Goal: Use online tool/utility: Utilize a website feature to perform a specific function

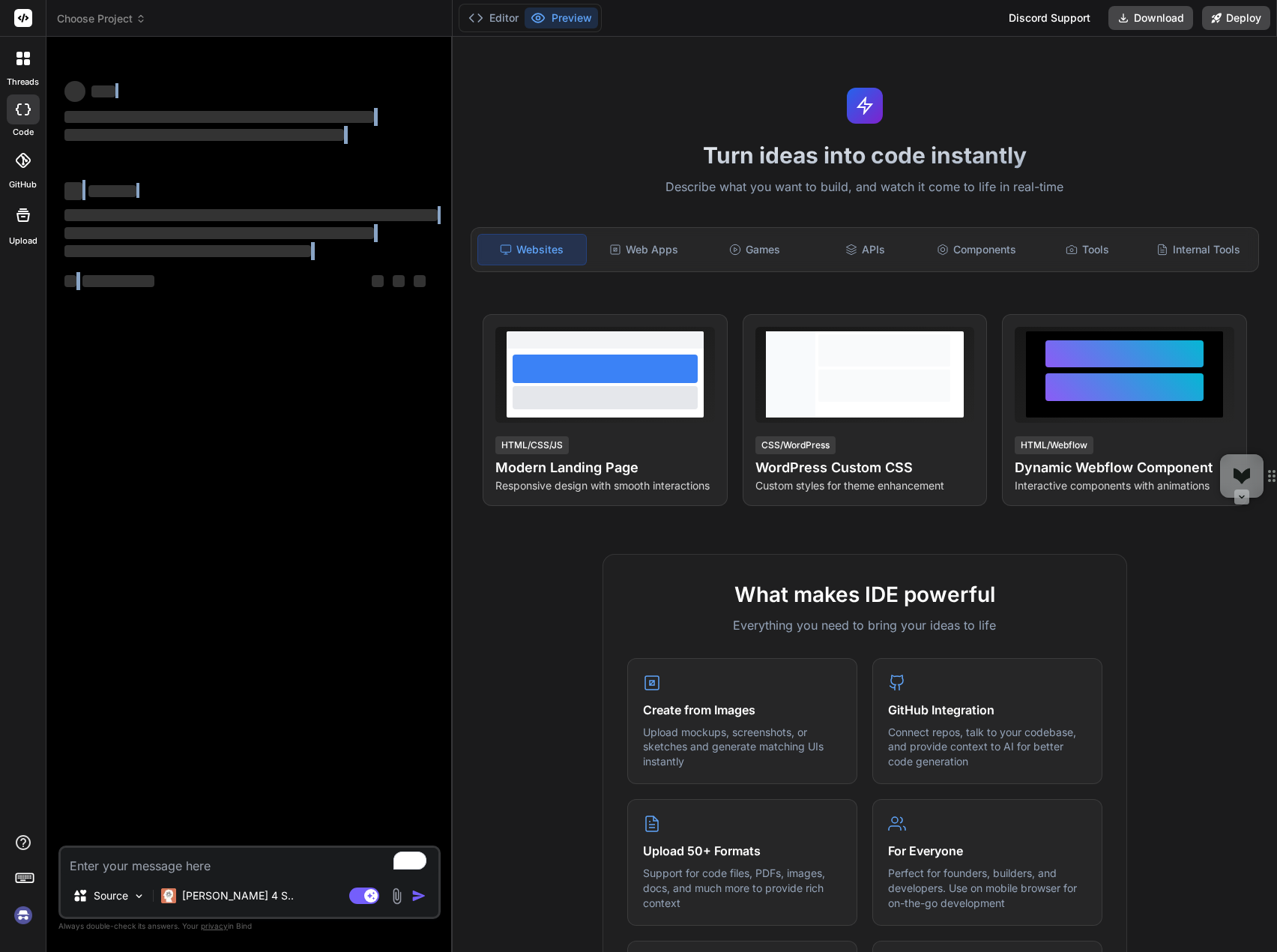
drag, startPoint x: 140, startPoint y: 75, endPoint x: 237, endPoint y: 359, distance: 300.1
click at [232, 350] on div "‌ ‌ ‌ ‌ ‌ ‌ ‌ ‌ ‌ ‌ ‌ ‌ ‌ ‌" at bounding box center [251, 447] width 380 height 797
click at [237, 359] on div "‌ ‌ ‌ ‌ ‌ ‌ ‌ ‌ ‌ ‌ ‌ ‌ ‌ ‌" at bounding box center [251, 447] width 380 height 797
click at [189, 864] on textarea "To enrich screen reader interactions, please activate Accessibility in Grammarl…" at bounding box center [249, 860] width 378 height 27
click at [240, 903] on div "[PERSON_NAME] 4 S.." at bounding box center [227, 895] width 144 height 30
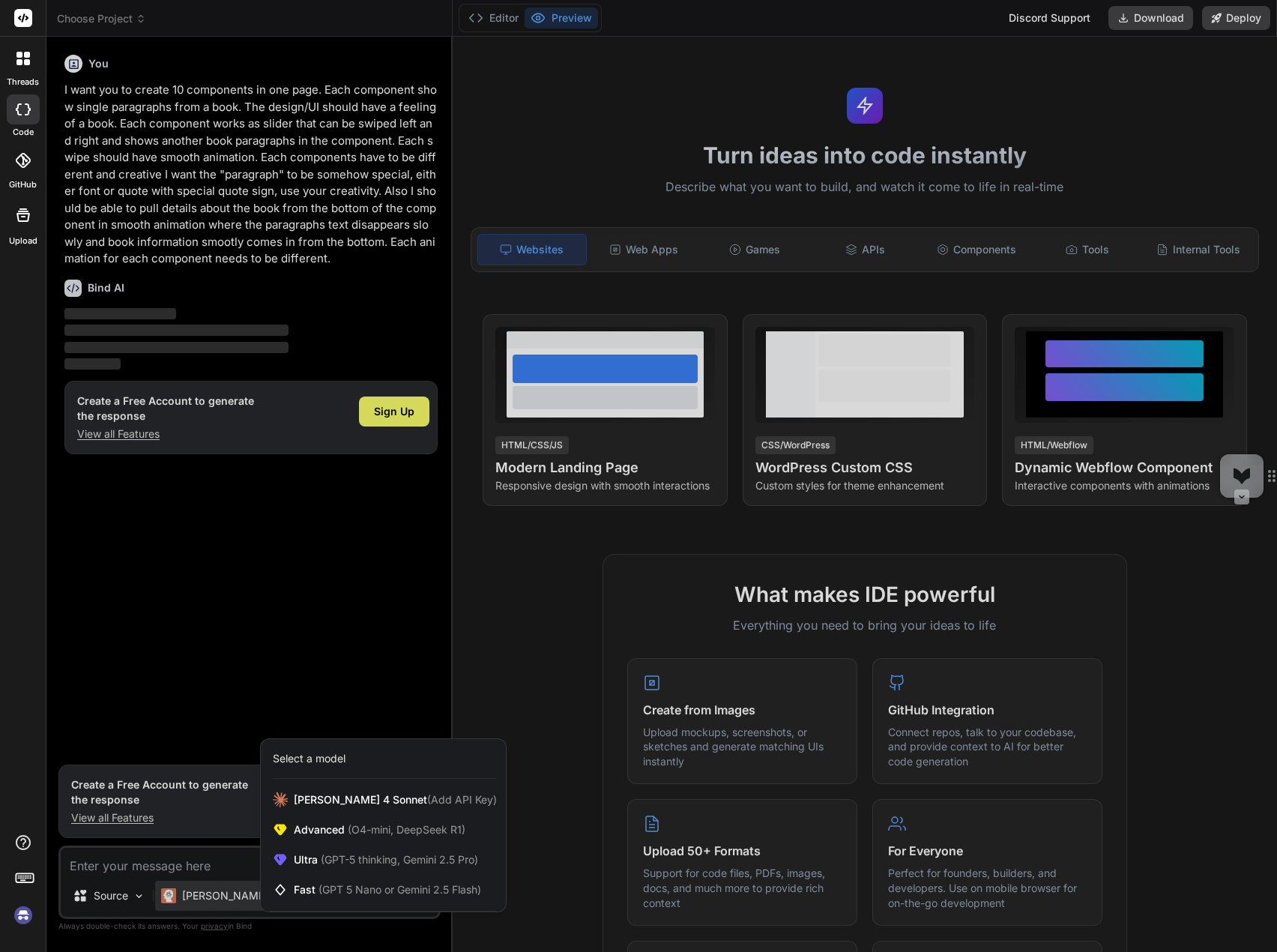
click at [229, 583] on div at bounding box center [638, 476] width 1277 height 952
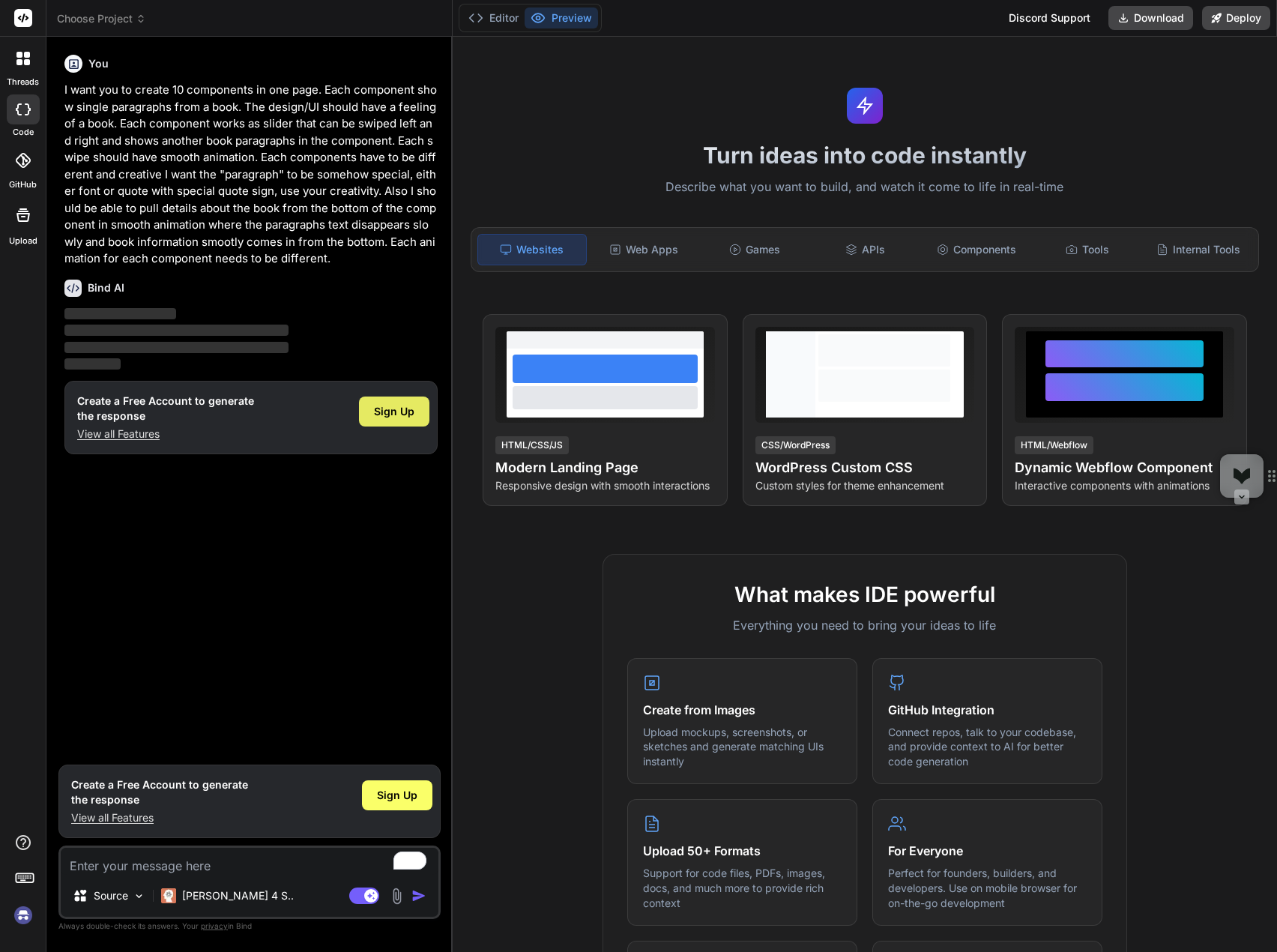
click at [374, 411] on div "Sign Up" at bounding box center [393, 411] width 71 height 30
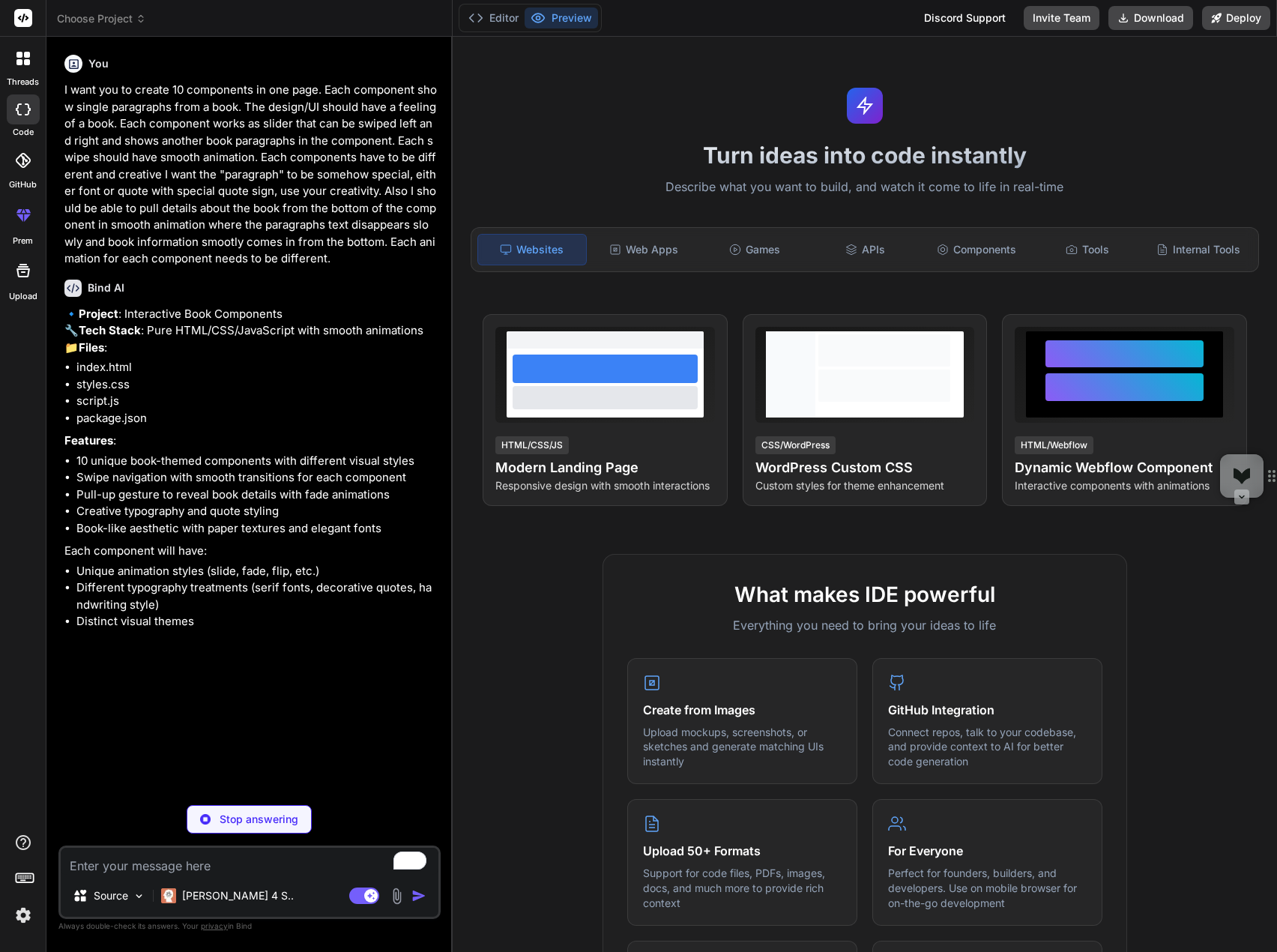
type textarea "x"
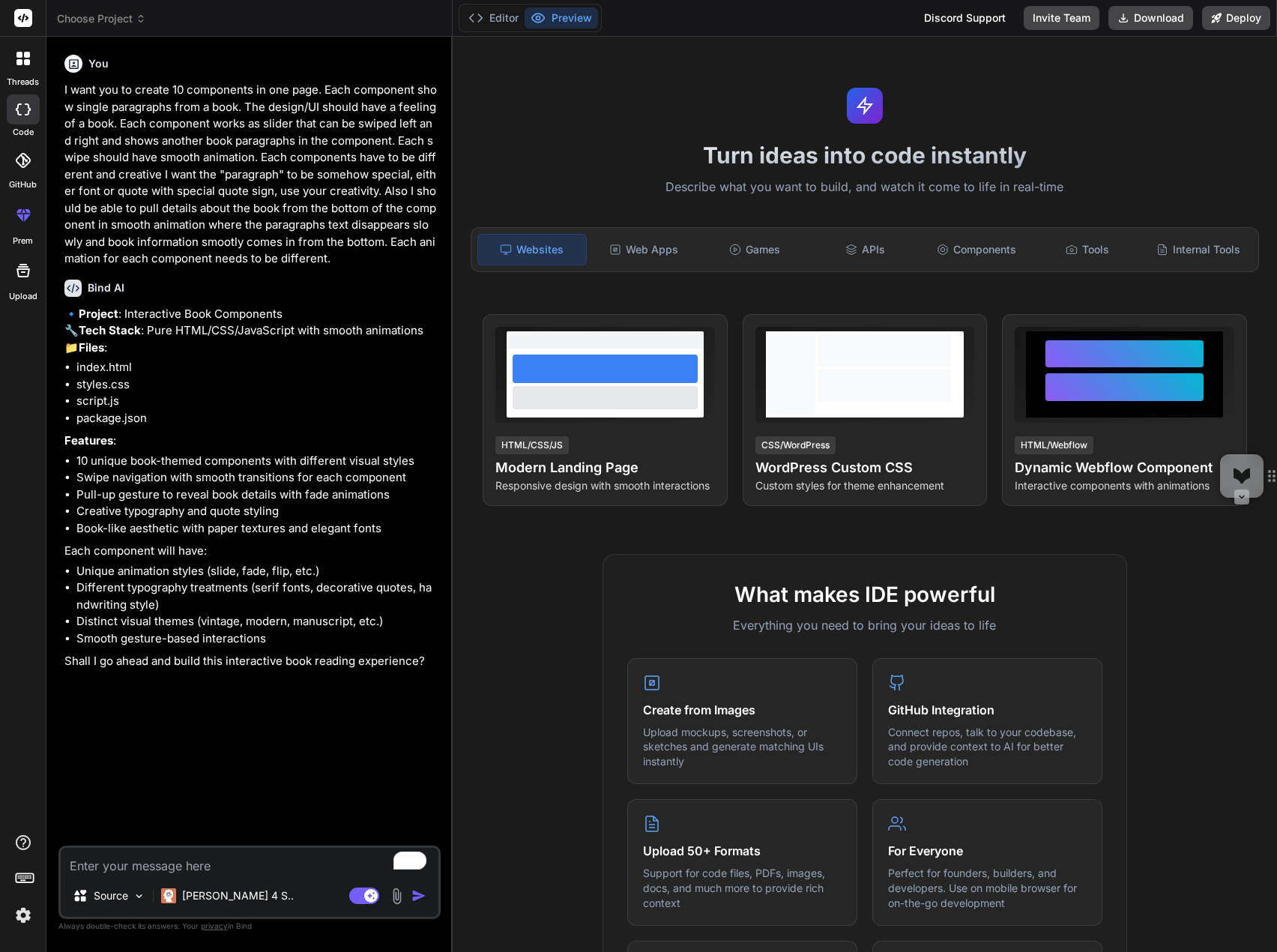
click at [165, 862] on textarea "To enrich screen reader interactions, please activate Accessibility in Grammarl…" at bounding box center [249, 860] width 378 height 27
click at [271, 868] on textarea "To enrich screen reader interactions, please activate Accessibility in Grammarl…" at bounding box center [249, 860] width 378 height 27
type textarea "y"
type textarea "x"
type textarea "ye"
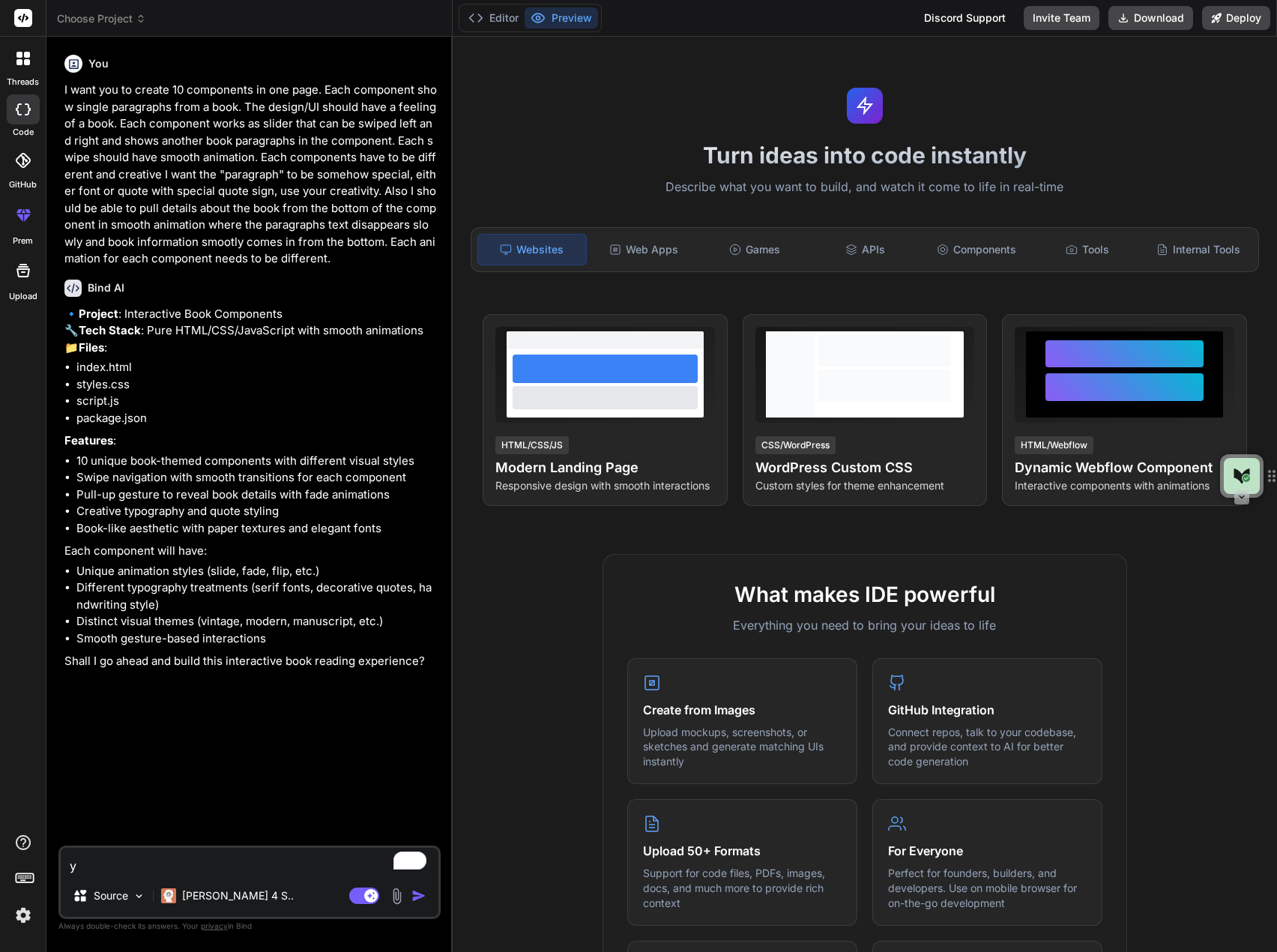
type textarea "x"
type textarea "yes"
type textarea "x"
type textarea "yes"
click at [417, 899] on img "button" at bounding box center [418, 895] width 15 height 15
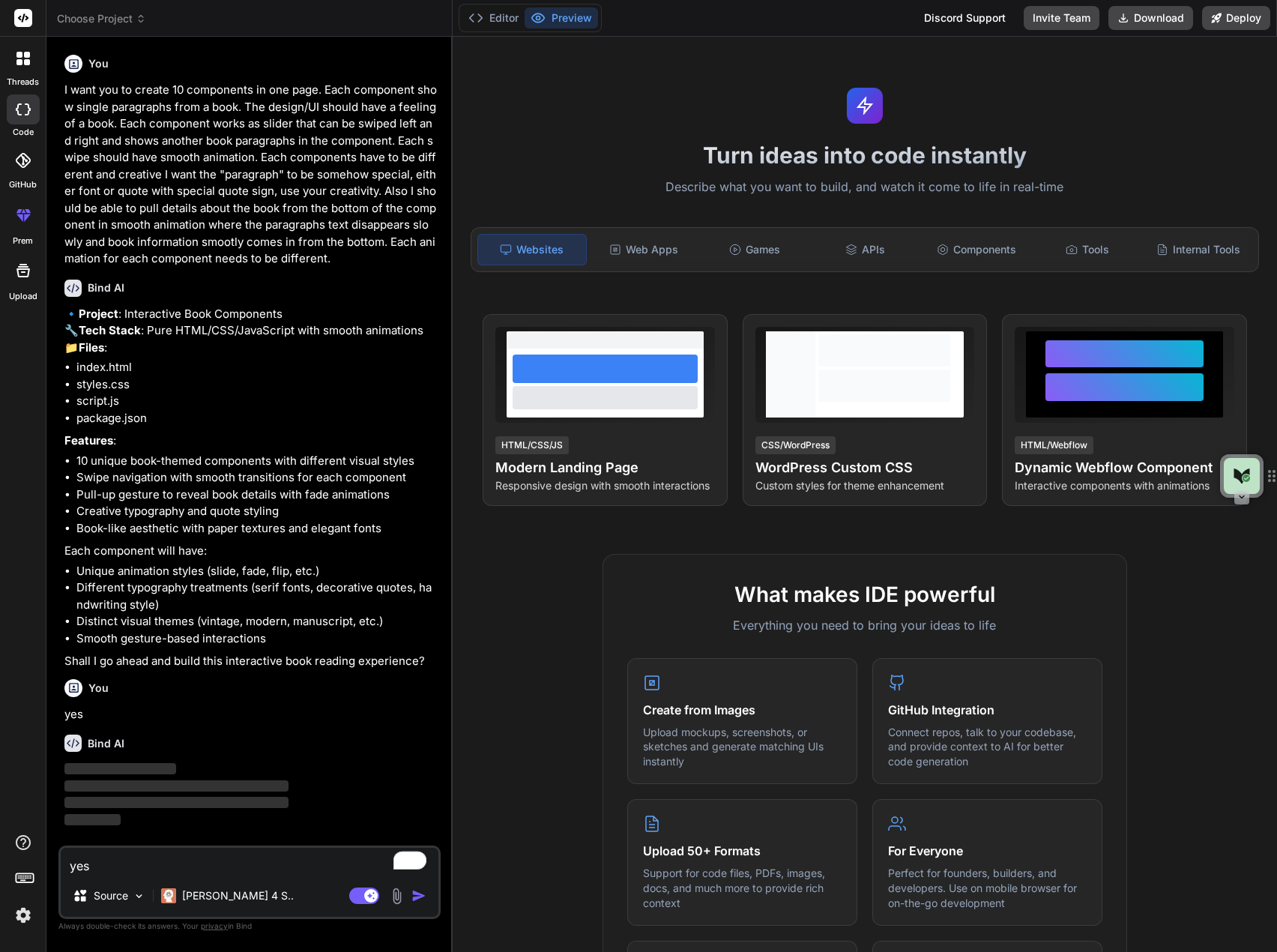
scroll to position [17, 0]
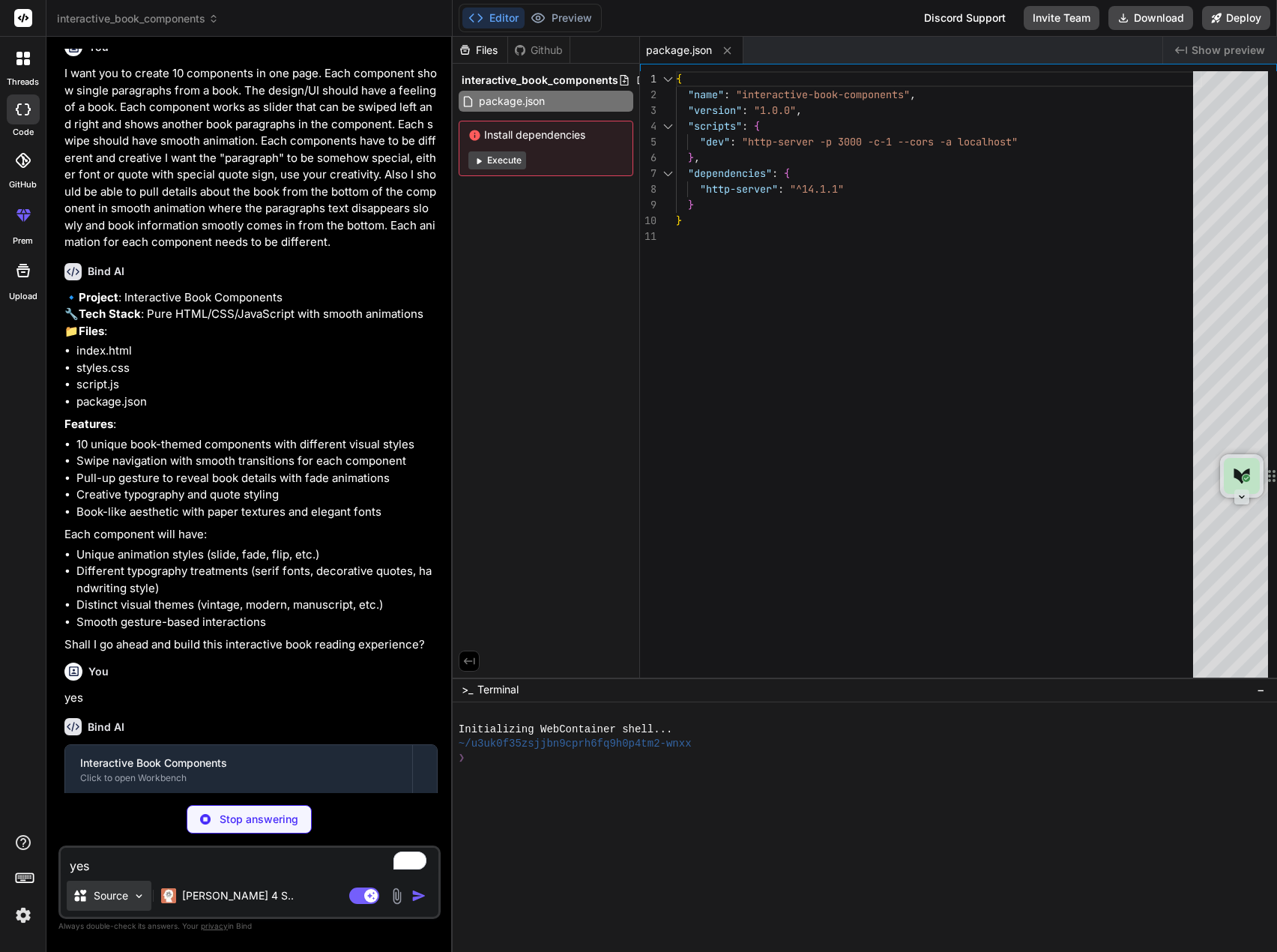
click at [140, 898] on img at bounding box center [138, 895] width 13 height 13
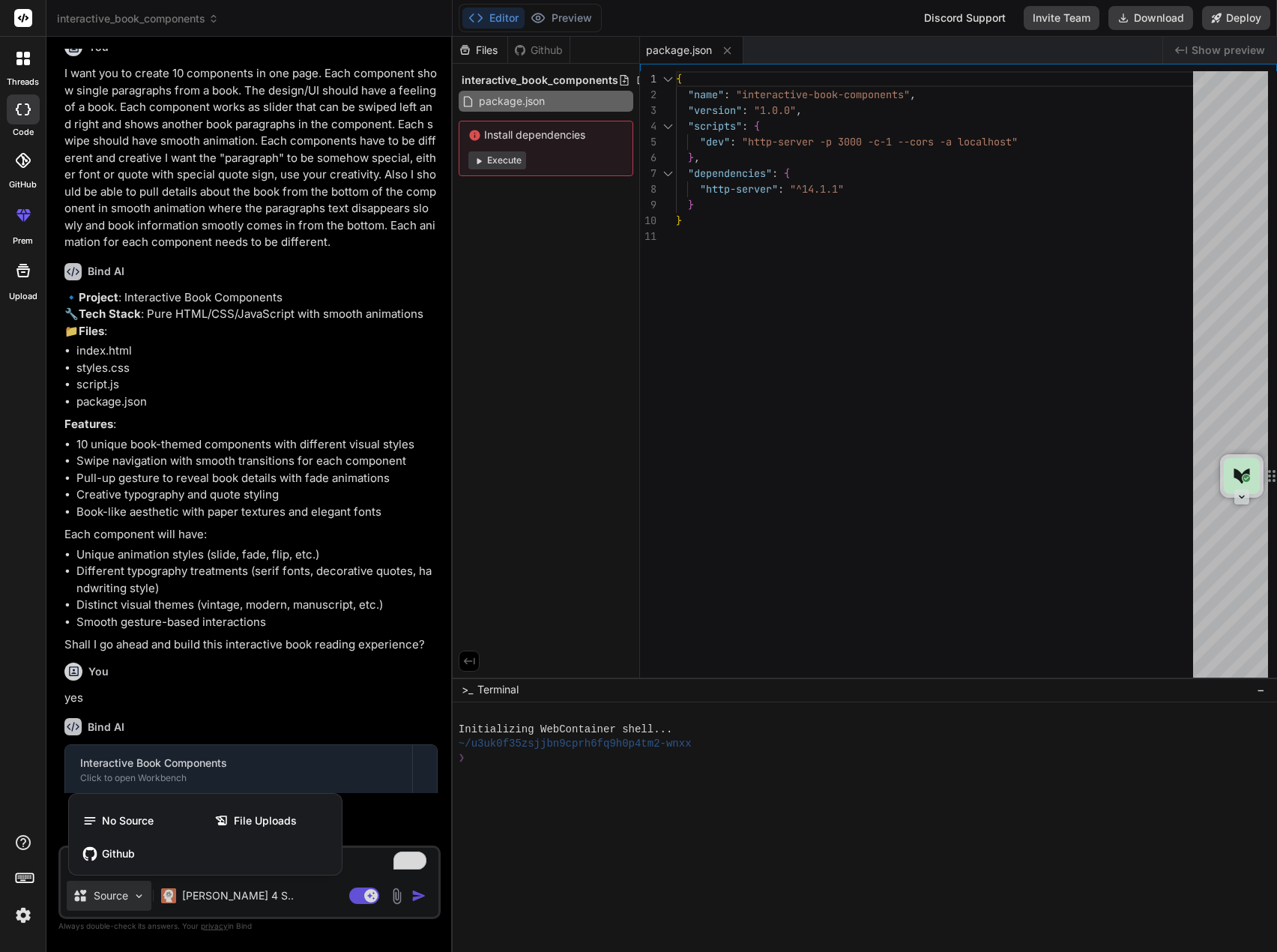
click at [140, 898] on div at bounding box center [638, 476] width 1277 height 952
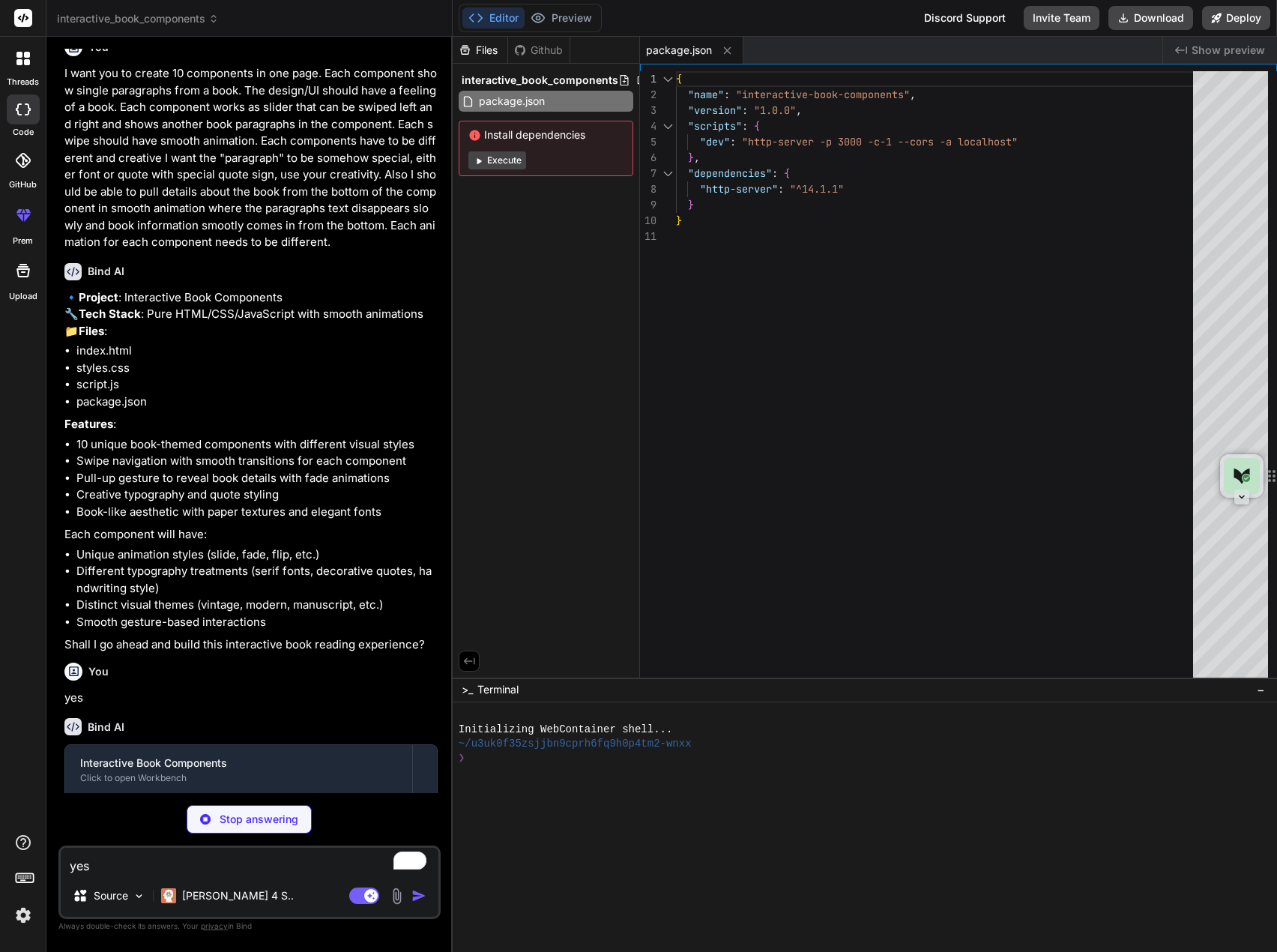
click at [510, 165] on button "Execute" at bounding box center [497, 160] width 58 height 18
type textarea "x"
type textarea "<span class="dot"></span> <span class="dot"></span> </div> </div> </div> <scrip…"
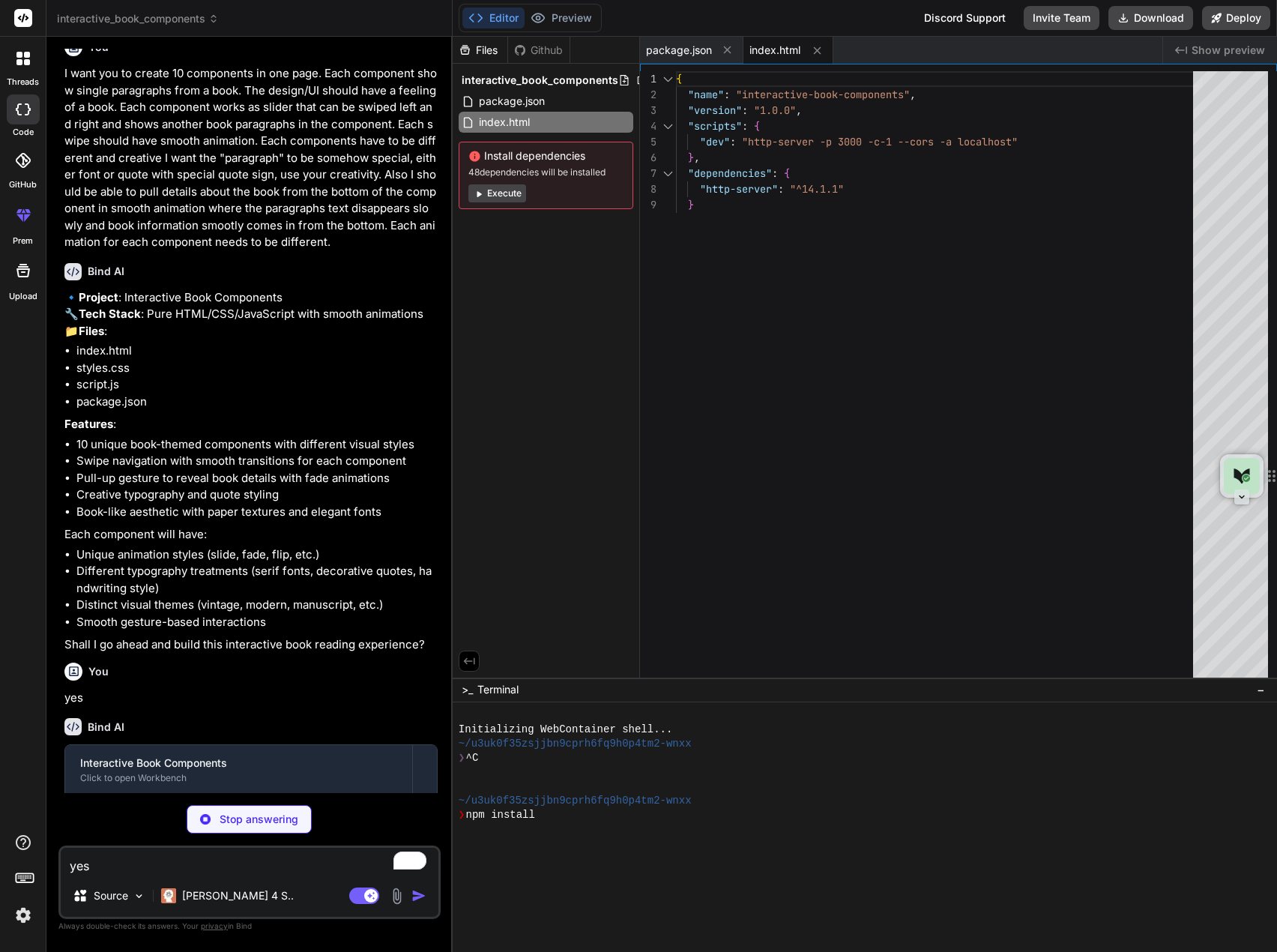
type textarea "x"
type textarea "}"
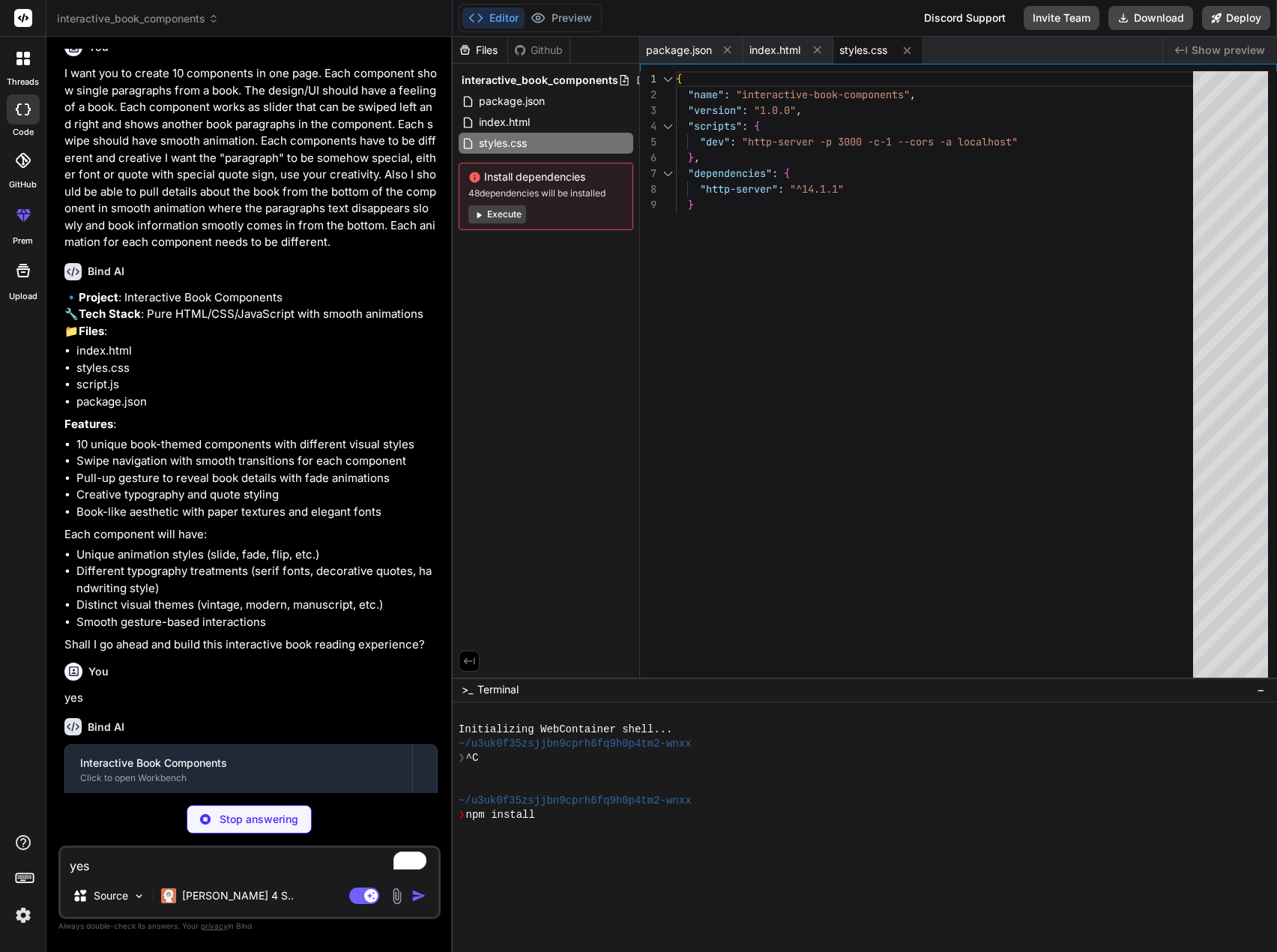
type textarea "x"
type textarea "const componentId = parseInt(element.dataset.component); element.componentInsta…"
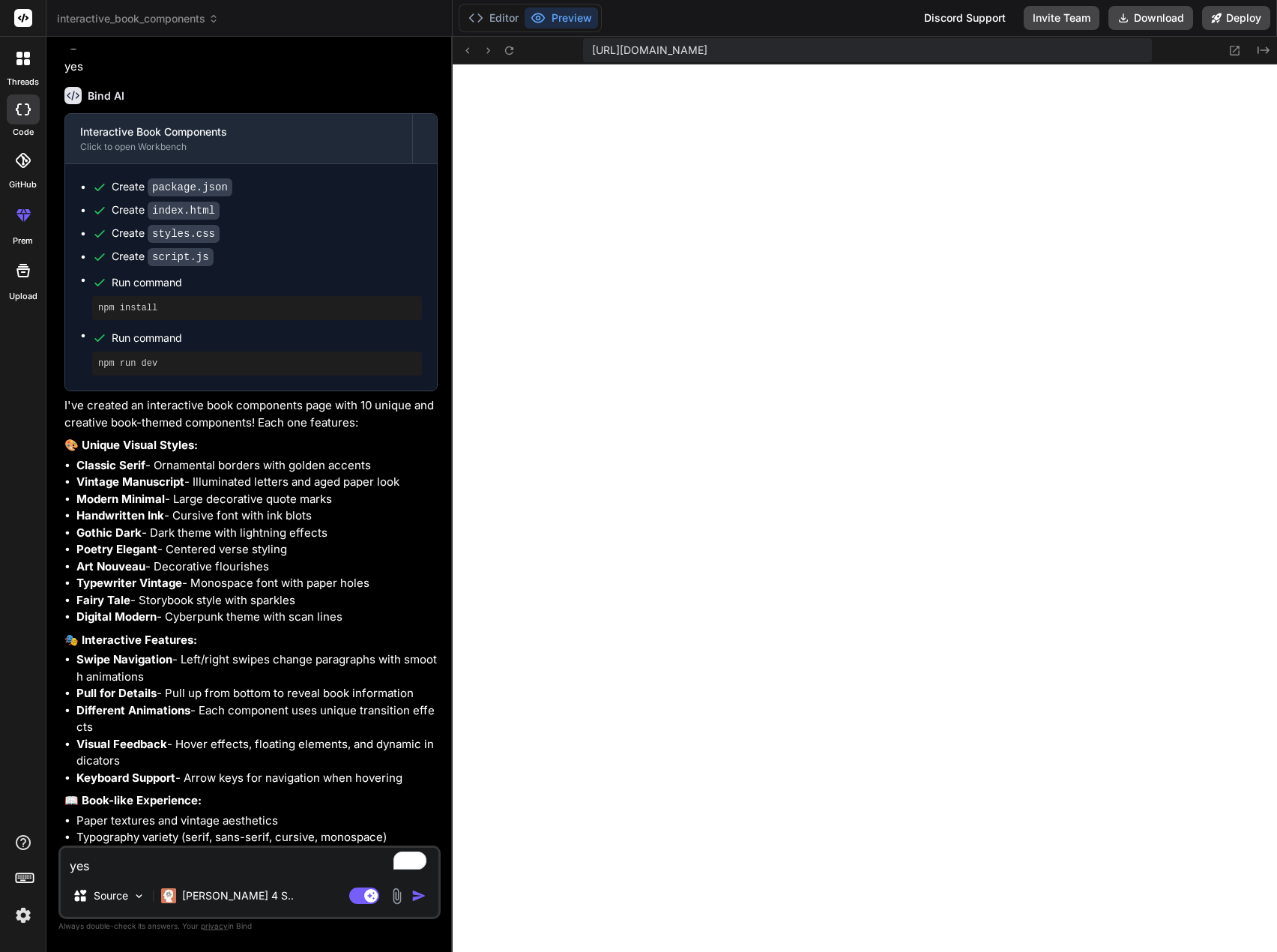
scroll to position [775, 0]
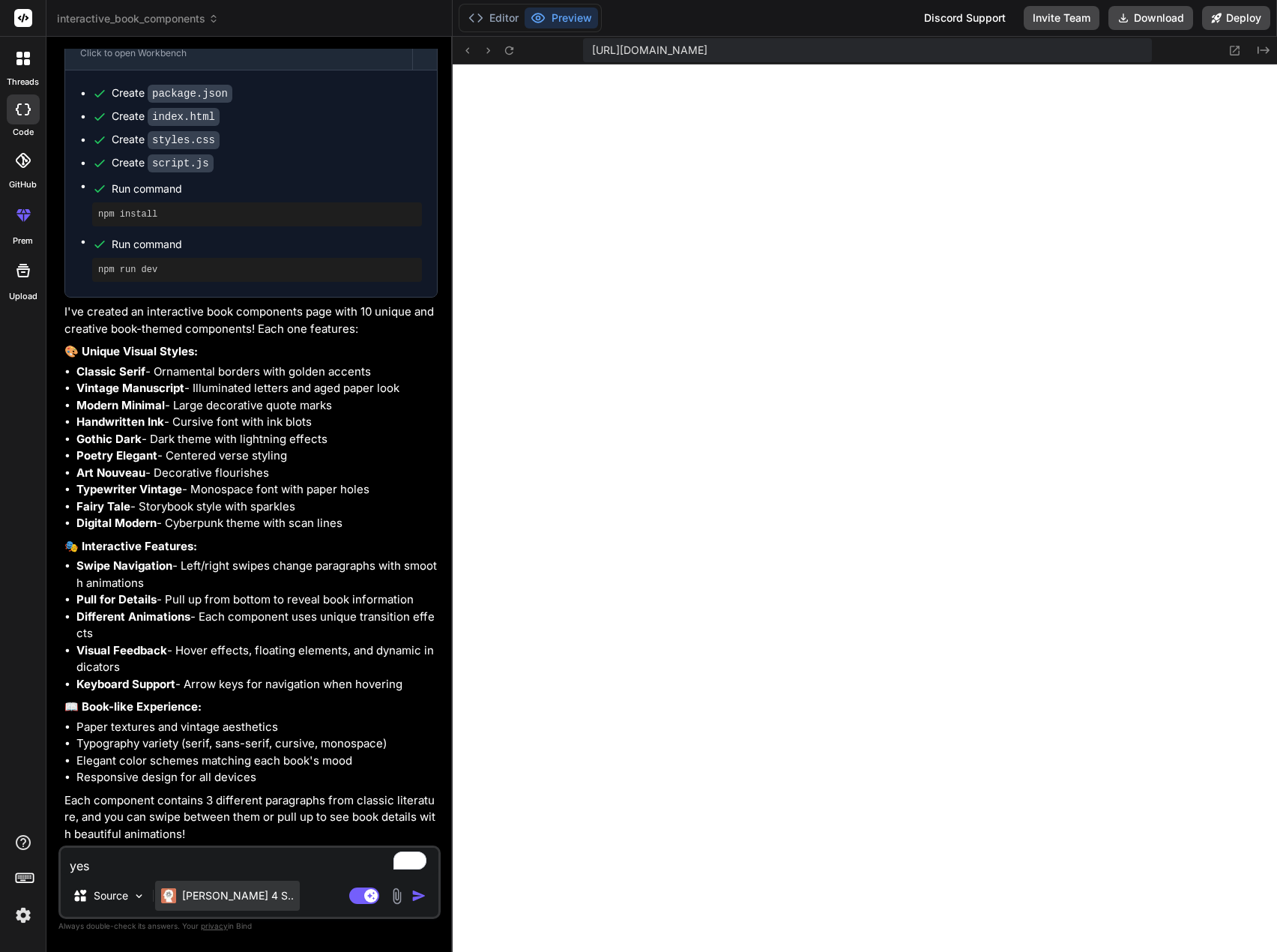
click at [228, 892] on p "[PERSON_NAME] 4 S.." at bounding box center [238, 895] width 112 height 15
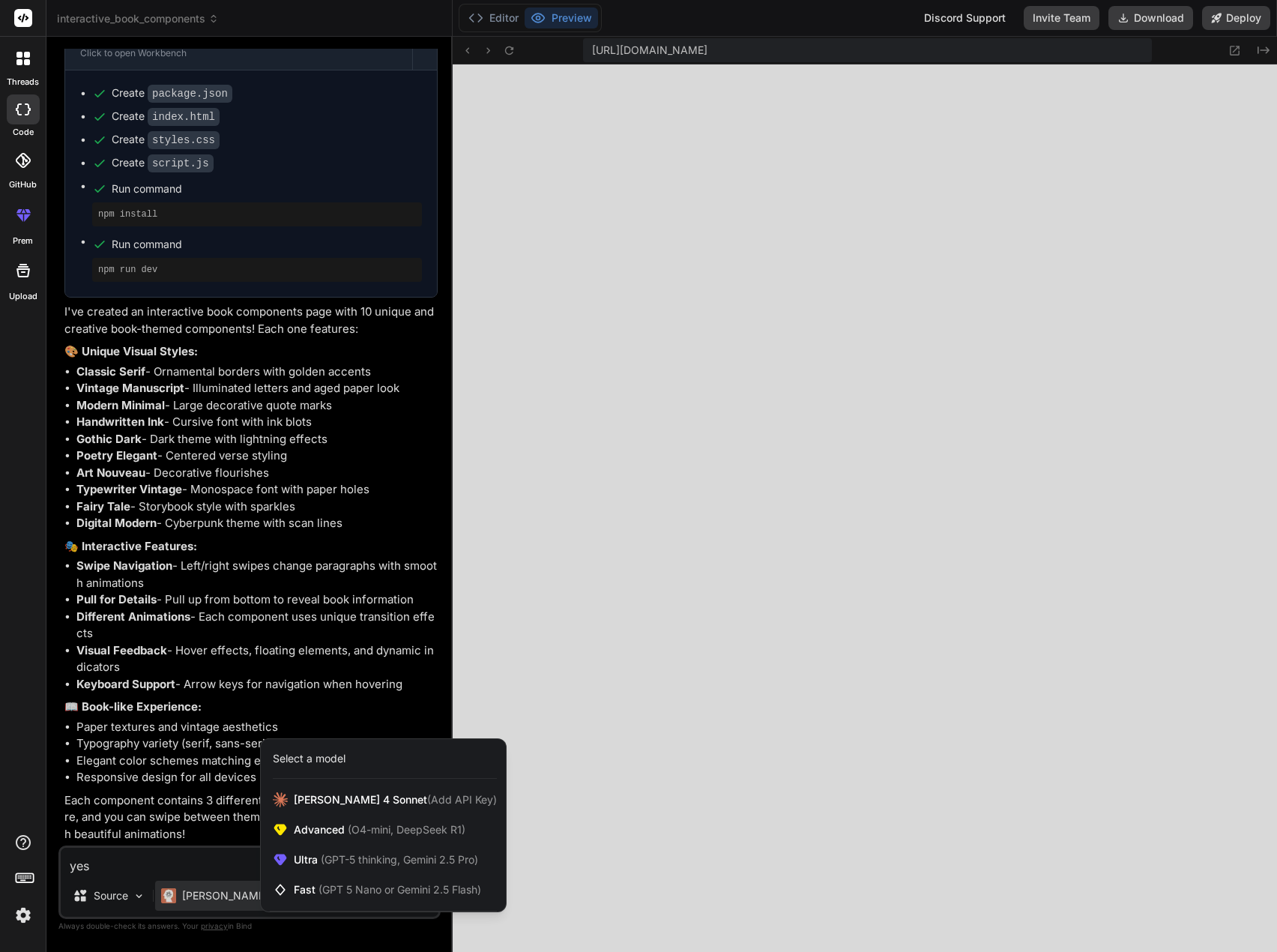
click at [531, 679] on div at bounding box center [638, 476] width 1277 height 952
type textarea "x"
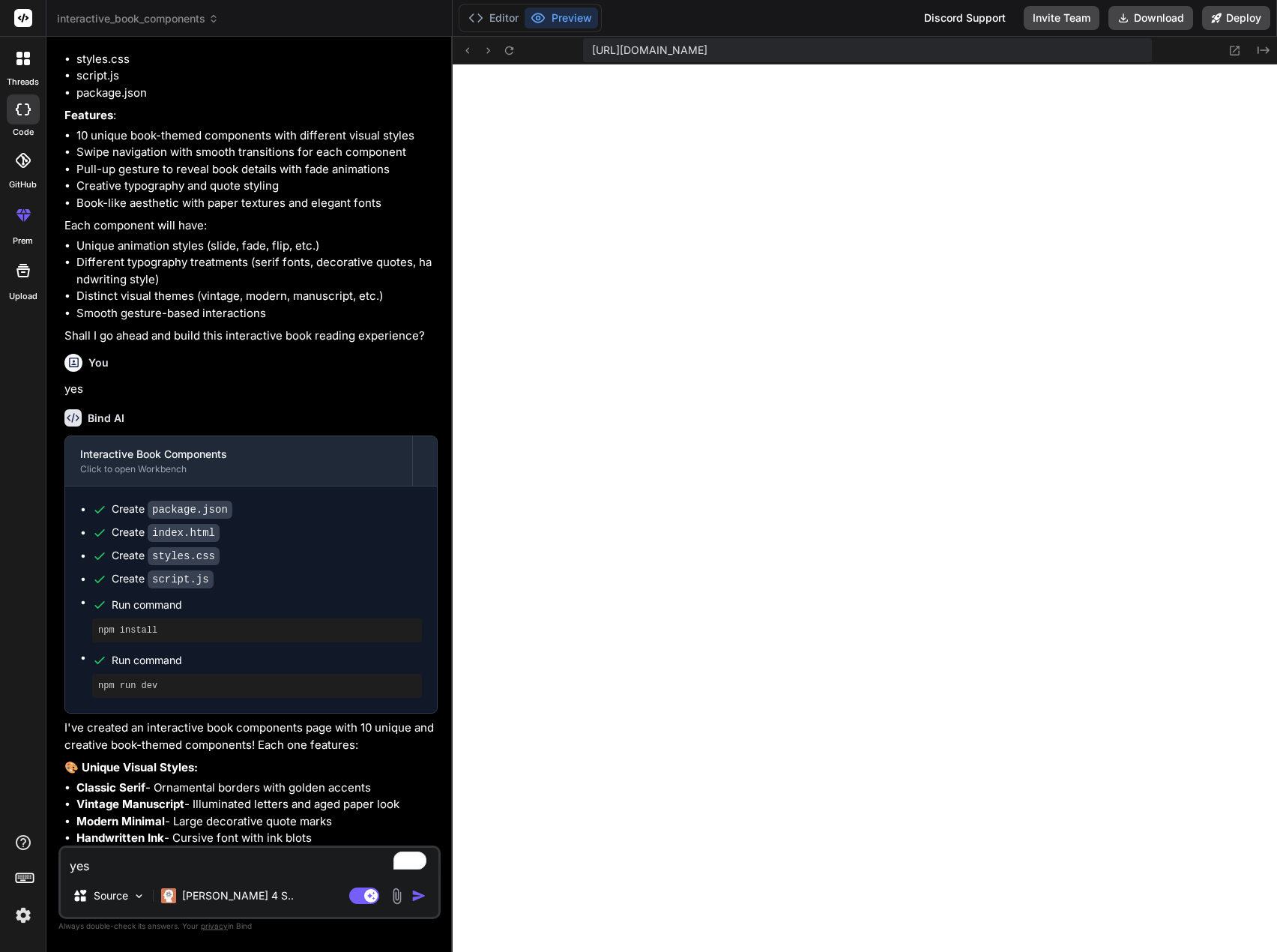
scroll to position [0, 0]
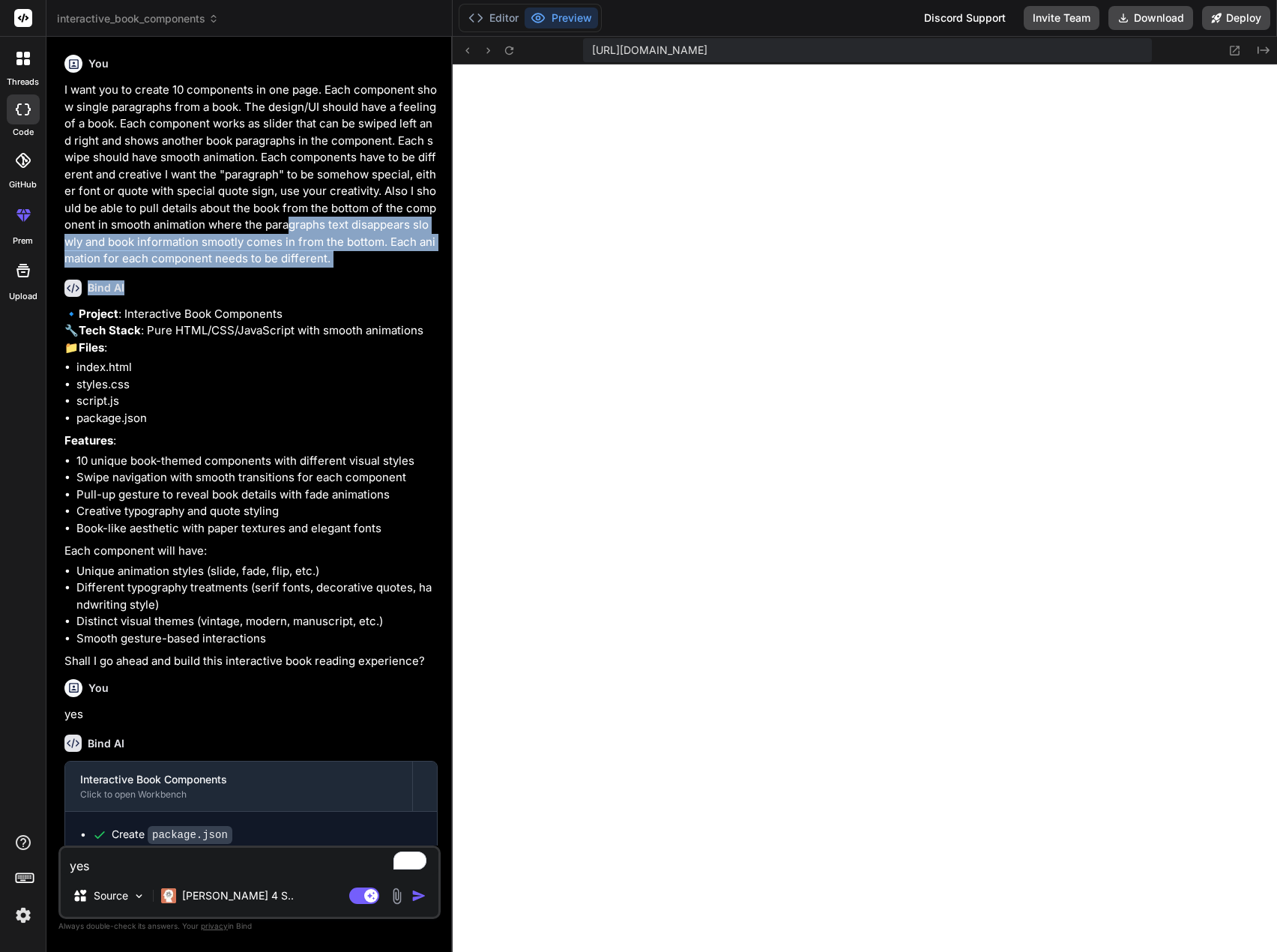
drag, startPoint x: 287, startPoint y: 225, endPoint x: 347, endPoint y: 281, distance: 82.1
click at [344, 280] on div "You I want you to create 10 components in one page. Each component show single …" at bounding box center [251, 447] width 380 height 797
click at [345, 276] on div "Bind AI 🔹 Project : Interactive Book Components 🔧 Tech Stack : Pure HTML/CSS/Ja…" at bounding box center [251, 469] width 374 height 402
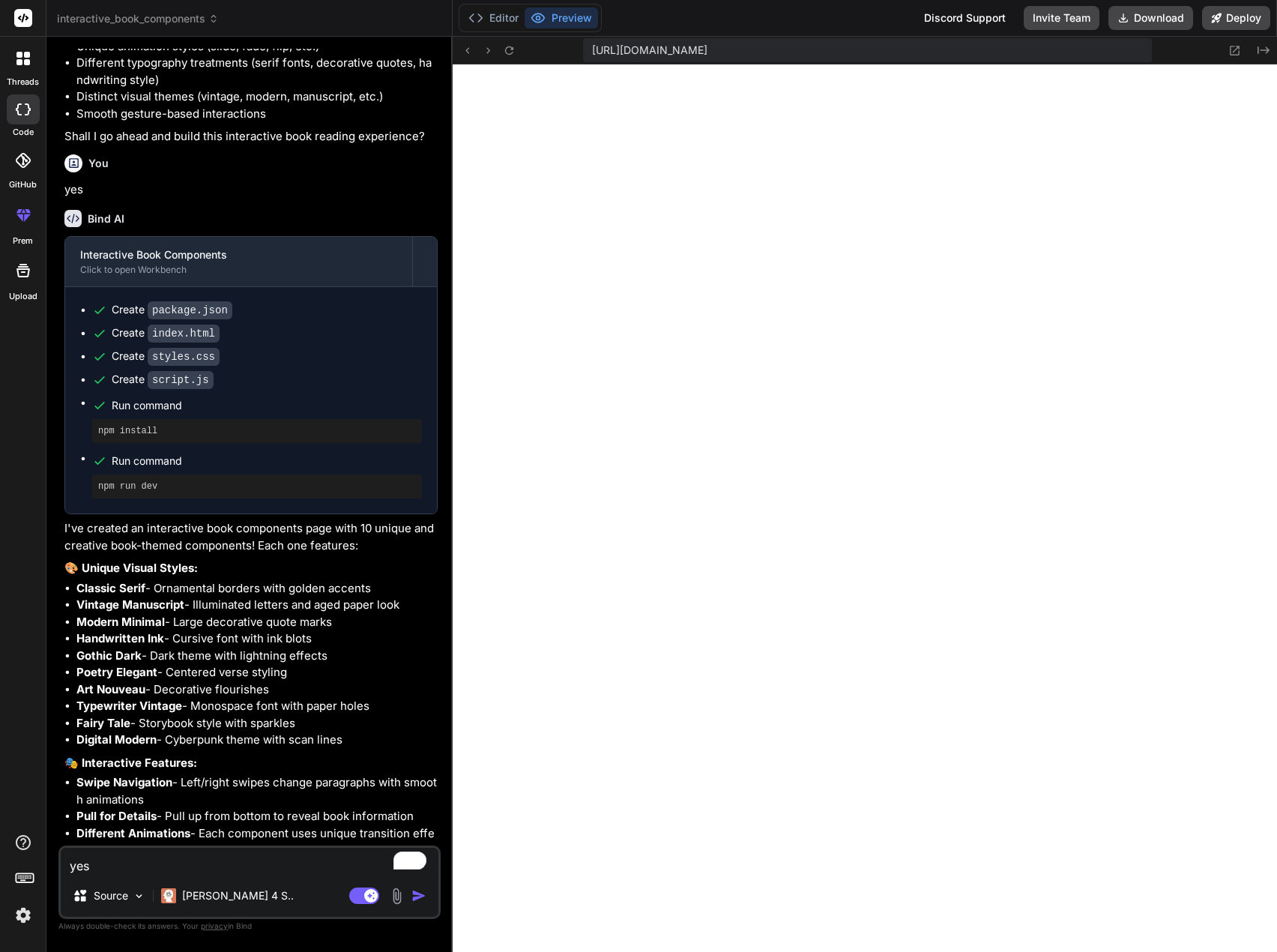
scroll to position [775, 0]
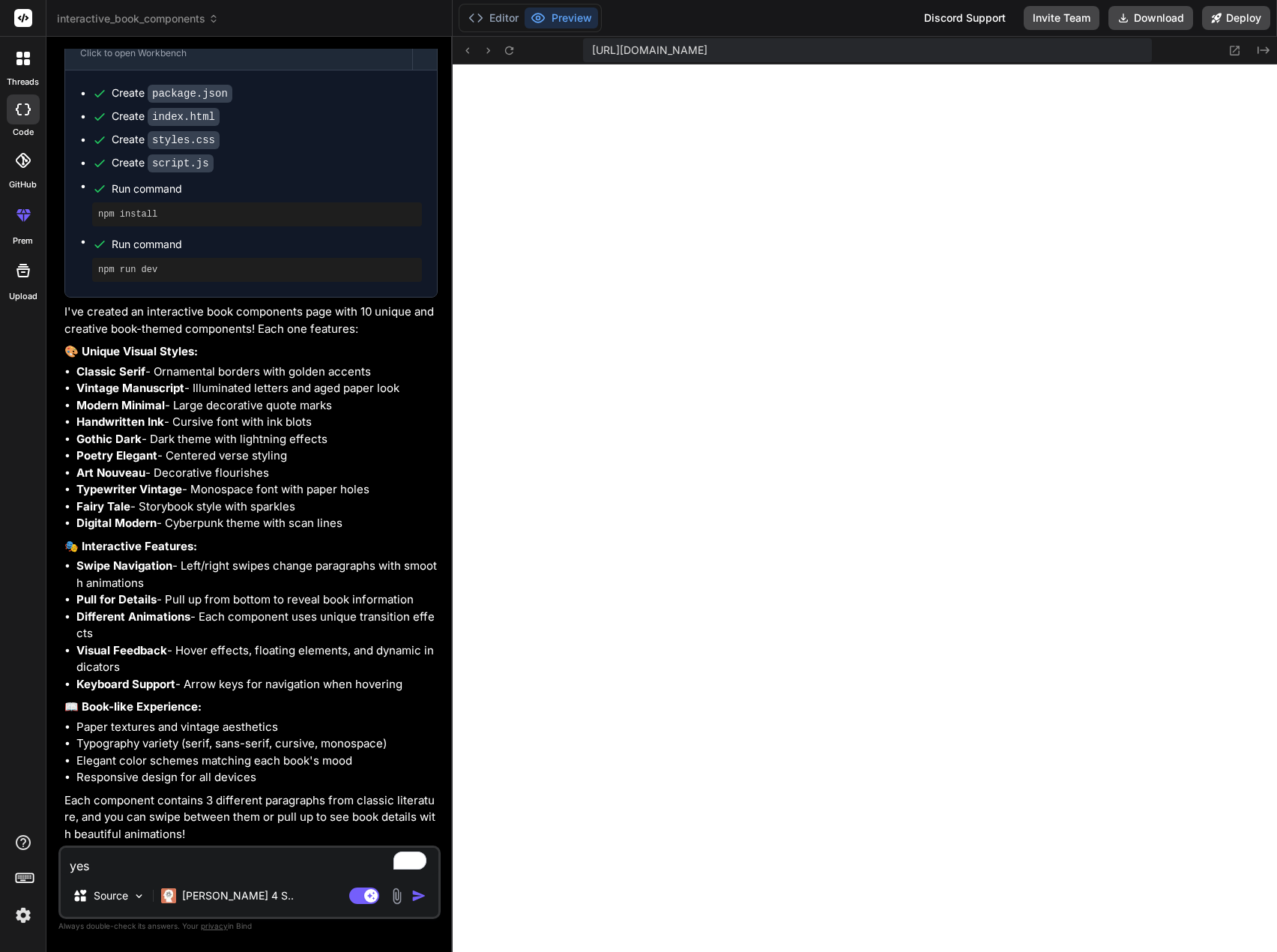
click at [178, 870] on textarea "yes" at bounding box center [249, 860] width 378 height 27
type textarea "P"
type textarea "x"
type textarea "Pu"
type textarea "x"
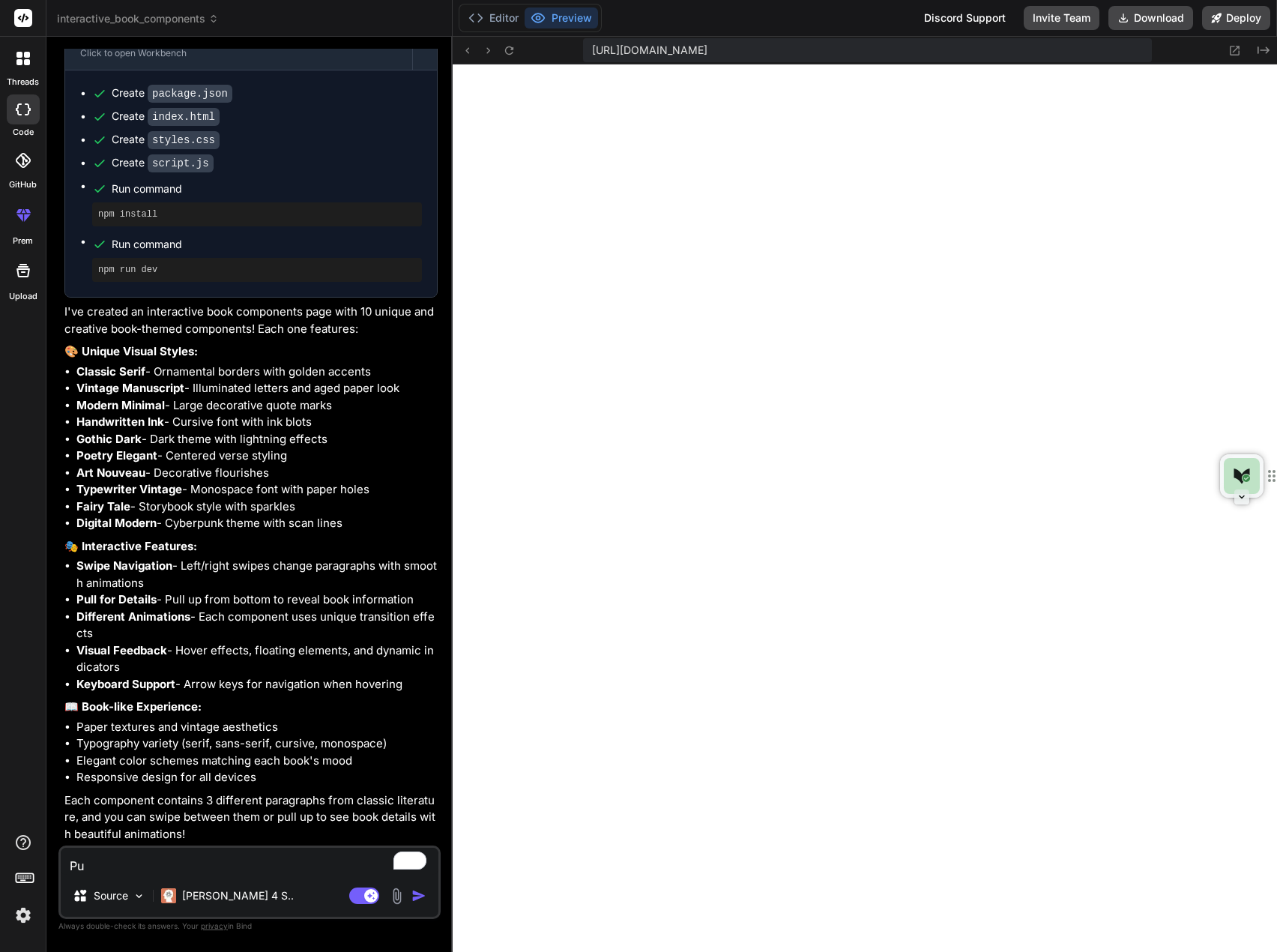
type textarea "Put"
type textarea "x"
type textarea "Put"
type textarea "x"
type textarea "Put e"
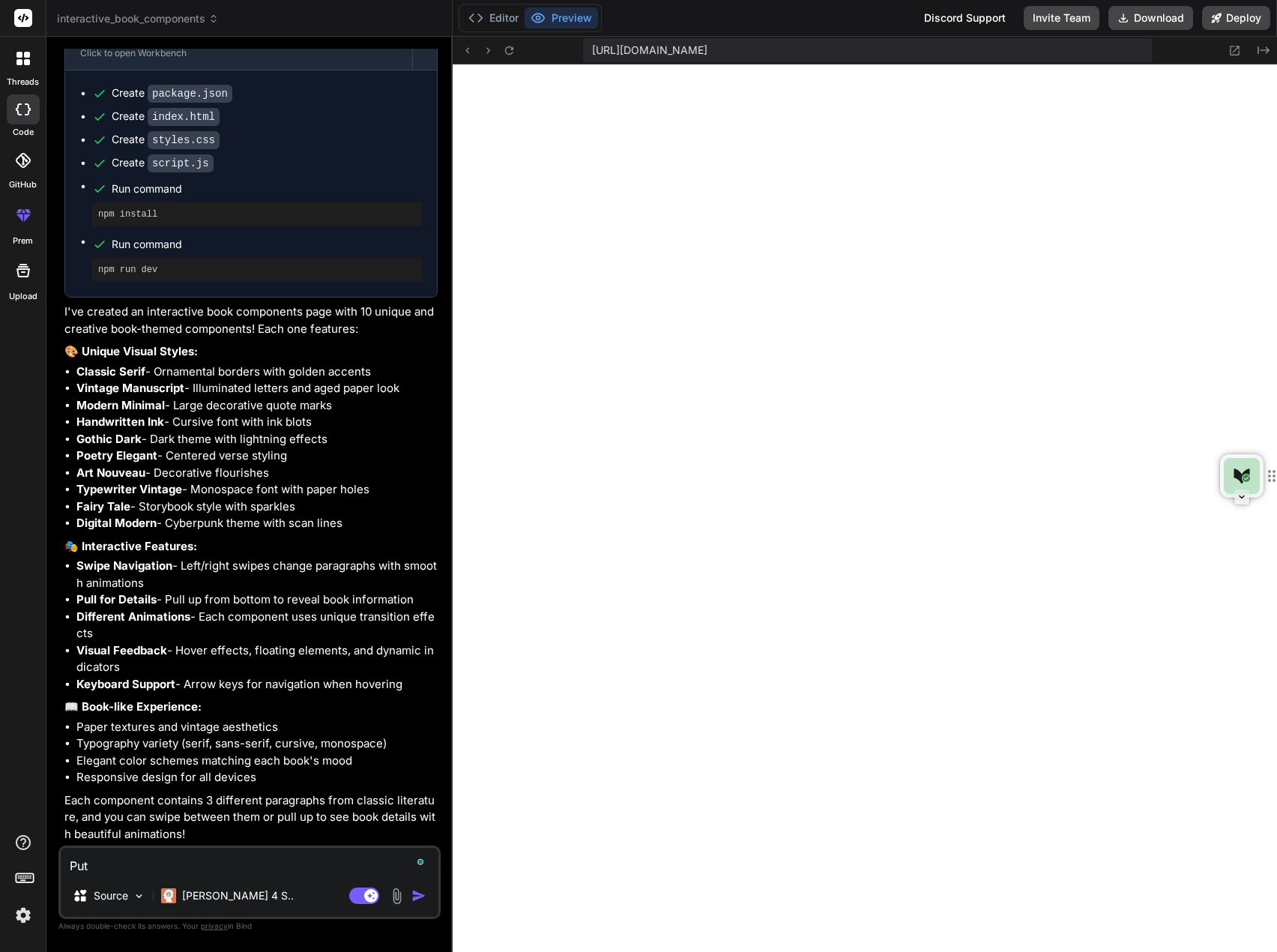
type textarea "x"
type textarea "Put ea"
type textarea "x"
type textarea "Put eac"
type textarea "x"
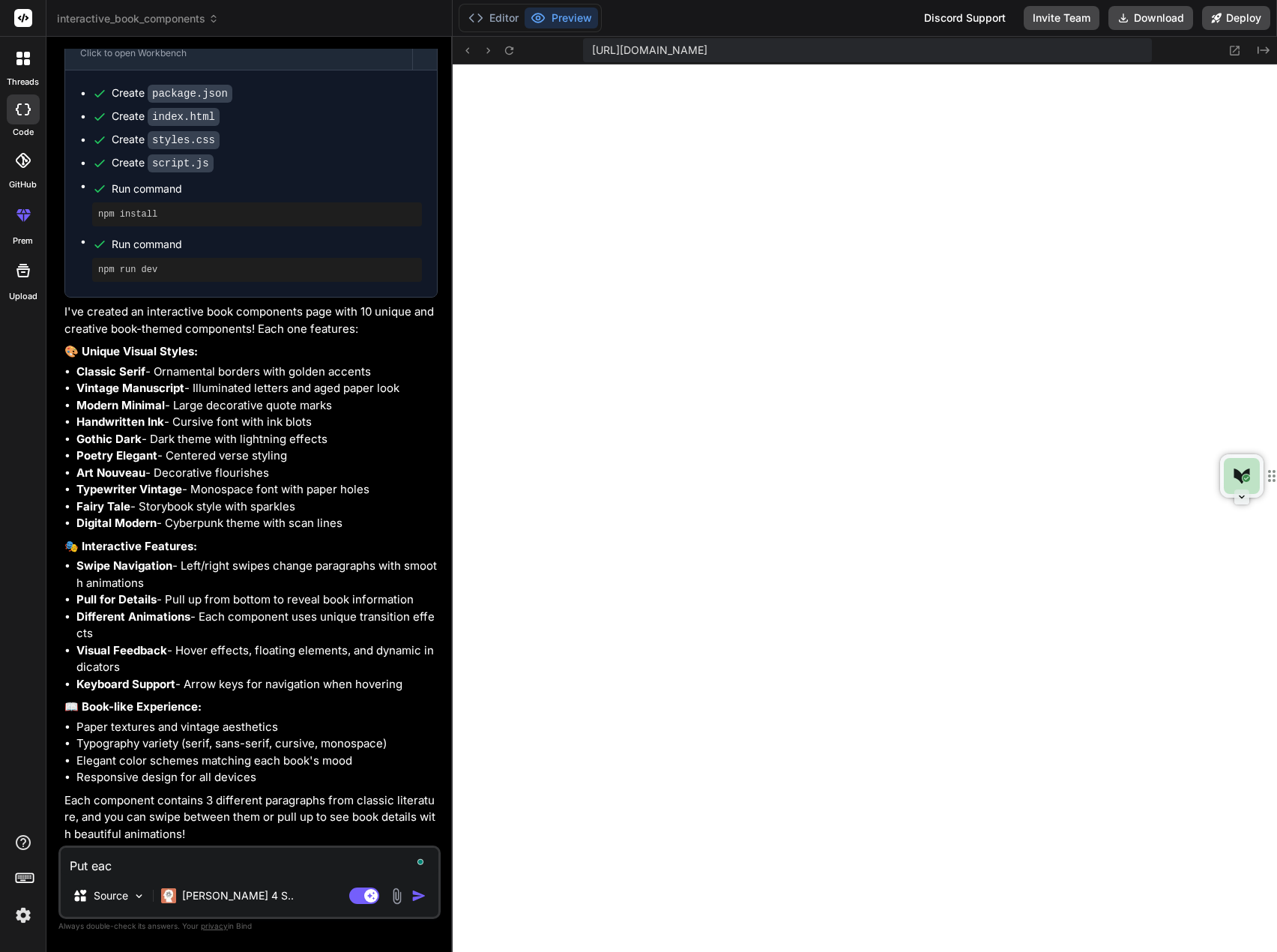
type textarea "Put each"
type textarea "x"
type textarea "Put each"
type textarea "x"
type textarea "Put each c"
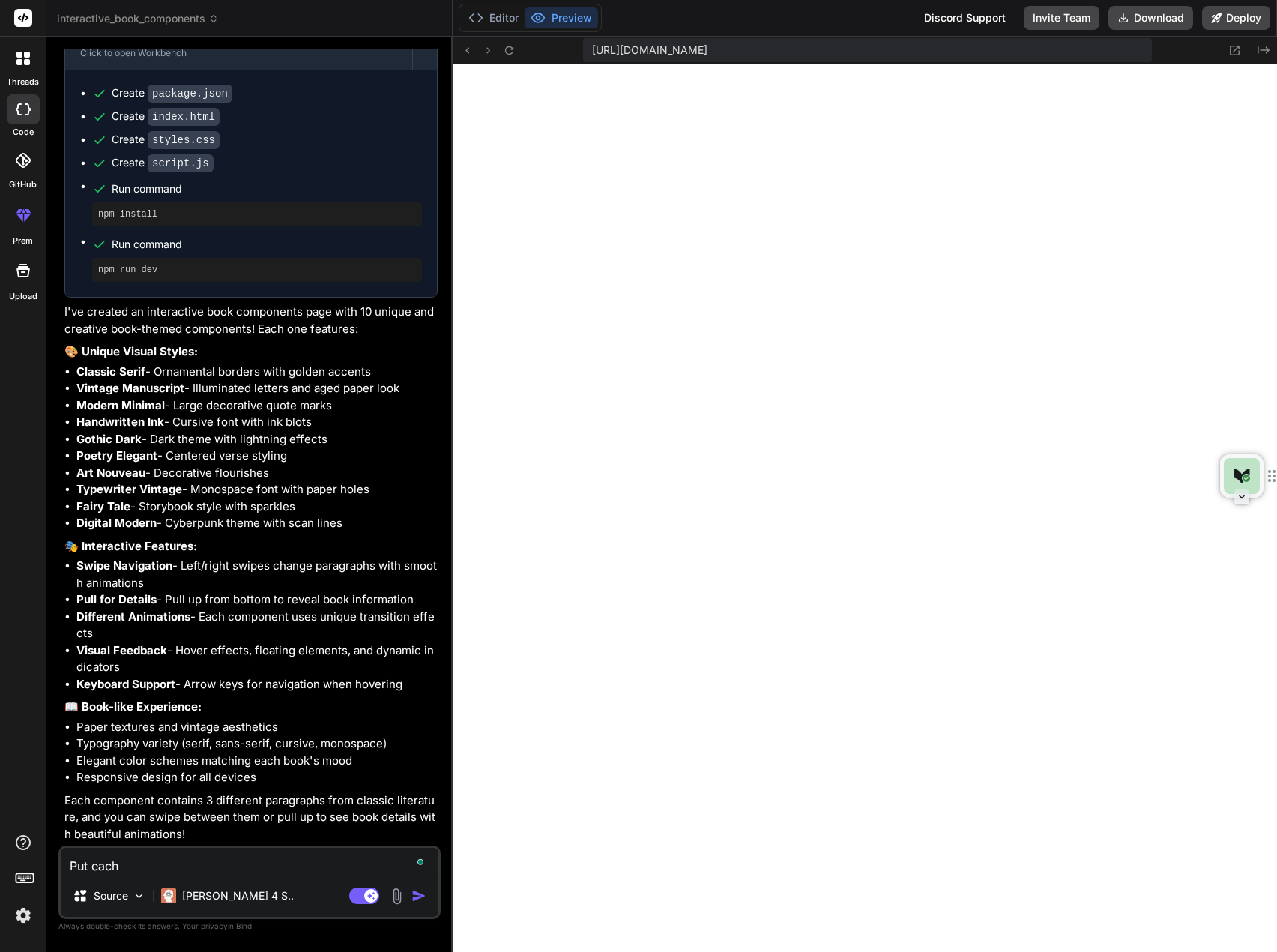
type textarea "x"
type textarea "Put each co"
type textarea "x"
type textarea "Put each com"
type textarea "x"
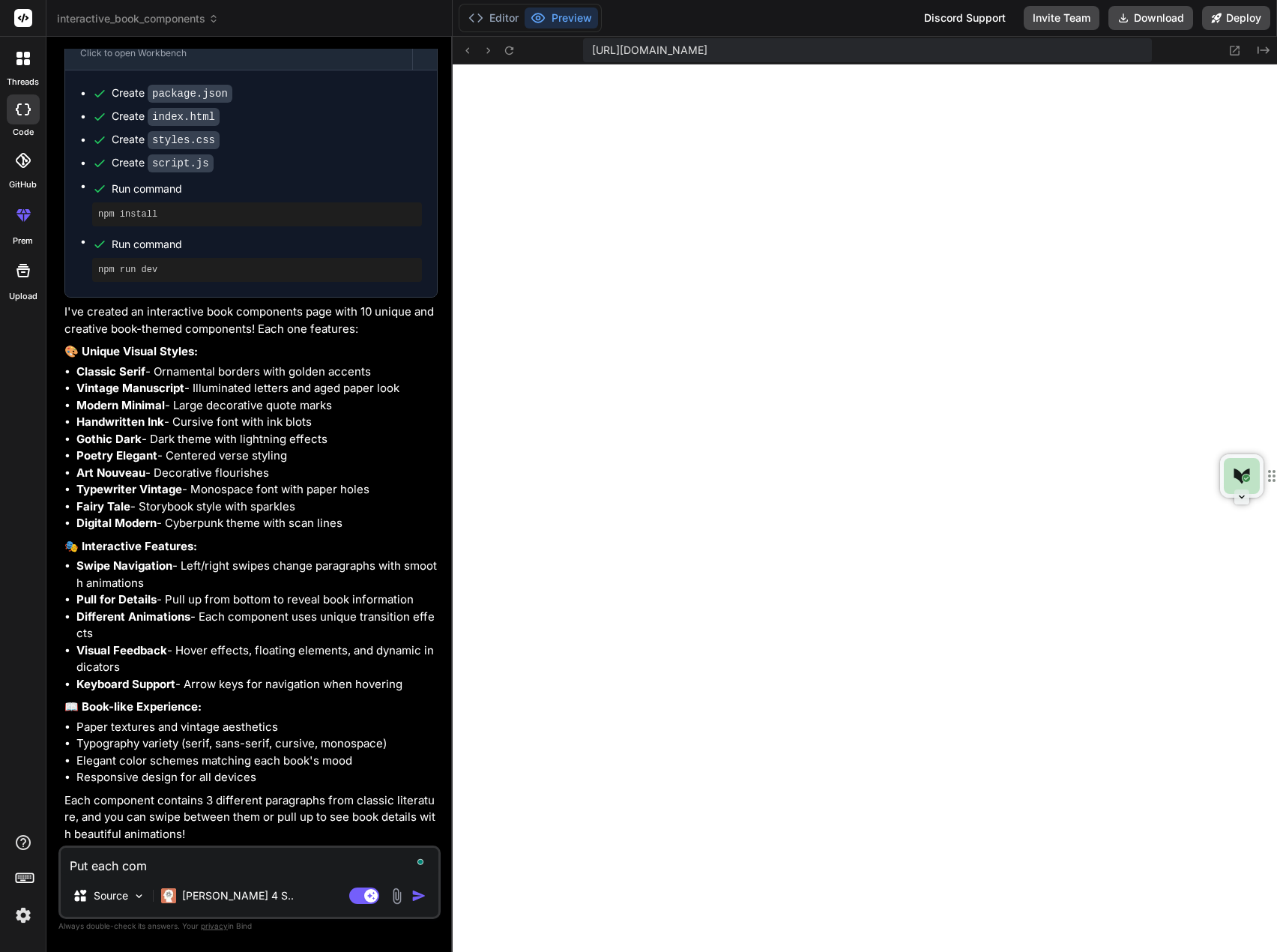
type textarea "Put each comp"
type textarea "x"
type textarea "Put each compo"
type textarea "x"
type textarea "Put each compoe"
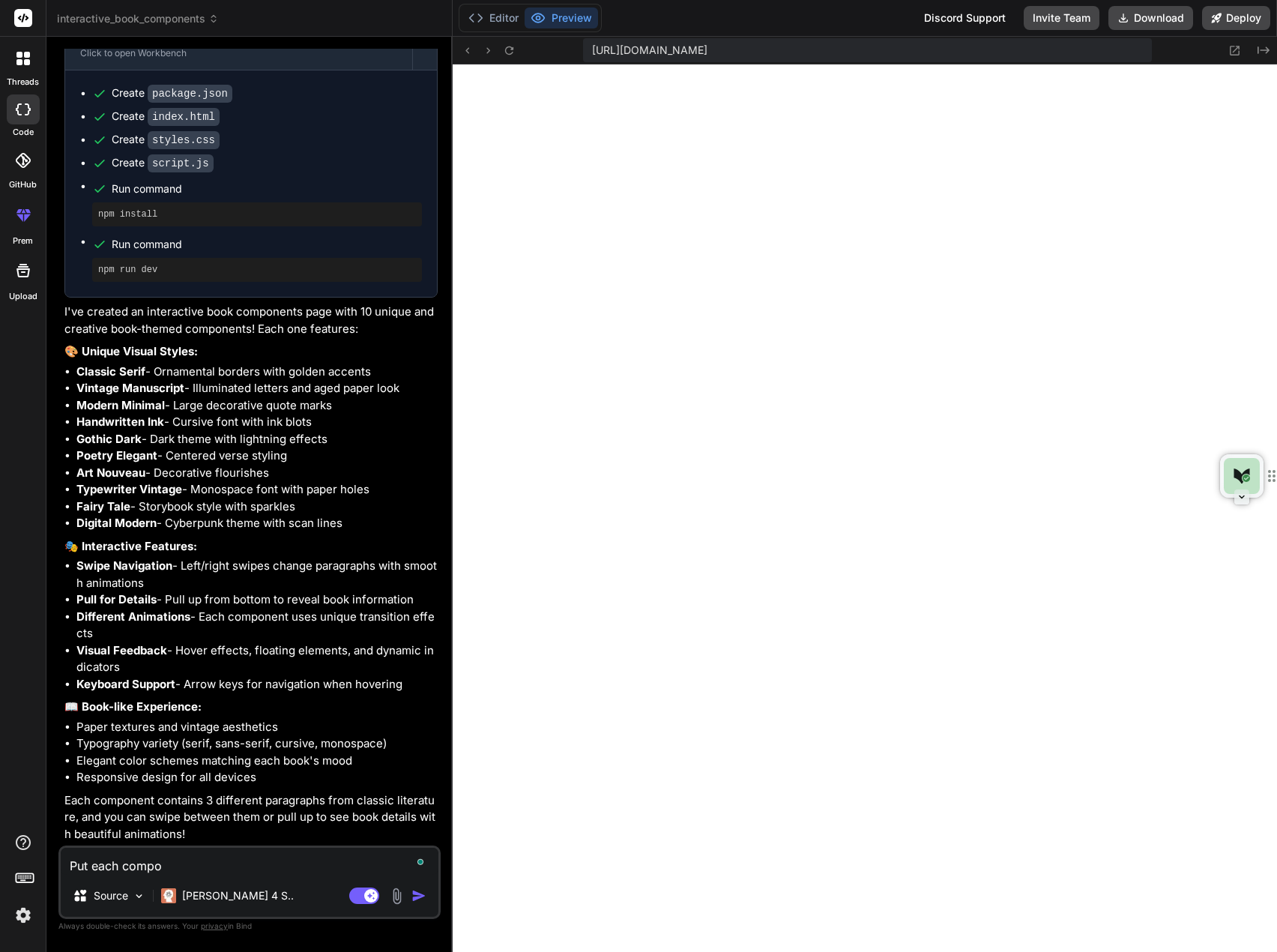
type textarea "x"
type textarea "Put each compoen"
type textarea "x"
type textarea "Put each compoenn"
type textarea "x"
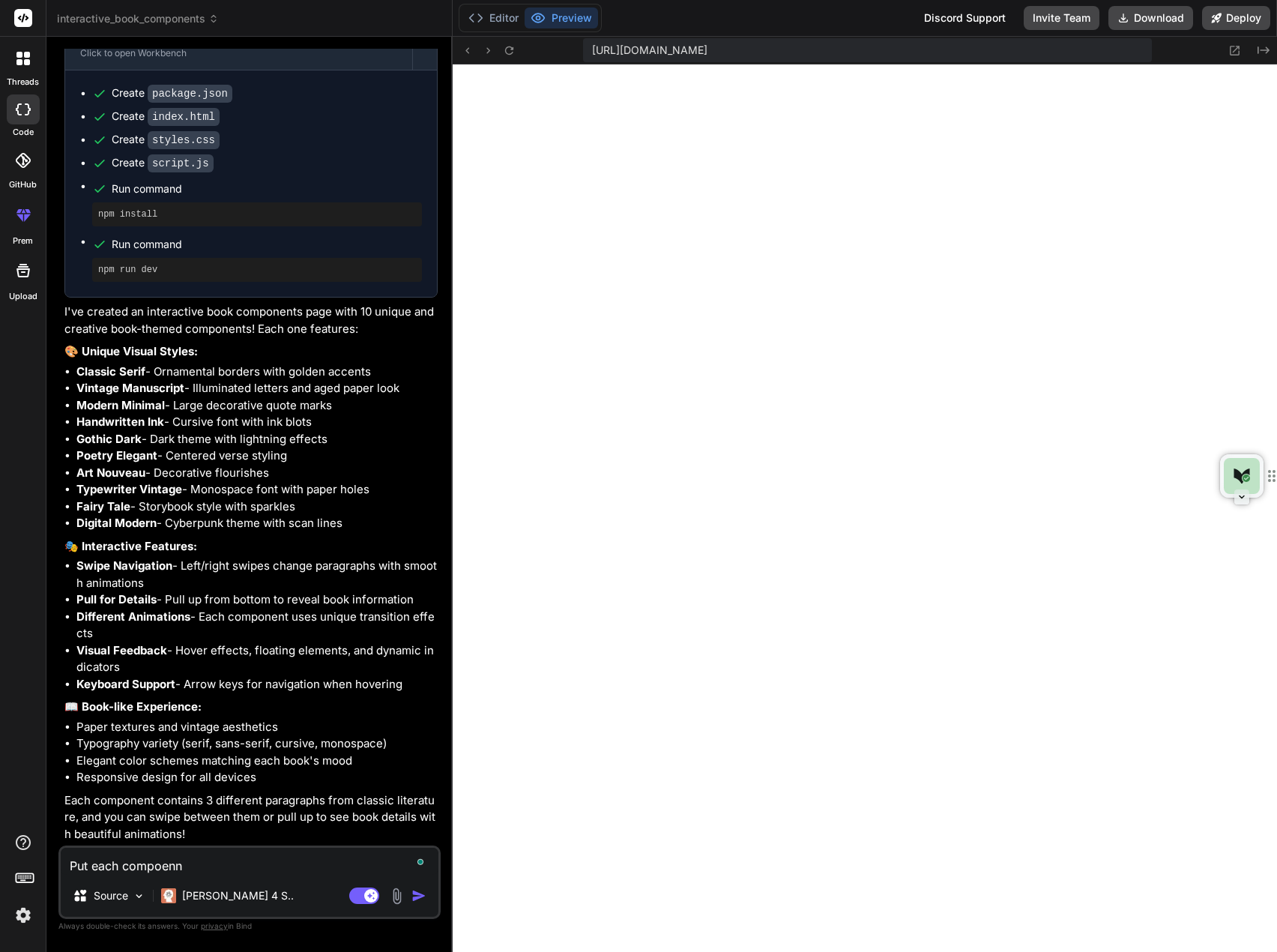
type textarea "Put each compoennt"
type textarea "x"
type textarea "Put each compoennt"
type textarea "x"
type textarea "Put each compoennt t"
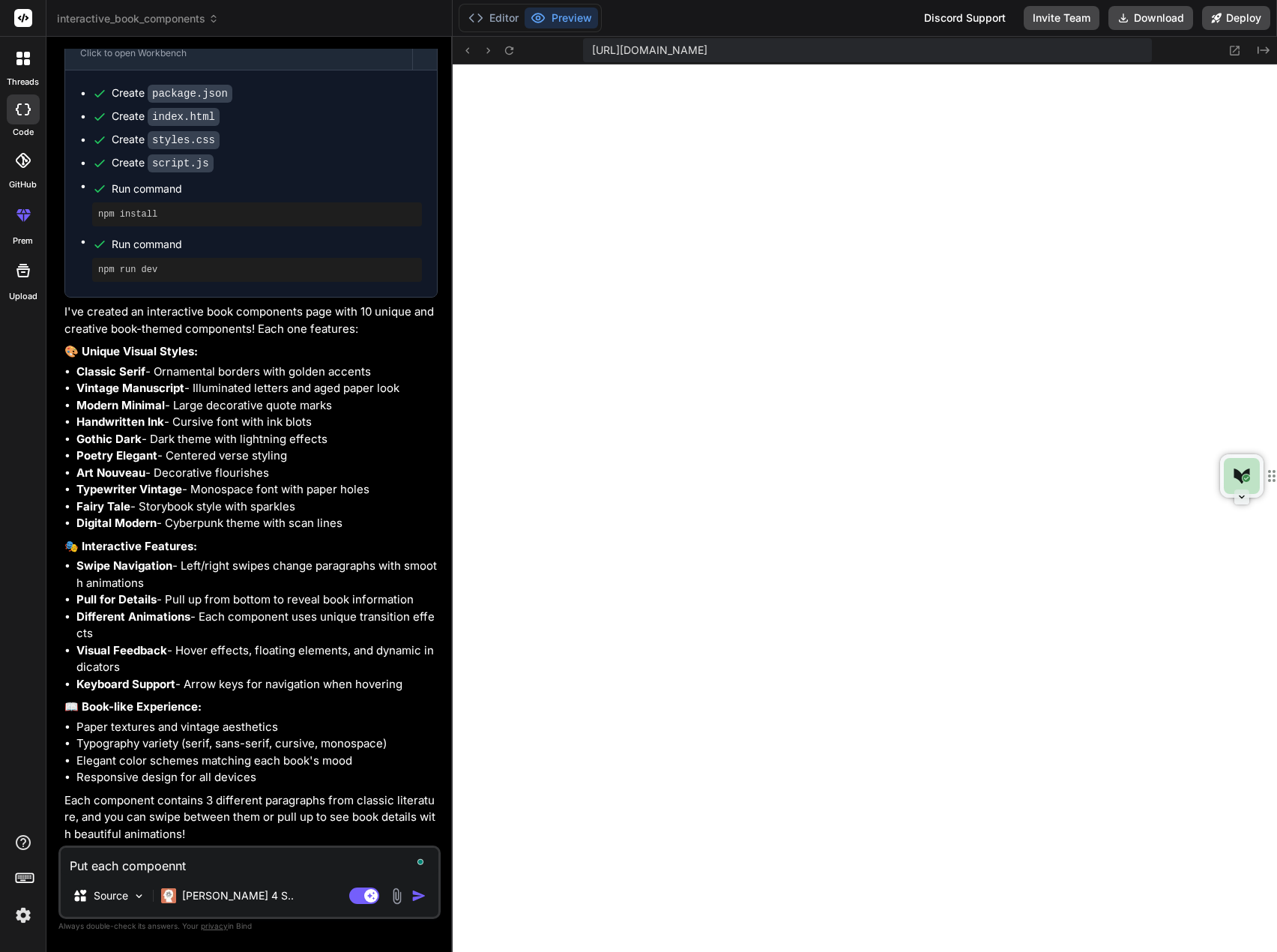
type textarea "x"
type textarea "Put each compoennt to"
type textarea "x"
type textarea "Put each compoennt to"
type textarea "x"
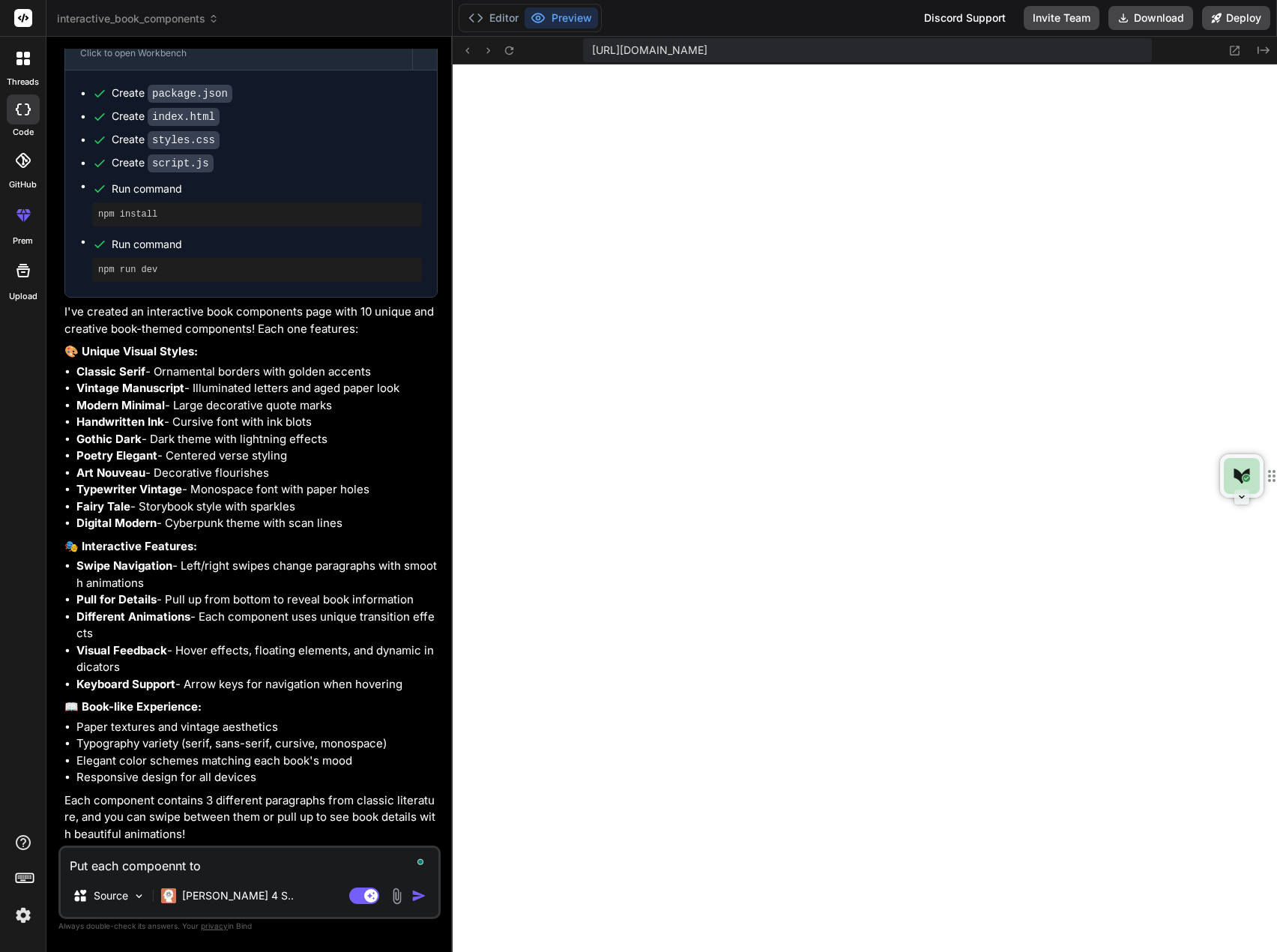
type textarea "Put each compoennt to i"
type textarea "x"
type textarea "Put each compoennt to it"
type textarea "x"
type textarea "Put each compoennt to its"
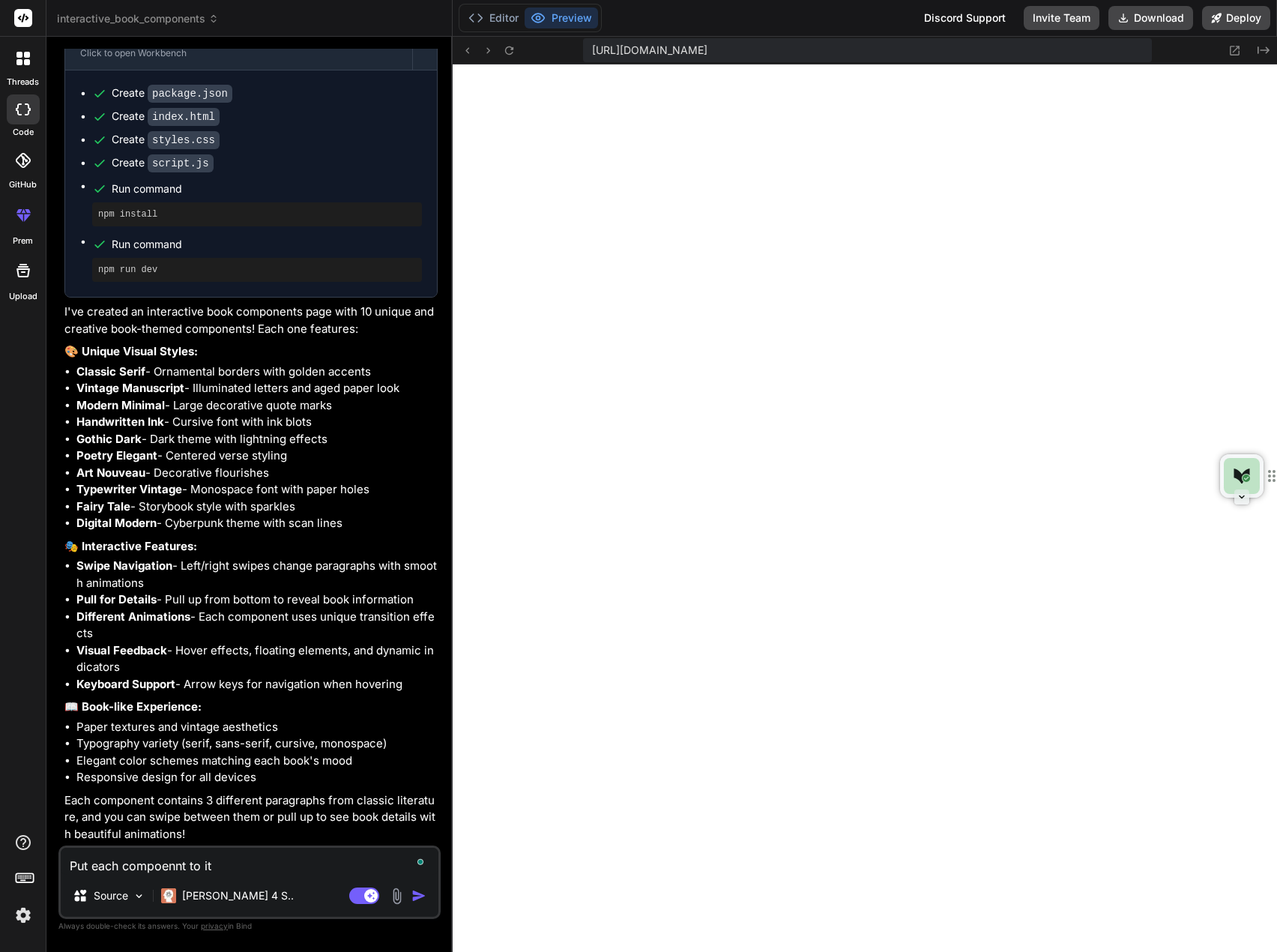
type textarea "x"
type textarea "Put each compoennt to its"
type textarea "x"
type textarea "Put each compoennt to its o"
type textarea "x"
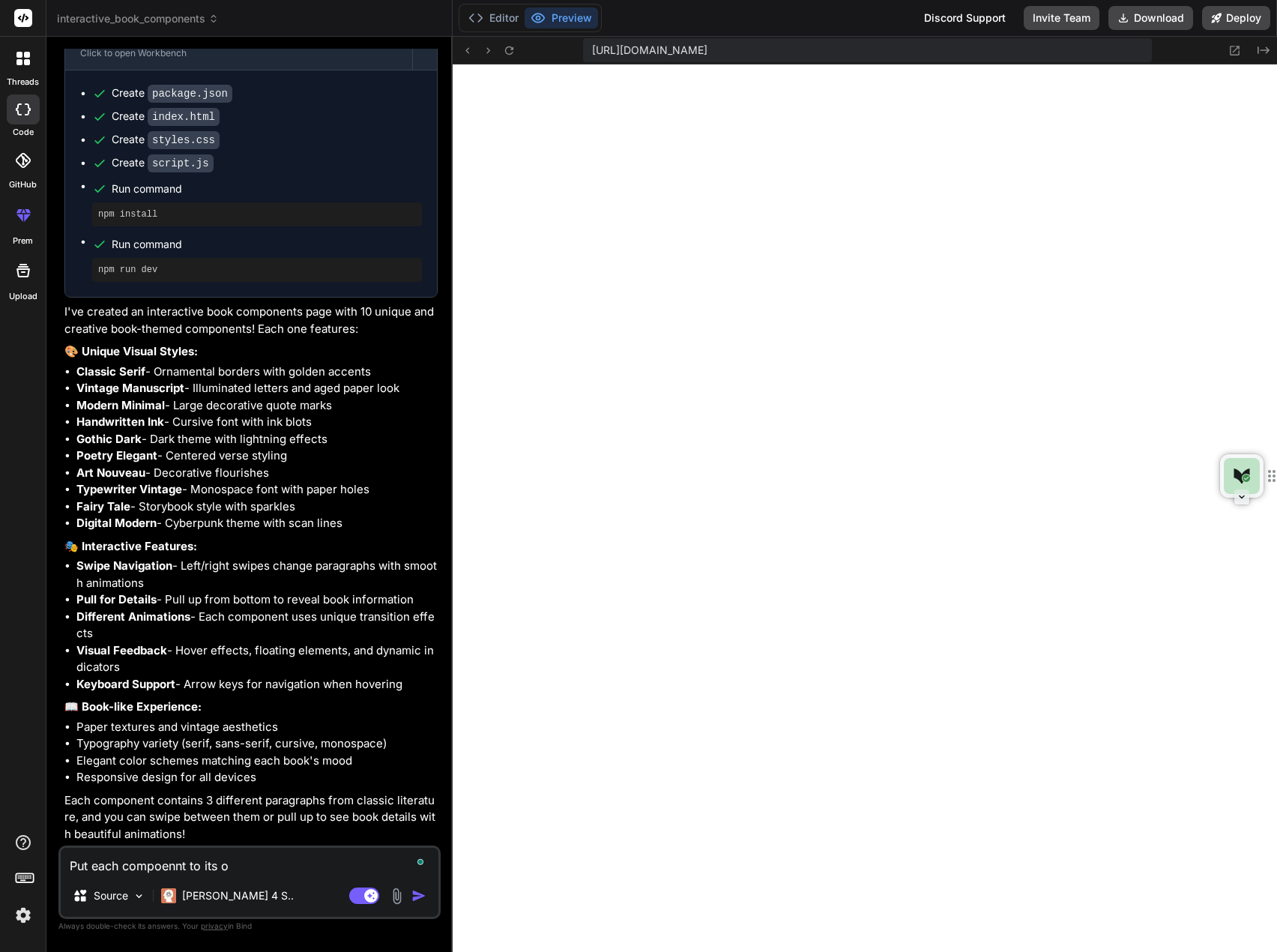
type textarea "Put each compoennt to its ow"
type textarea "x"
type textarea "Put each compoennt to its own"
type textarea "x"
type textarea "Put each compoennt to its own"
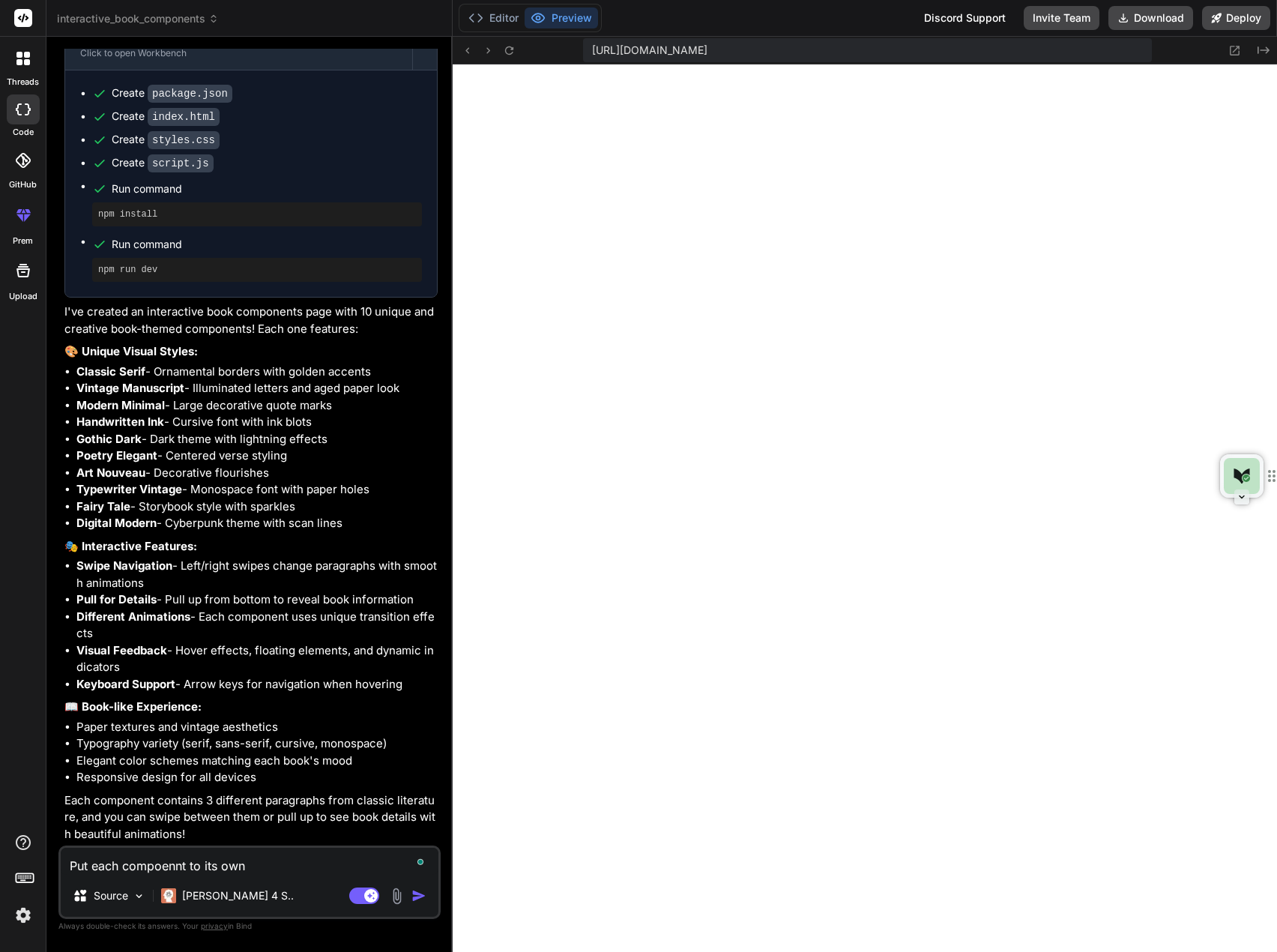
type textarea "x"
type textarea "Put each compoennt to its own p"
type textarea "x"
type textarea "Put each compoennt to its own pa"
type textarea "x"
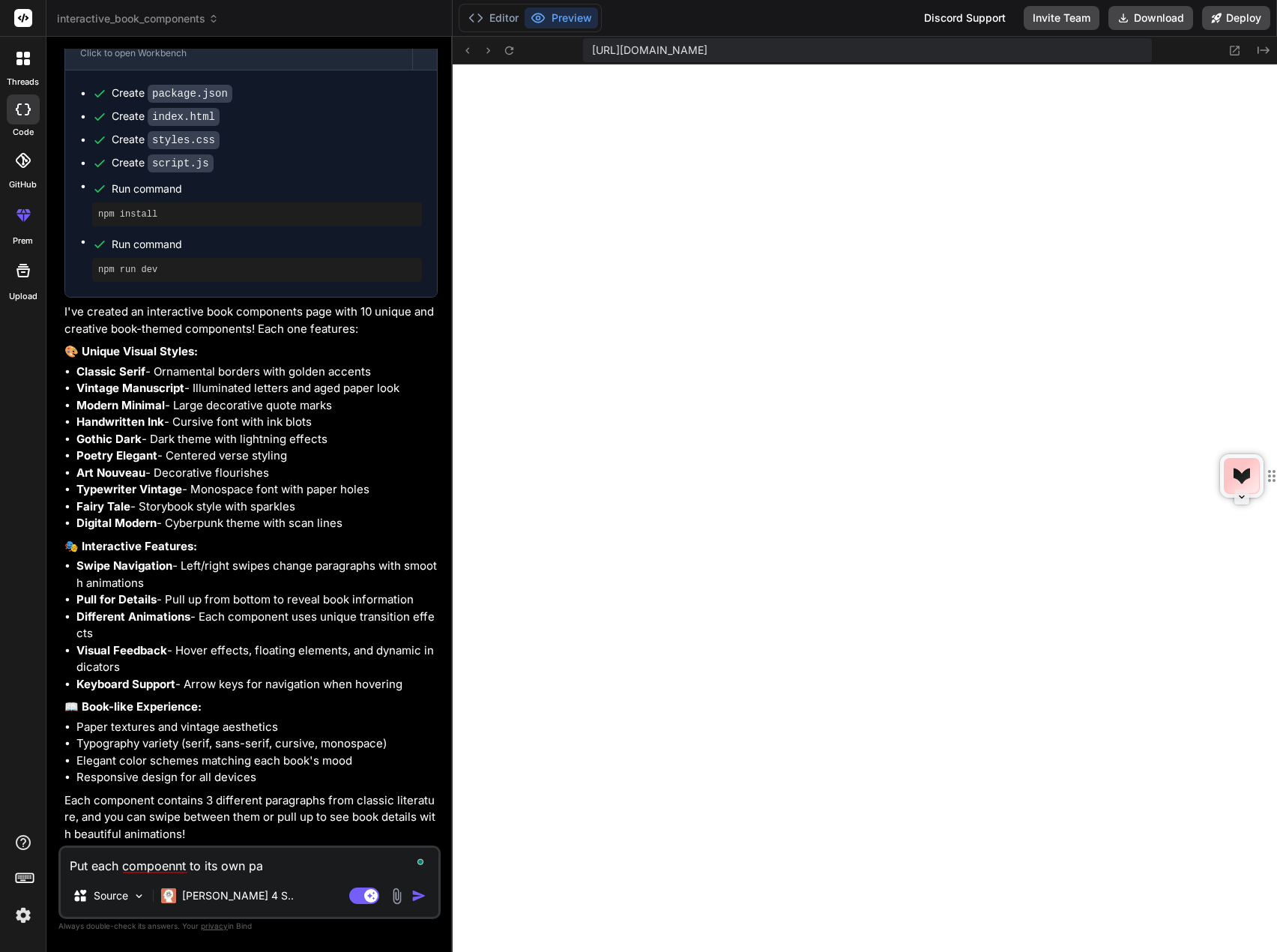
type textarea "Put each compoennt to its own pag"
type textarea "x"
type textarea "Put each compoennt to its own page"
type textarea "x"
type textarea "Put each compoennt to its own page."
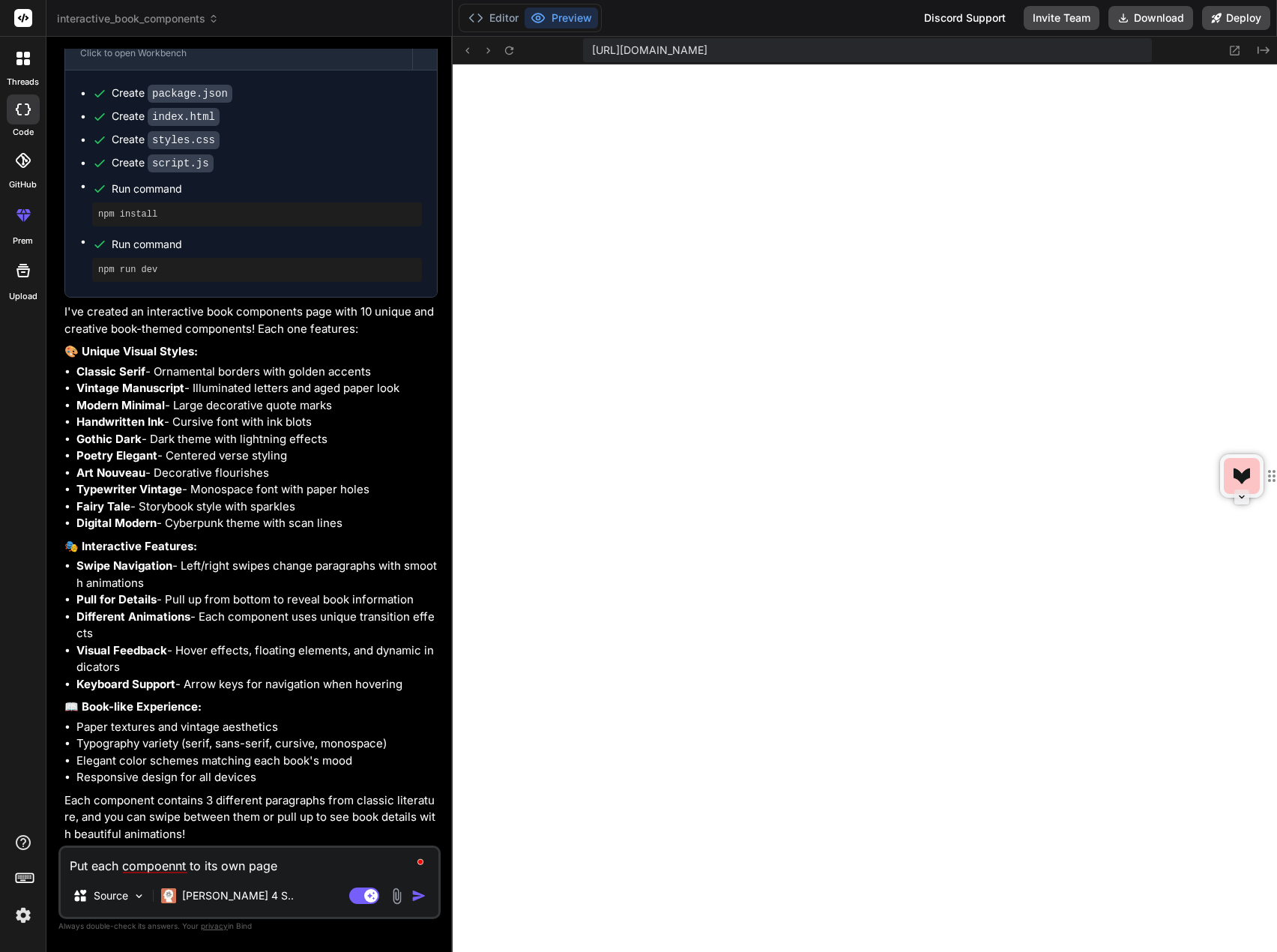
type textarea "x"
type textarea "Put each compoennt to its own page."
type textarea "x"
type textarea "Put each compoennt to its own page. M"
type textarea "x"
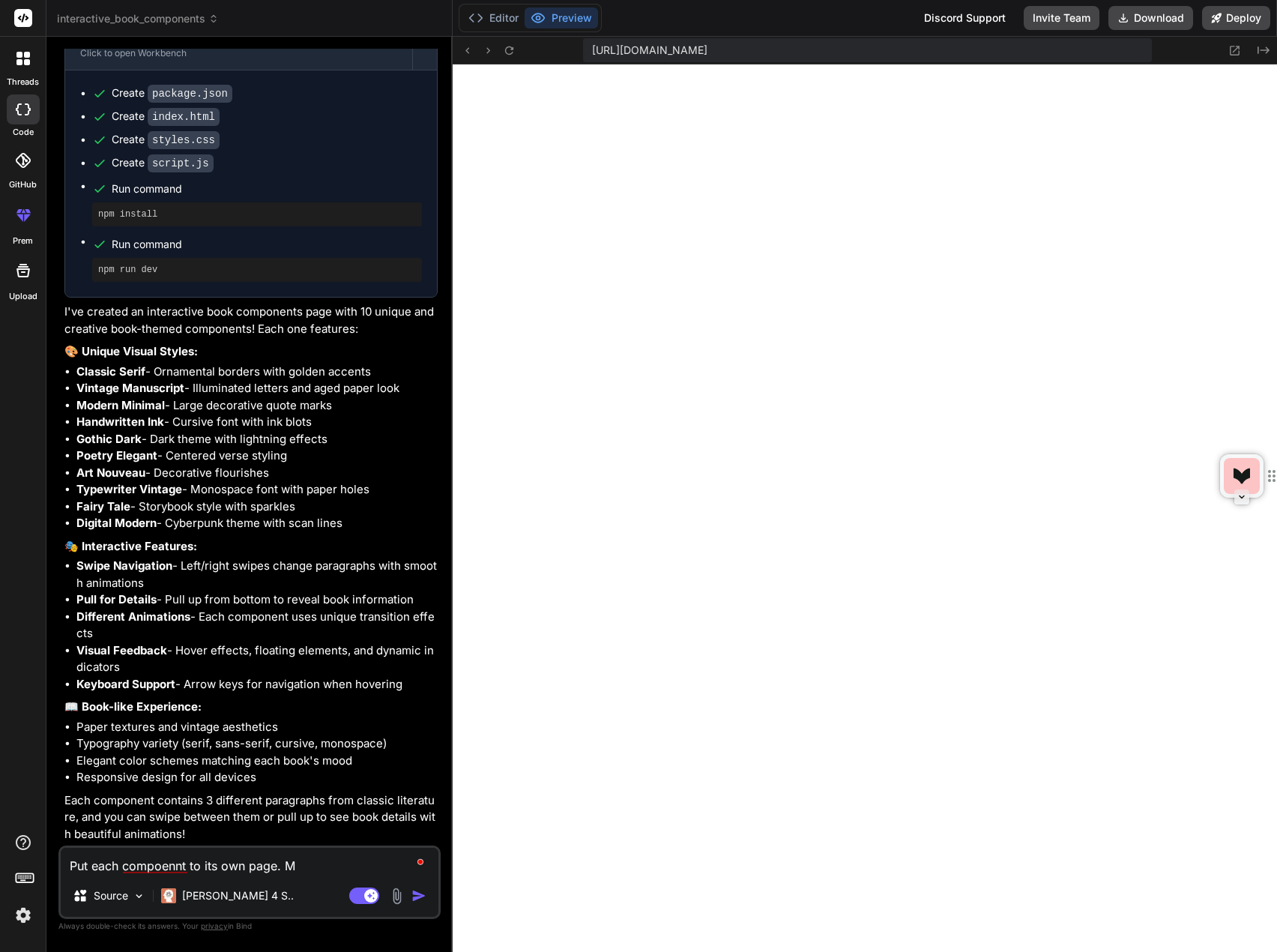
type textarea "Put each compoennt to its own page. Me"
type textarea "x"
type textarea "Put each compoennt to its own page. Men"
type textarea "x"
type textarea "Put each compoennt to its own page. Menu"
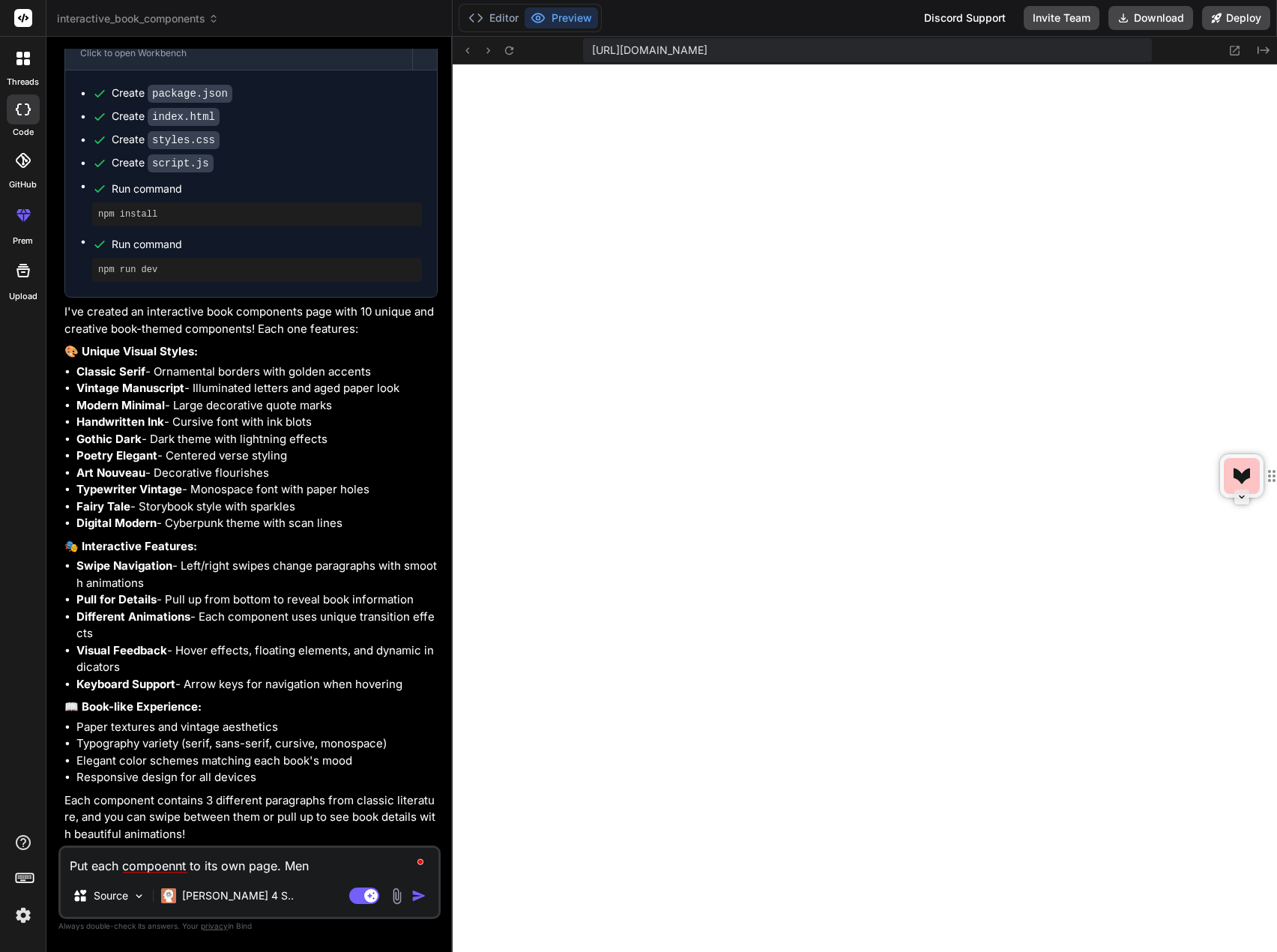
type textarea "x"
type textarea "Put each compoennt to its own page. Menu"
type textarea "x"
type textarea "Put each compoennt to its own page. Menu o"
type textarea "x"
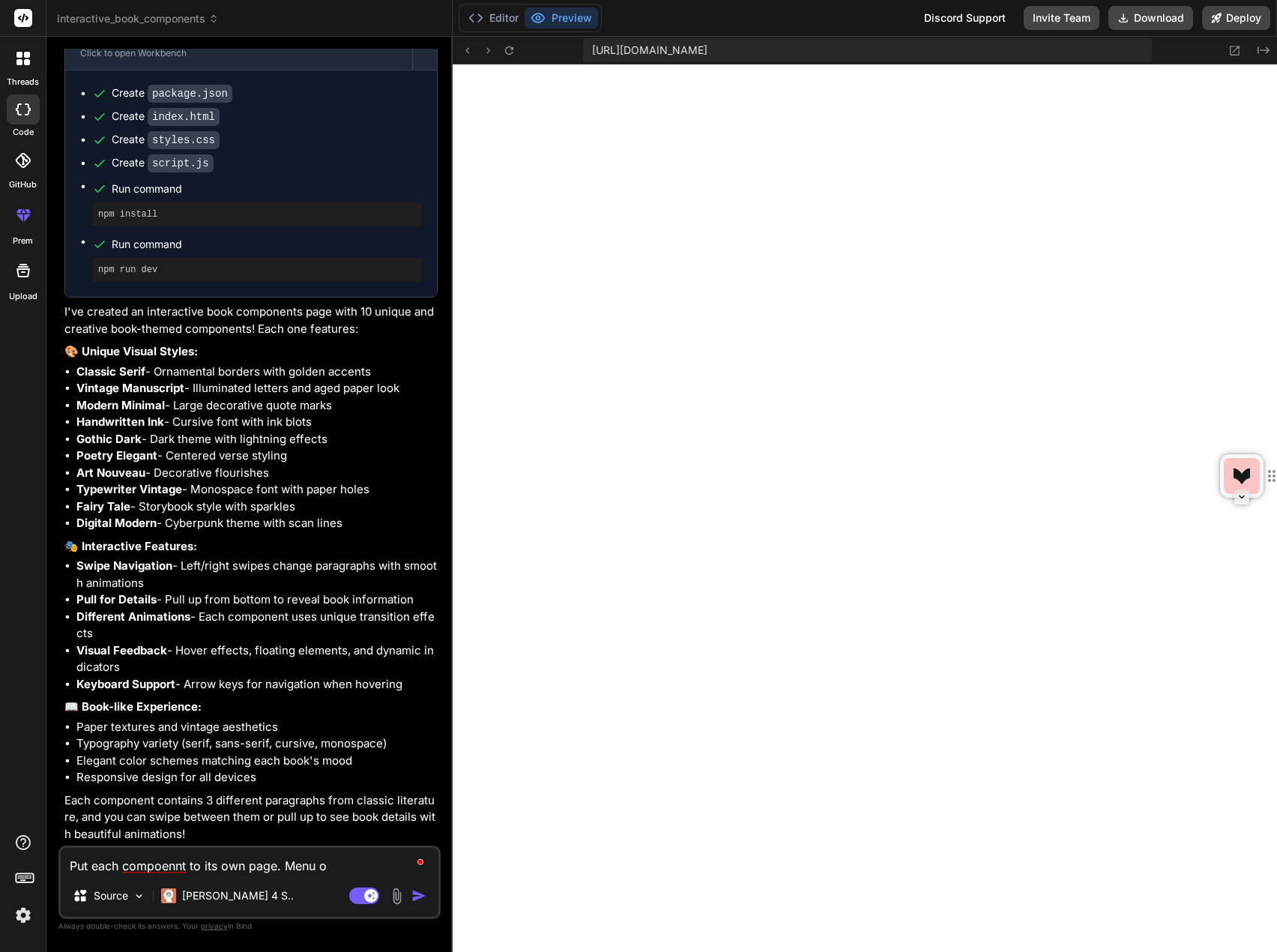
type textarea "Put each compoennt to its own page. Menu oi"
type textarea "x"
type textarea "Put each compoennt to its own page. Menu oin"
type textarea "x"
type textarea "Put each compoennt to its own page. Menu oin"
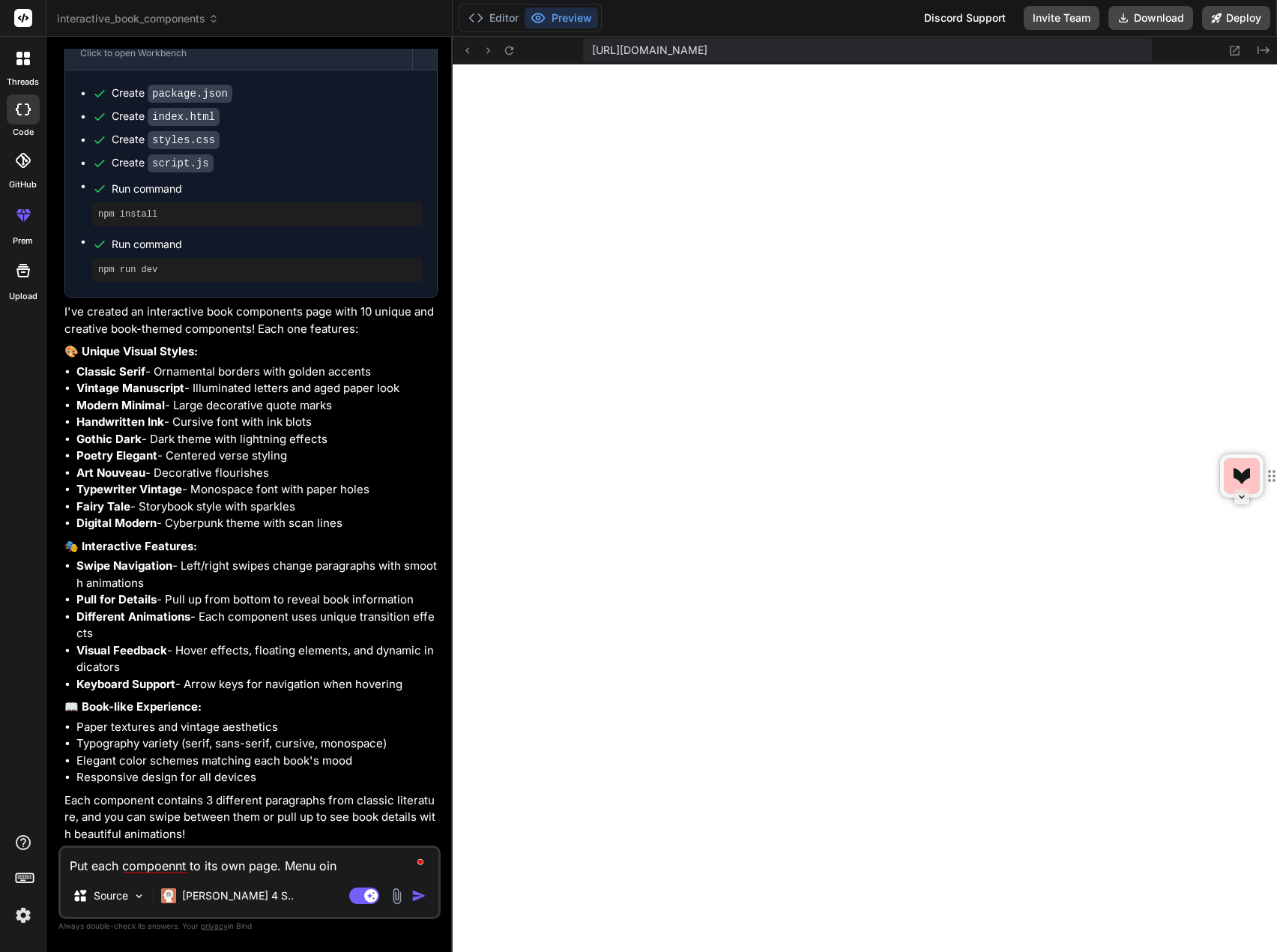
type textarea "x"
type textarea "Put each compoennt to its own page. Menu oin t"
type textarea "x"
type textarea "Put each compoennt to its own page. Menu oin th"
type textarea "x"
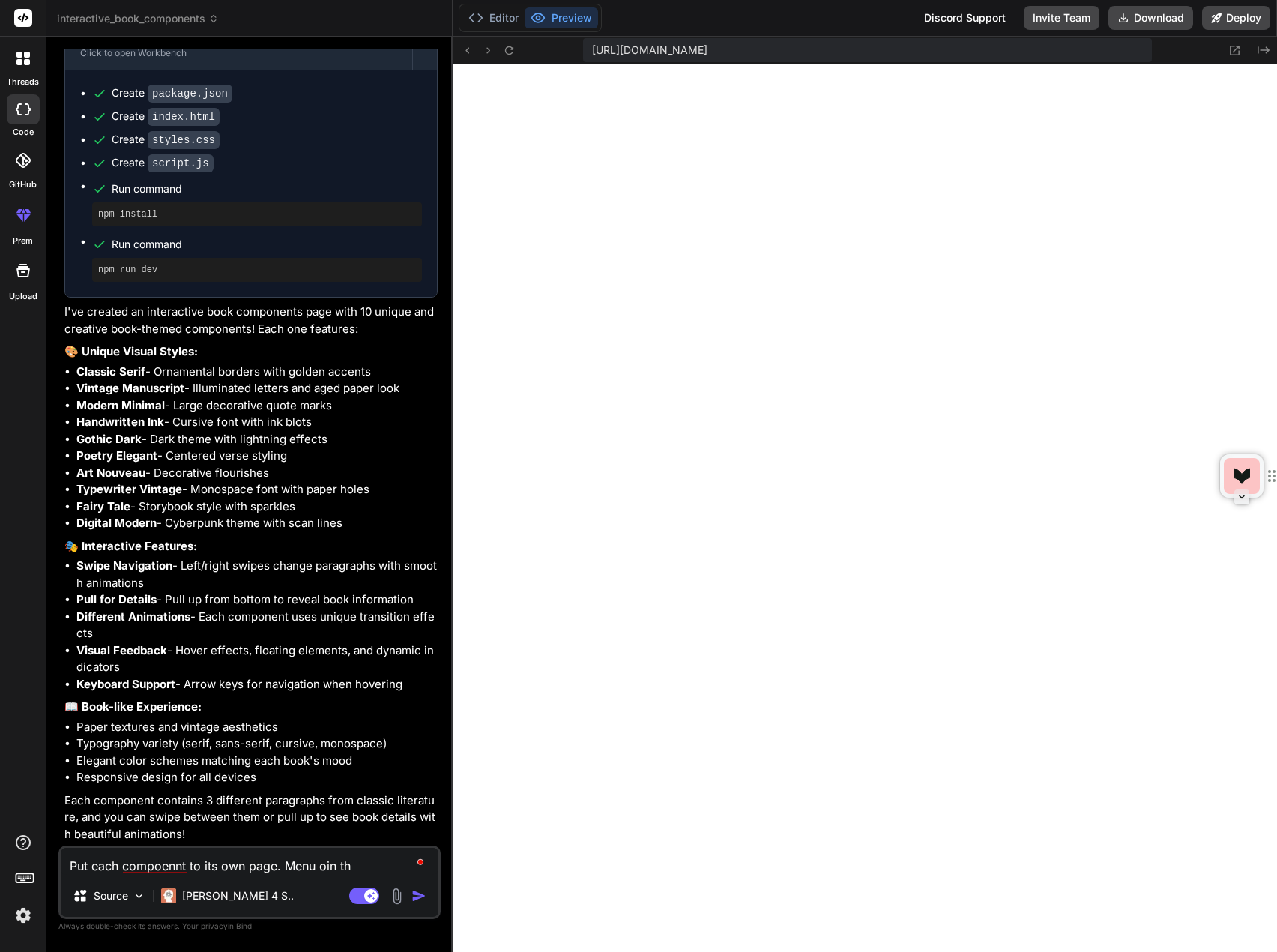
type textarea "Put each compoennt to its own page. Menu oin the"
type textarea "x"
type textarea "Put each compoennt to its own page. Menu oin the"
type textarea "x"
type textarea "Put each compoennt to its own page. Menu oin the t"
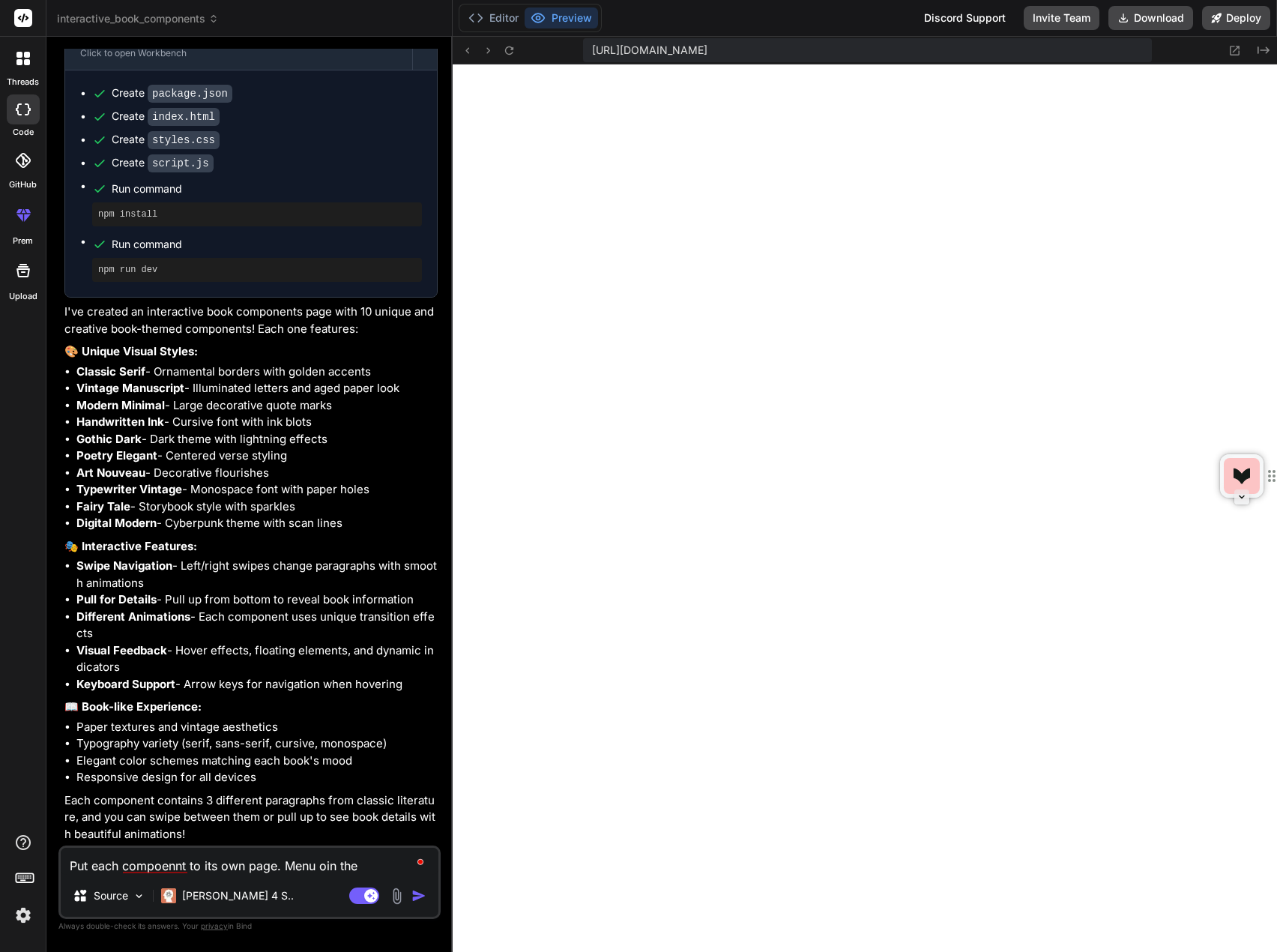
type textarea "x"
type textarea "Put each compoennt to its own page. Menu oin the to"
type textarea "x"
type textarea "Put each compoennt to its own page. Menu oin the top"
type textarea "x"
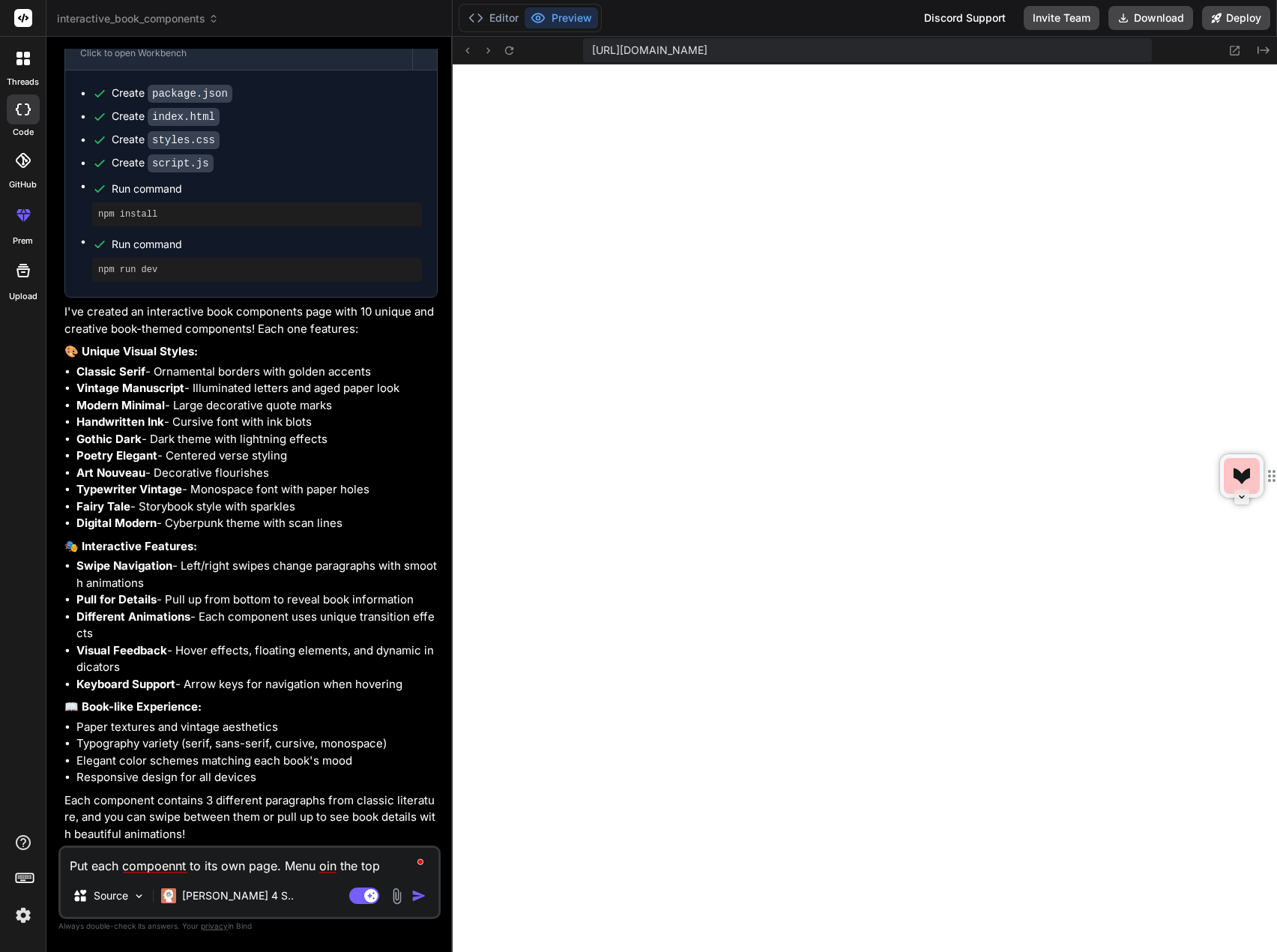
type textarea "Put each compoennt to its own page. Menu oin the to"
type textarea "x"
type textarea "Put each compoennt to its own page. Menu oin the t"
type textarea "x"
type textarea "Put each compoennt to its own page. Menu oin the"
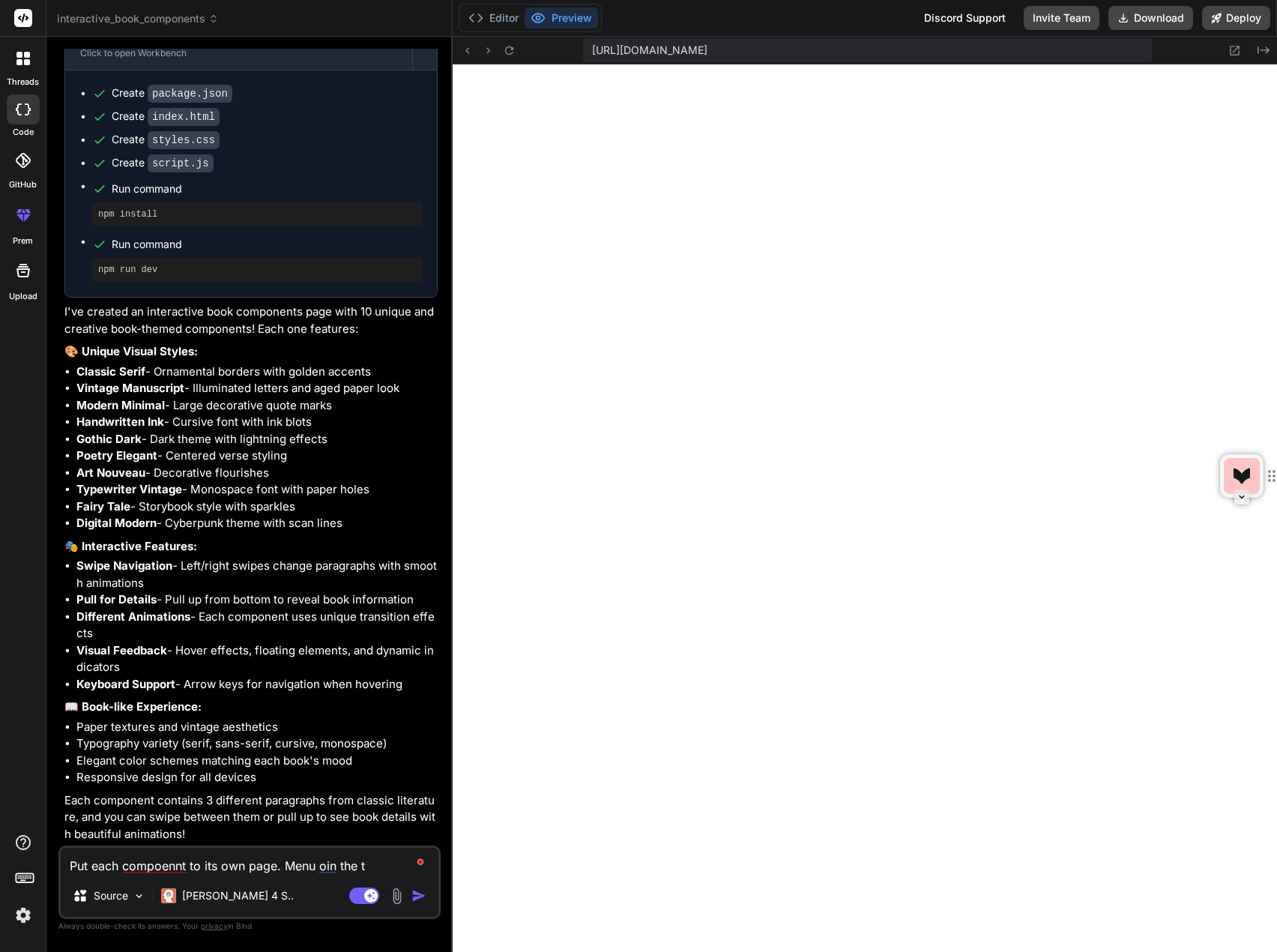
type textarea "x"
type textarea "Put each compoennt to its own page. Menu oin the"
type textarea "x"
type textarea "Put each compoennt to its own page. Menu oin th"
type textarea "x"
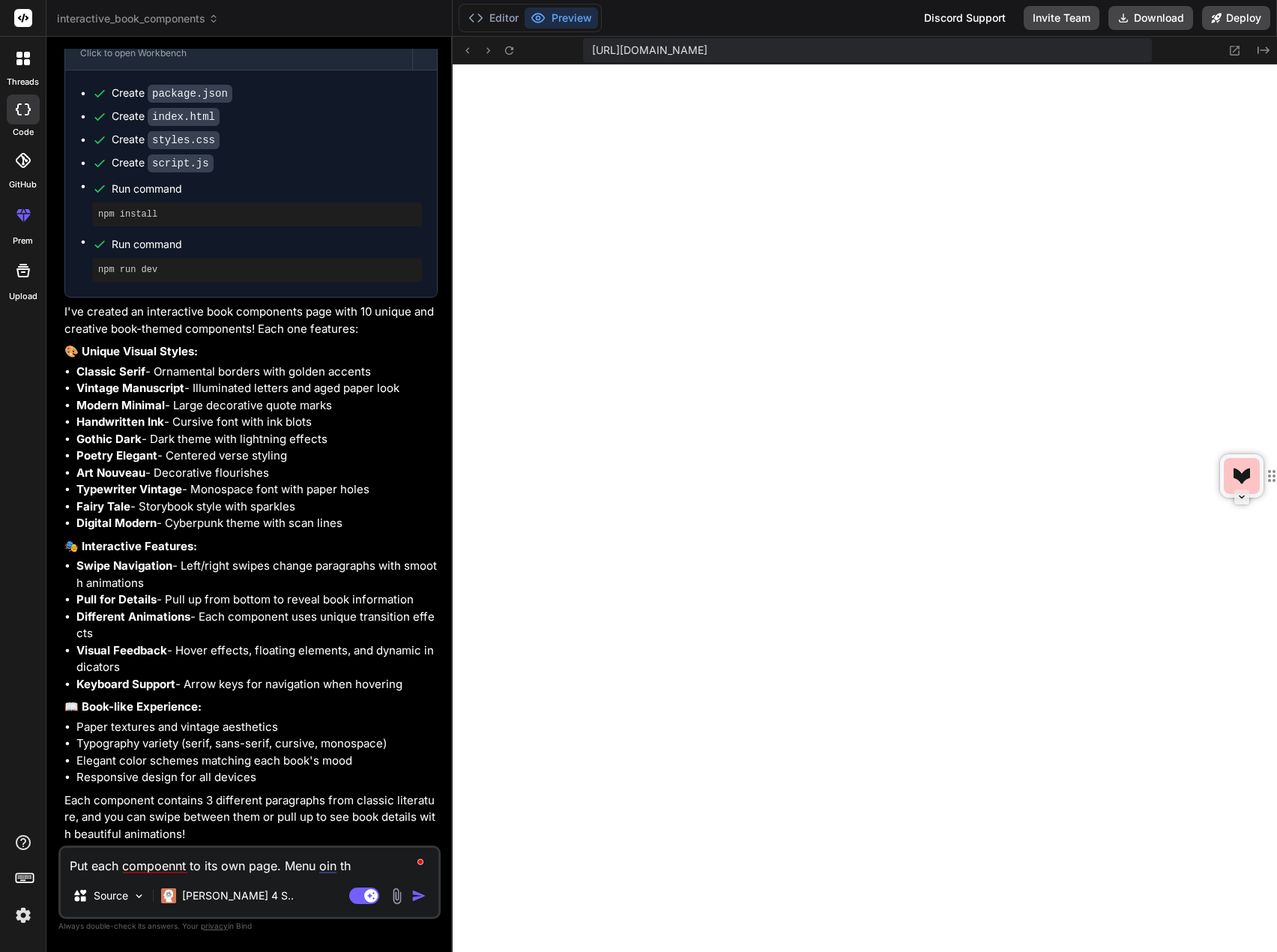
type textarea "Put each compoennt to its own page. Menu oin t"
type textarea "x"
type textarea "Put each compoennt to its own page. Menu oin"
type textarea "x"
type textarea "Put each compoennt to its own page. Menu oin"
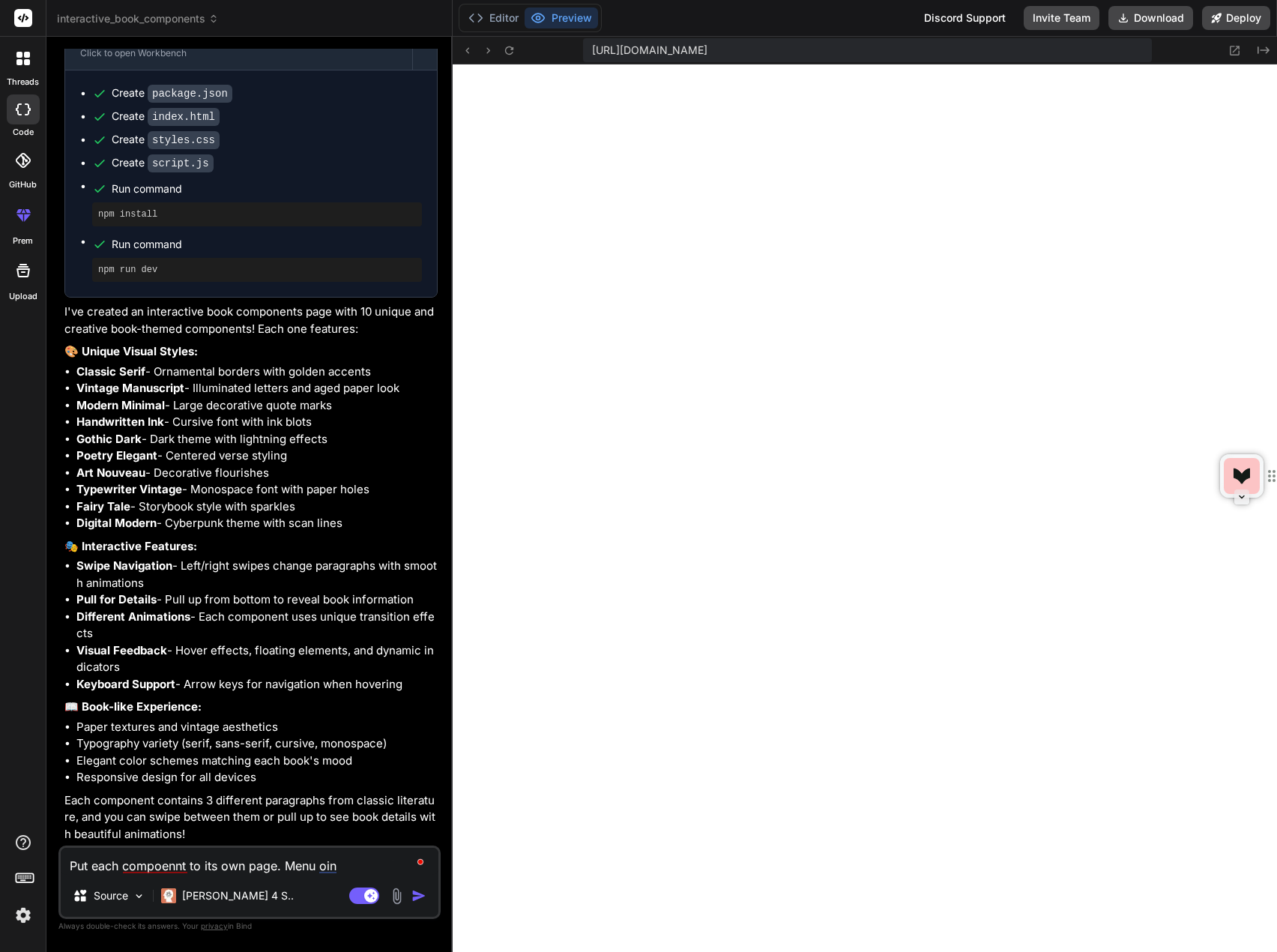
type textarea "x"
type textarea "Put each compoennt to its own page. Menu oi"
type textarea "x"
type textarea "Put each compoennt to its own page. Menu o"
type textarea "x"
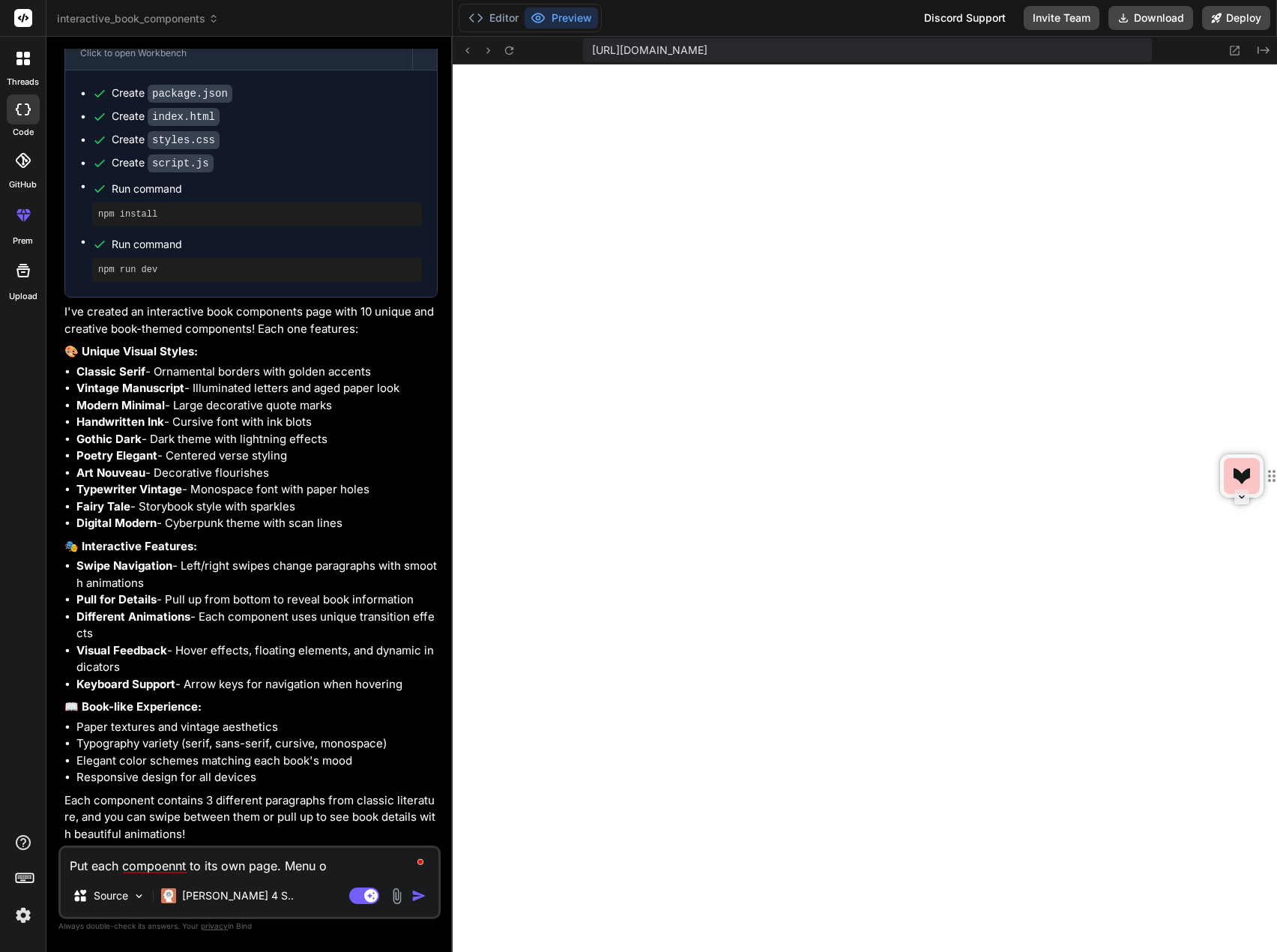
type textarea "Put each compoennt to its own page. Menu"
type textarea "x"
type textarea "Put each compoennt to its own page. Menu o"
type textarea "x"
type textarea "Put each compoennt to its own page. Menu on"
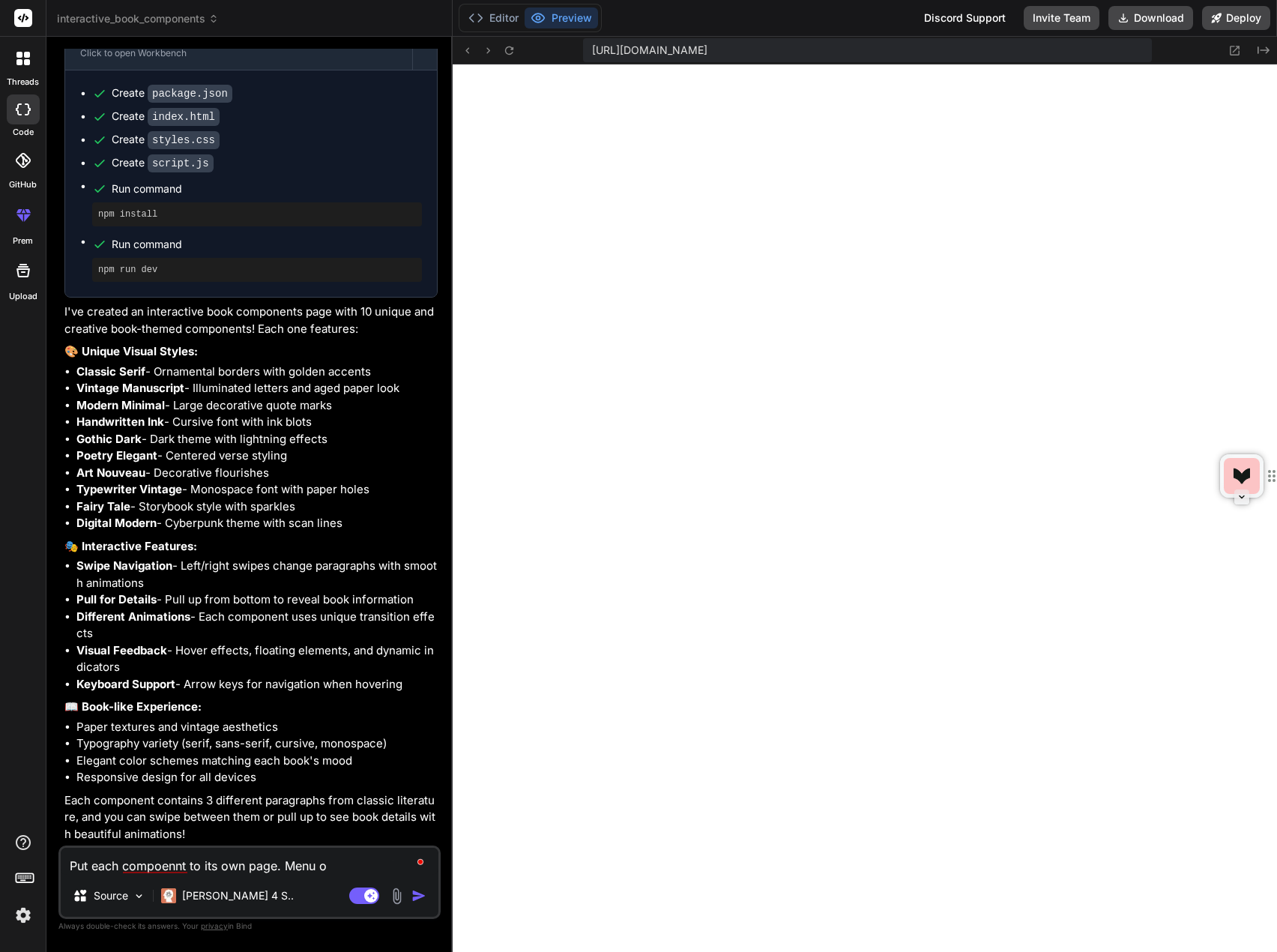
type textarea "x"
type textarea "Put each compoennt to its own page. Menu on"
type textarea "x"
type textarea "Put each compoennt to its own page. Menu on t"
type textarea "x"
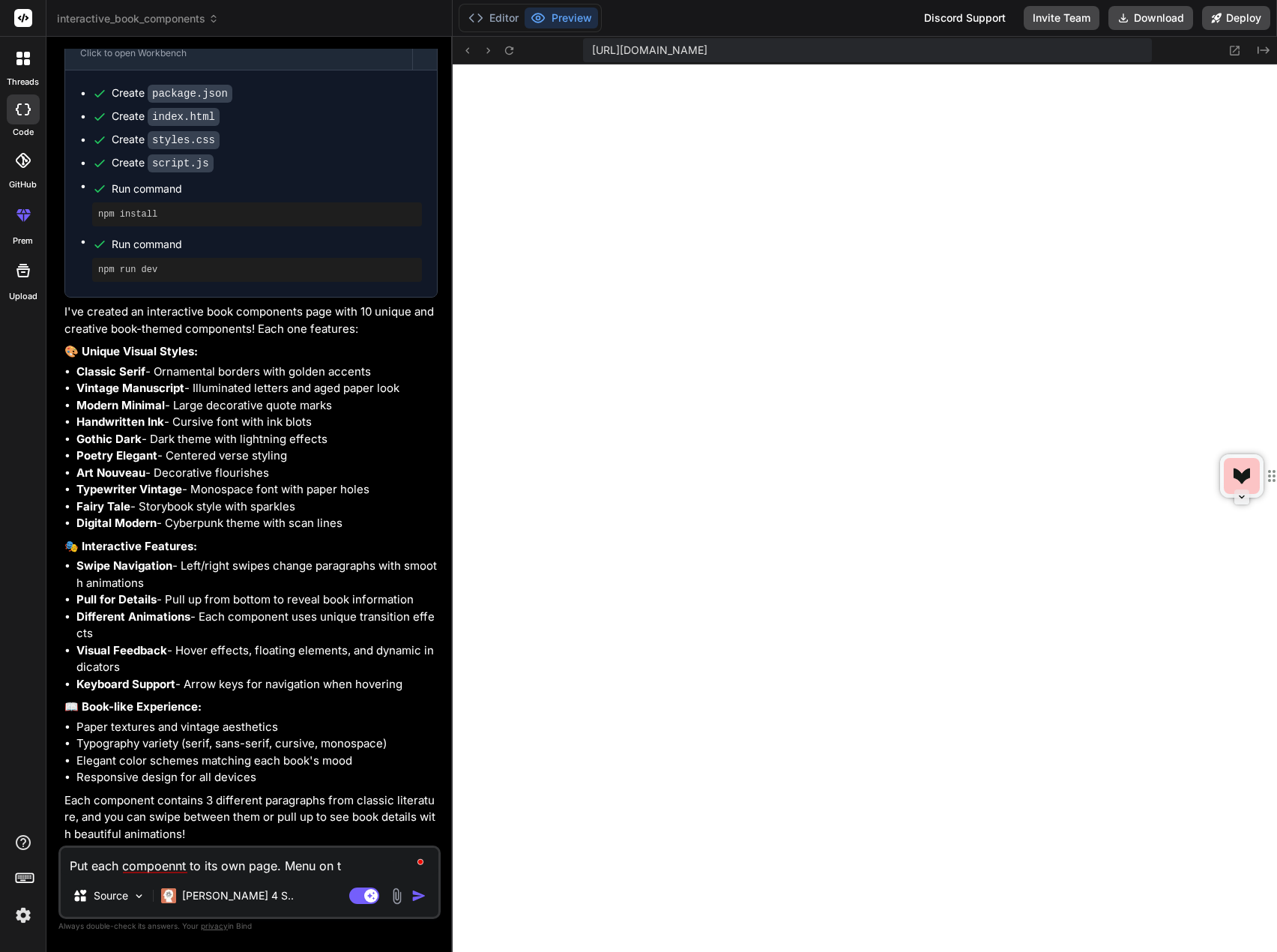
type textarea "Put each compoennt to its own page. Menu on th"
type textarea "x"
type textarea "Put each compoennt to its own page. Menu on the"
type textarea "x"
type textarea "Put each compoennt to its own page. Menu on the"
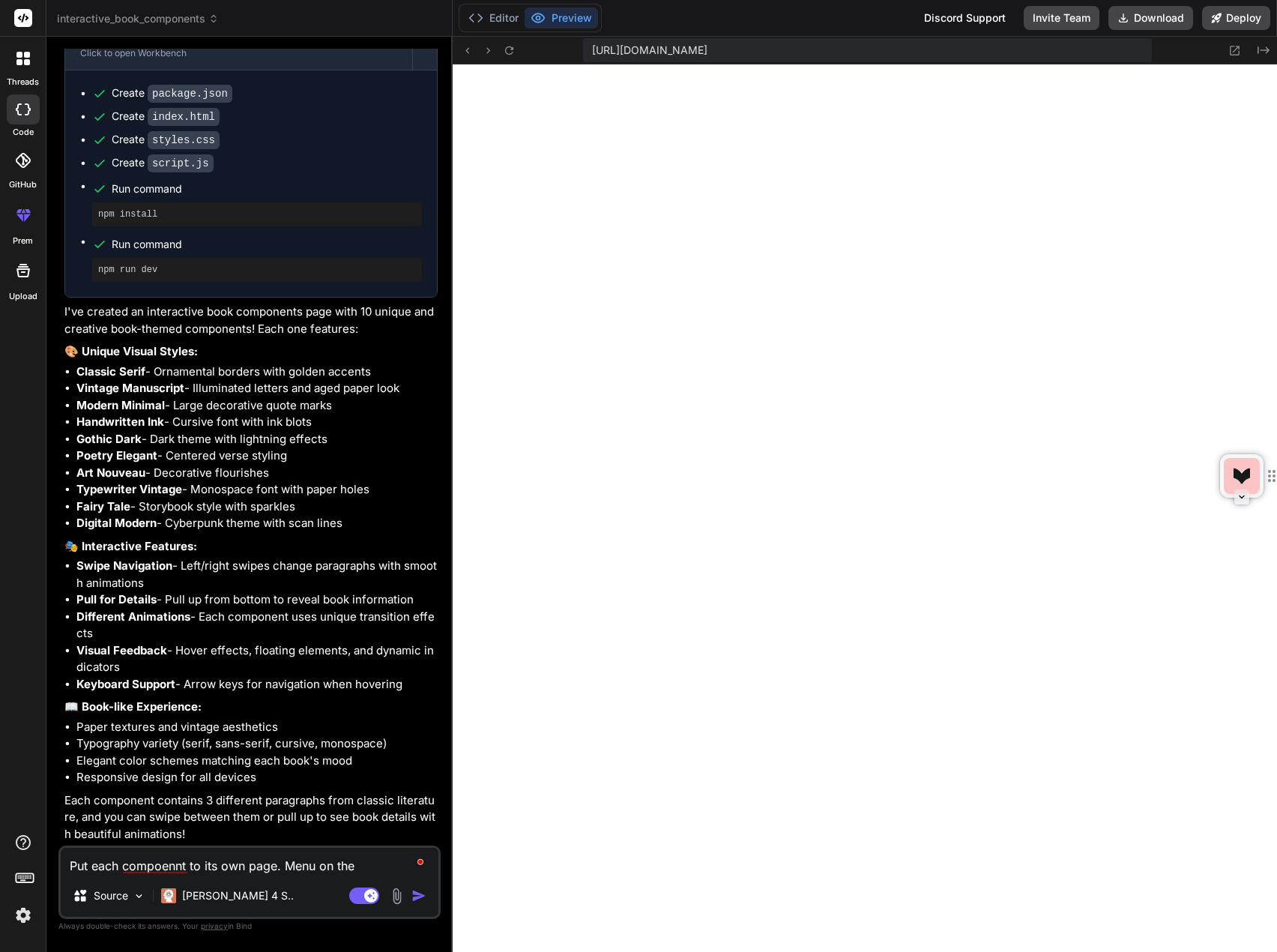
type textarea "x"
type textarea "Put each compoennt to its own page. Menu on the t"
type textarea "x"
type textarea "Put each compoennt to its own page. Menu on the to"
type textarea "x"
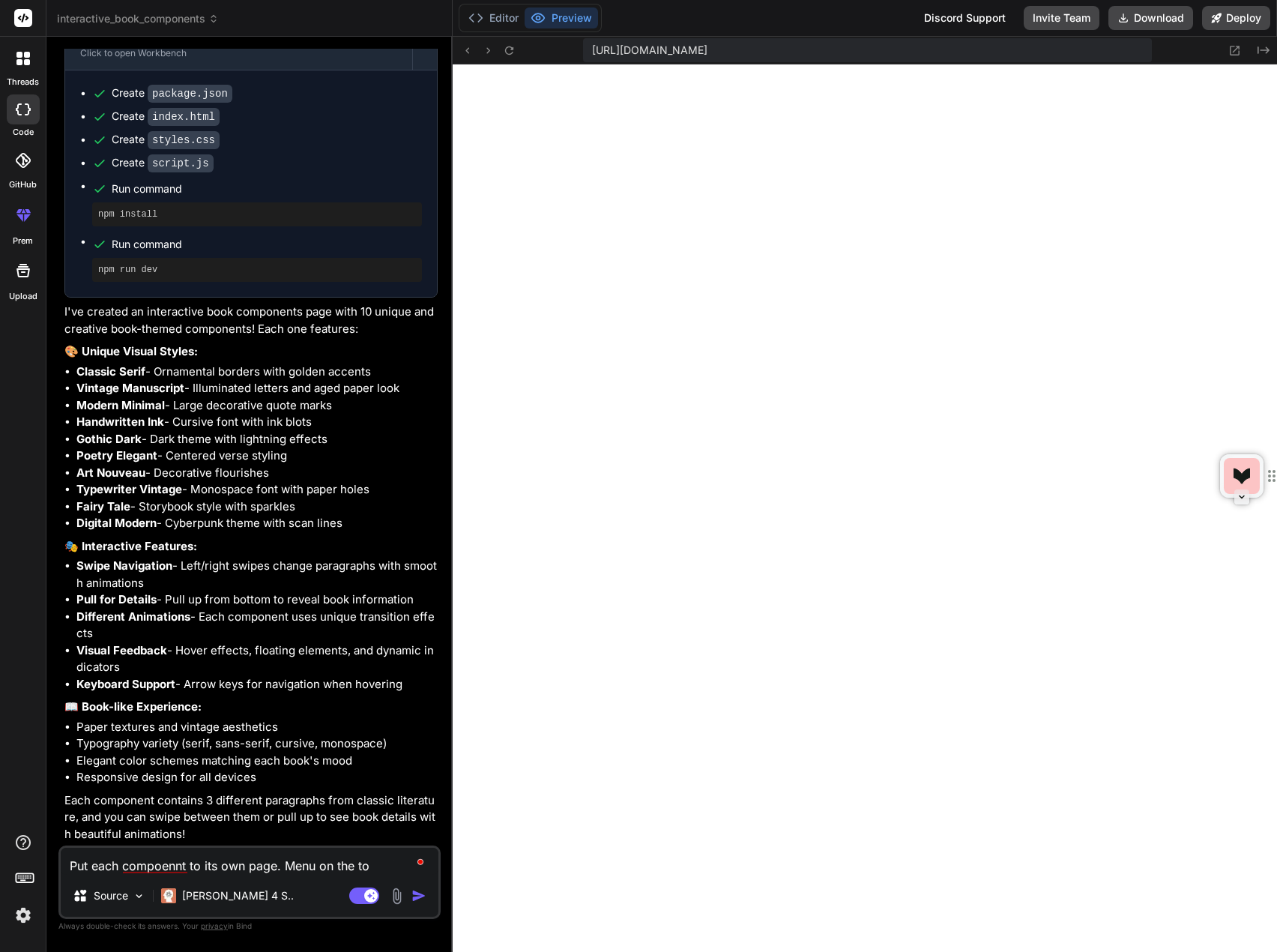
type textarea "Put each compoennt to its own page. Menu on the top"
type textarea "x"
type textarea "Put each compoennt to its own page. Menu on the top"
type textarea "x"
type textarea "Put each compoennt to its own page. Menu on the top w"
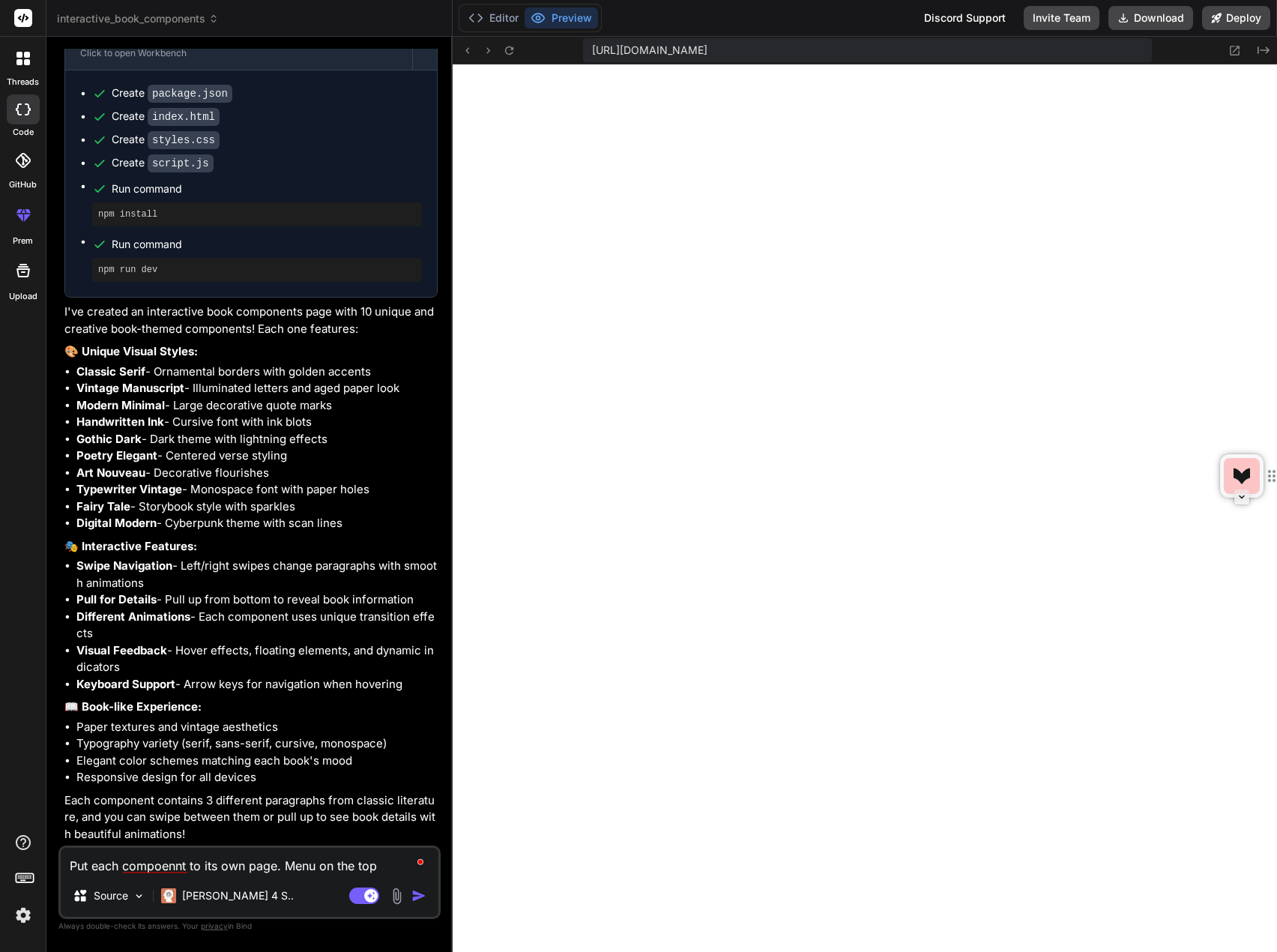
type textarea "x"
type textarea "Put each compoennt to its own page. Menu on the top wh"
type textarea "x"
type textarea "Put each compoennt to its own page. Menu on the top whe"
type textarea "x"
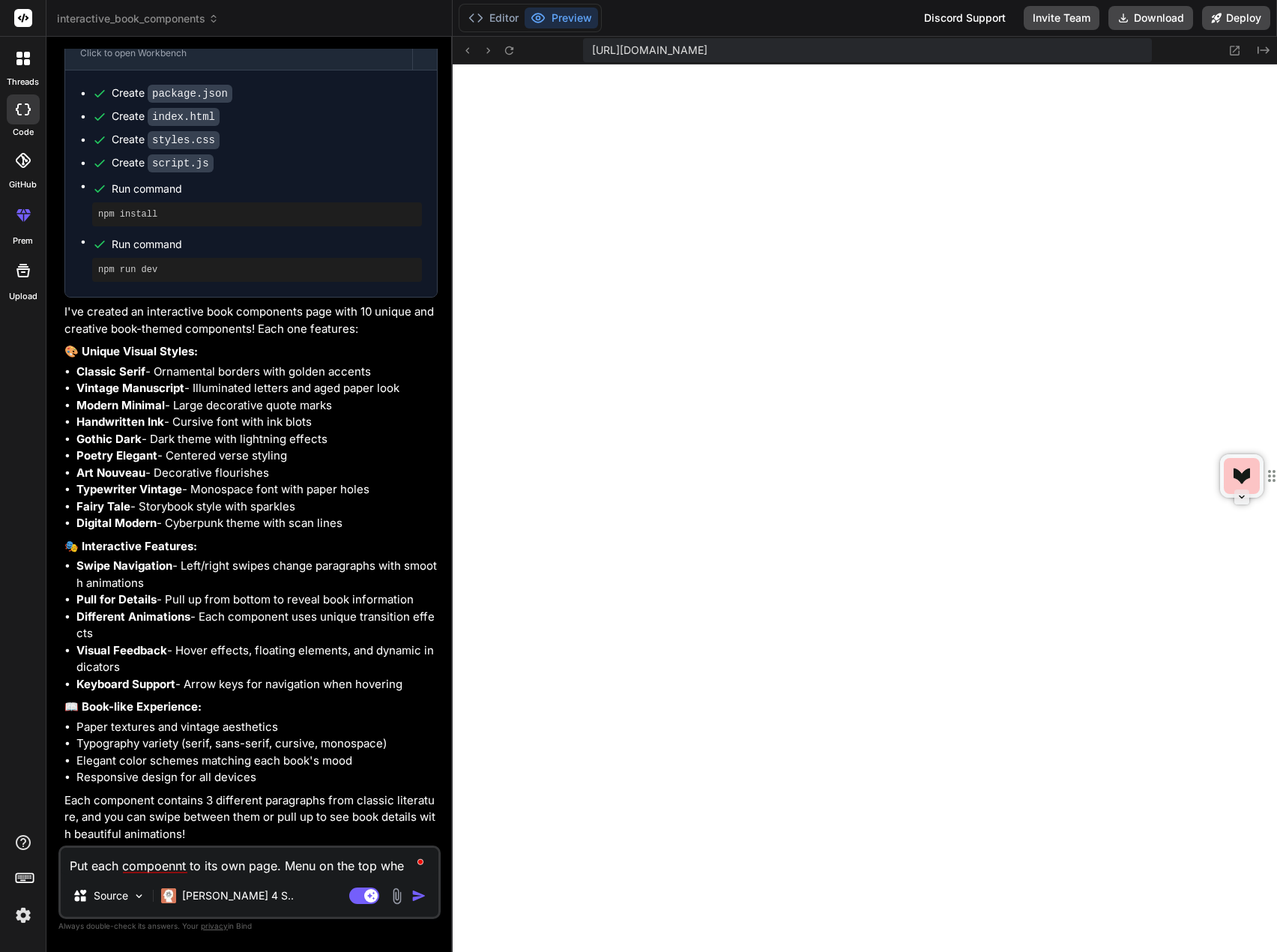
type textarea "Put each compoennt to its own page. Menu on the top wher"
type textarea "x"
type textarea "Put each compoennt to its own page. Menu on the top where"
type textarea "x"
type textarea "Put each compoennt to its own page. Menu on the top where"
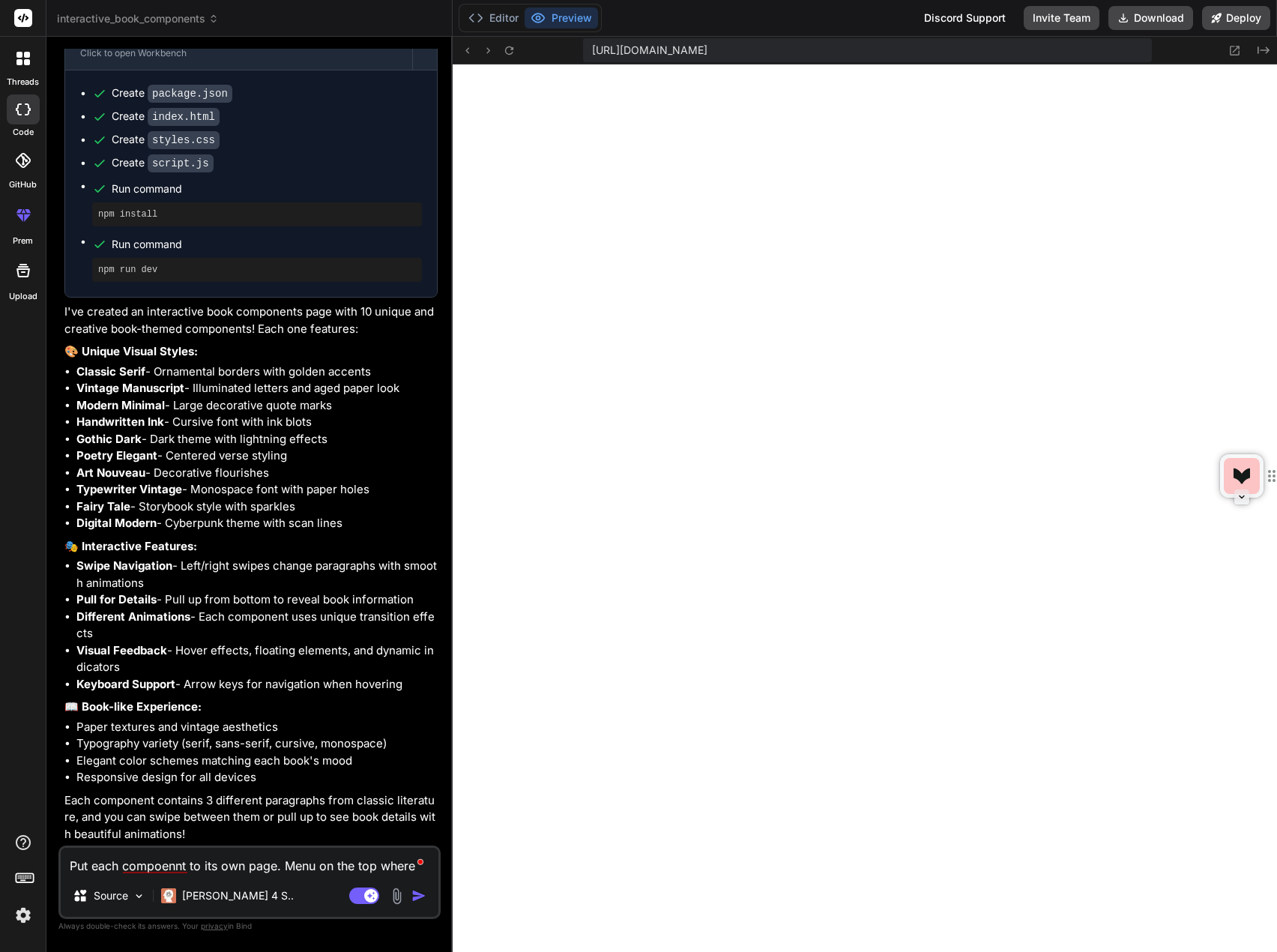
type textarea "x"
type textarea "Put each compoennt to its own page. Menu on the top where I"
type textarea "x"
type textarea "Put each compoennt to its own page. Menu on the top where I"
type textarea "x"
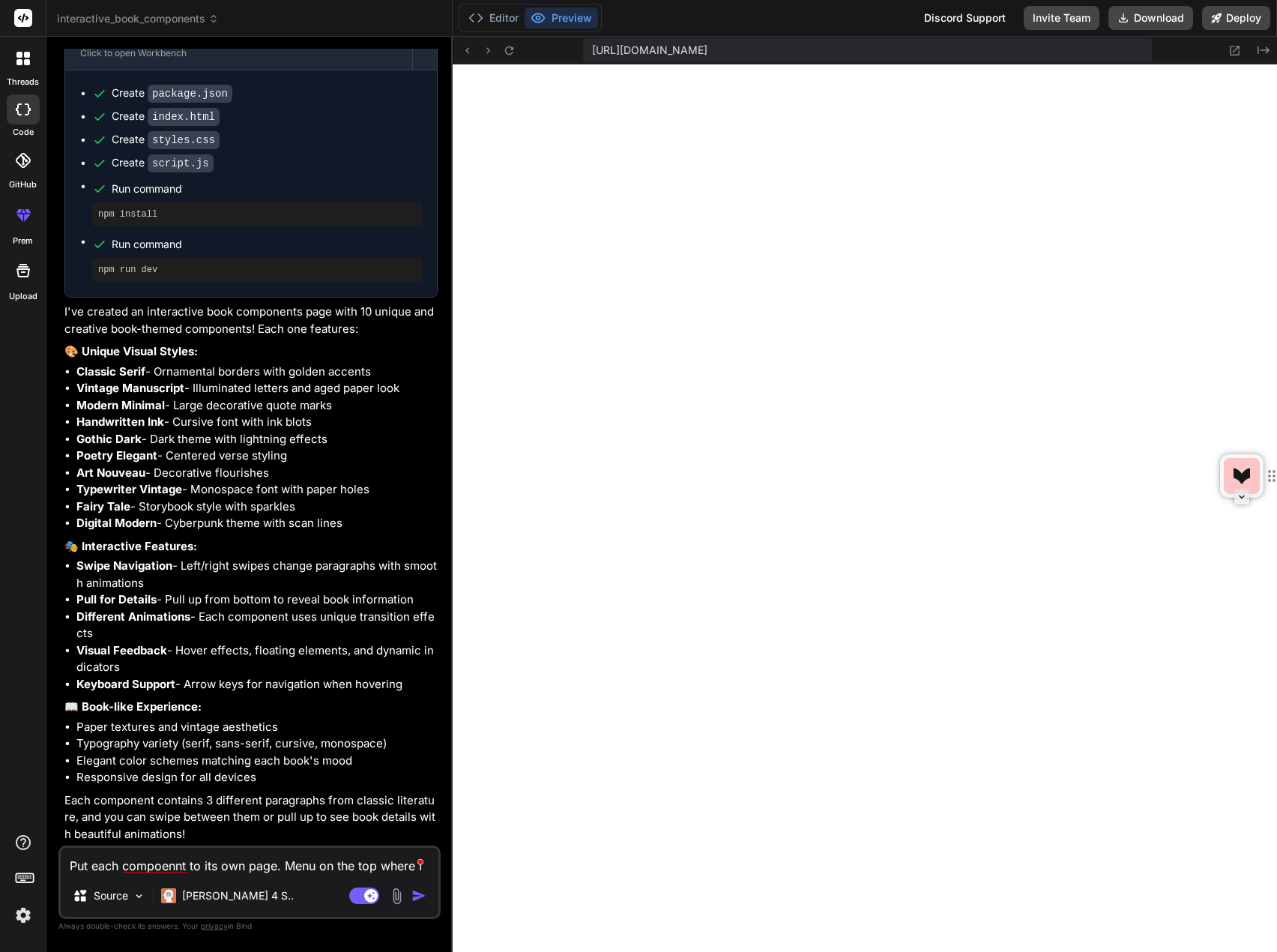
type textarea "Put each compoennt to its own page. Menu on the top where I c"
type textarea "x"
type textarea "Put each compoennt to its own page. Menu on the top where I ca"
type textarea "x"
type textarea "Put each compoennt to its own page. Menu on the top where I can"
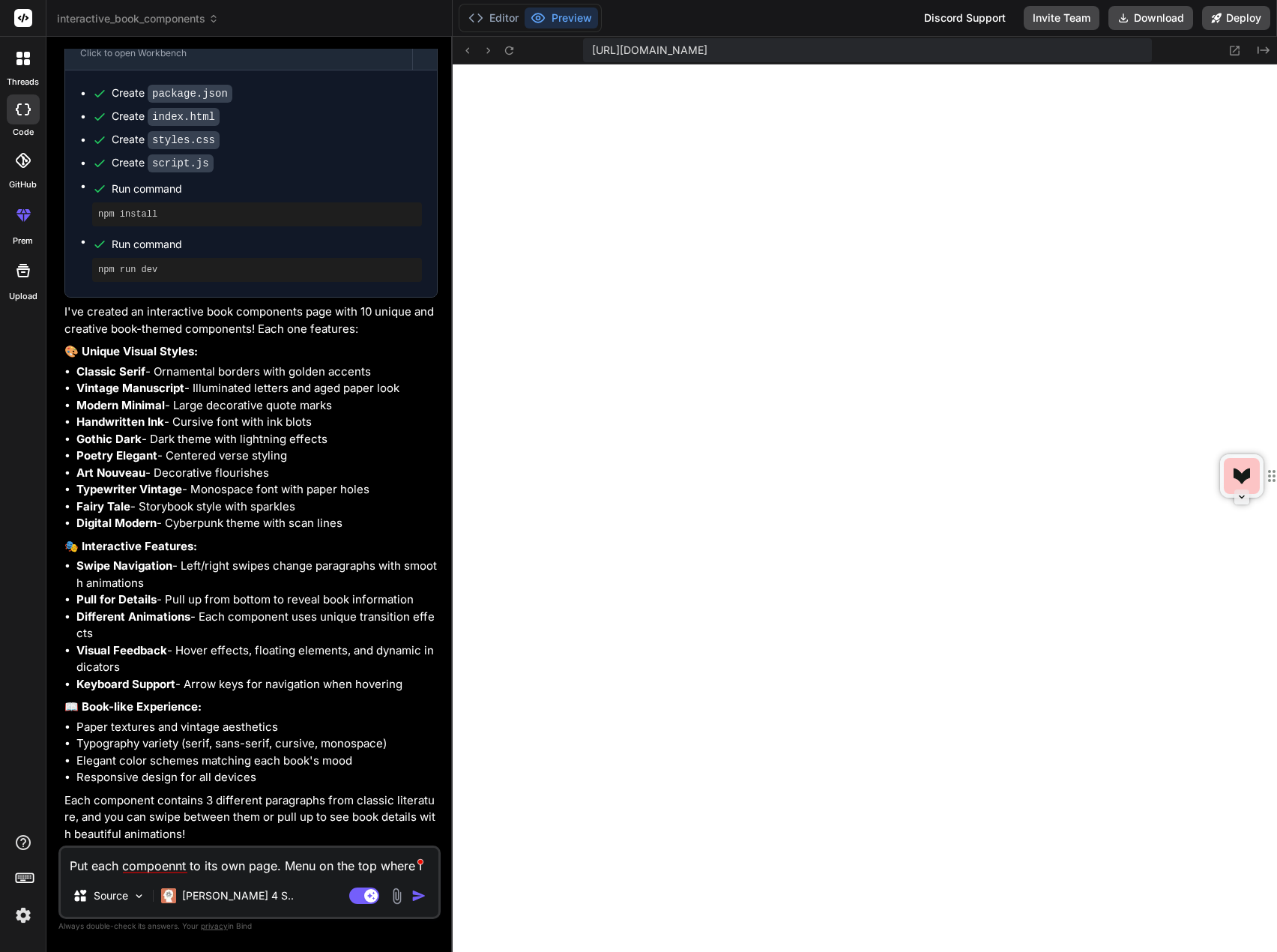
type textarea "x"
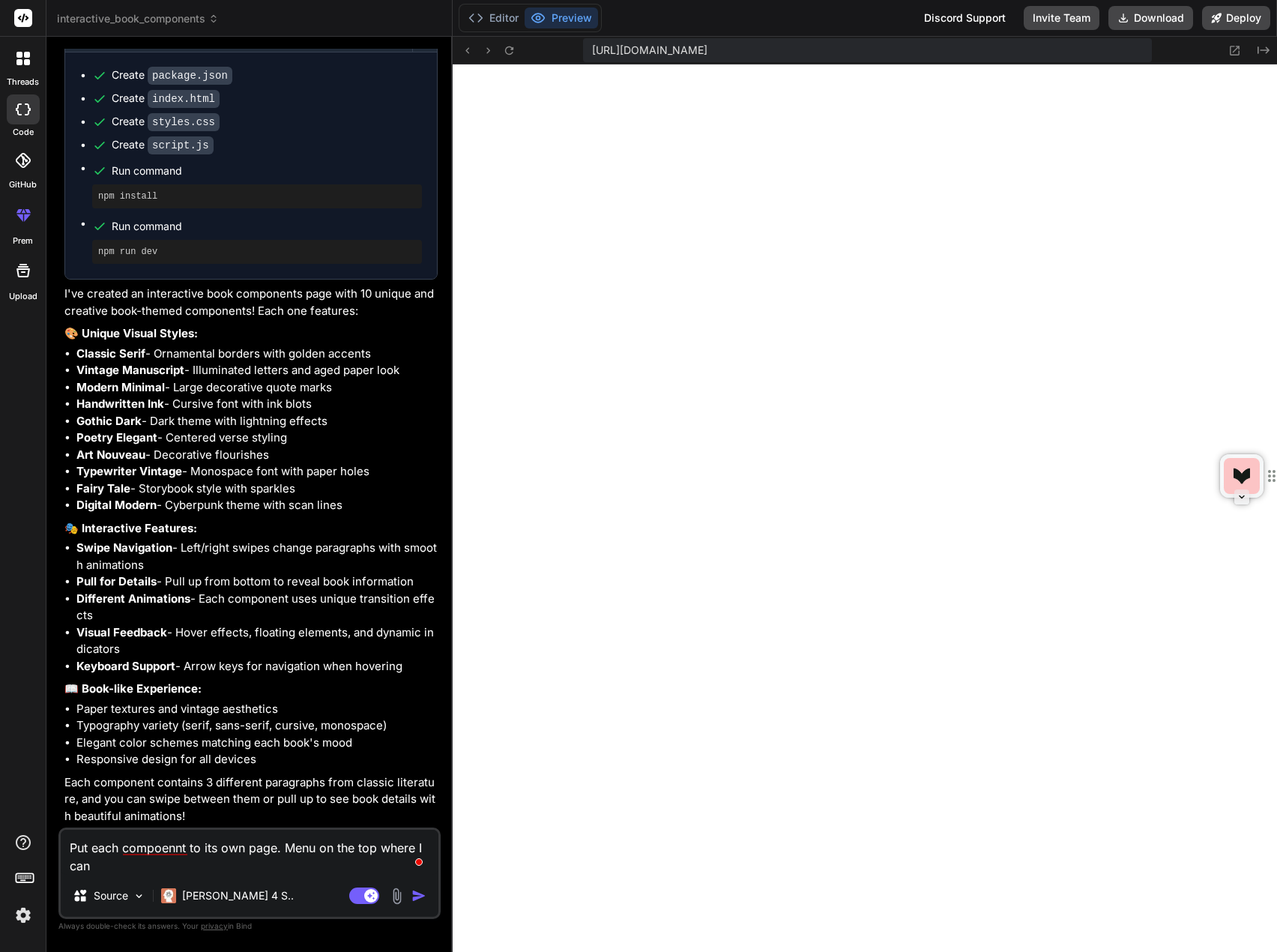
type textarea "Put each compoennt to its own page. Menu on the top where I can"
type textarea "x"
type textarea "Put each compoennt to its own page. Menu on the top where I can l"
type textarea "x"
type textarea "Put each compoennt to its own page. Menu on the top where I can li"
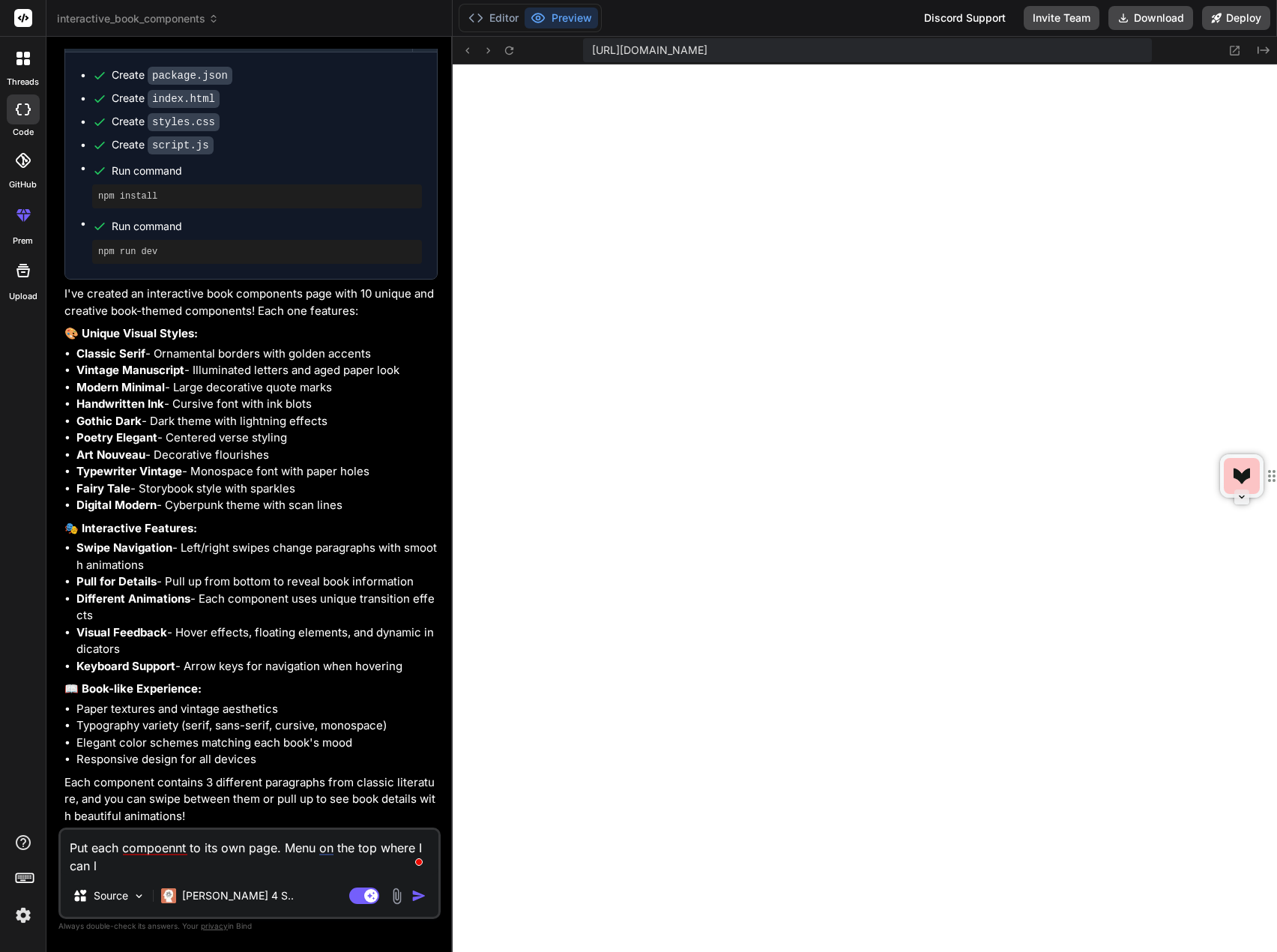
type textarea "x"
type textarea "Put each compoennt to its own page. Menu on the top where I can lin"
type textarea "x"
type textarea "Put each compoennt to its own page. Menu on the top where I can link"
type textarea "x"
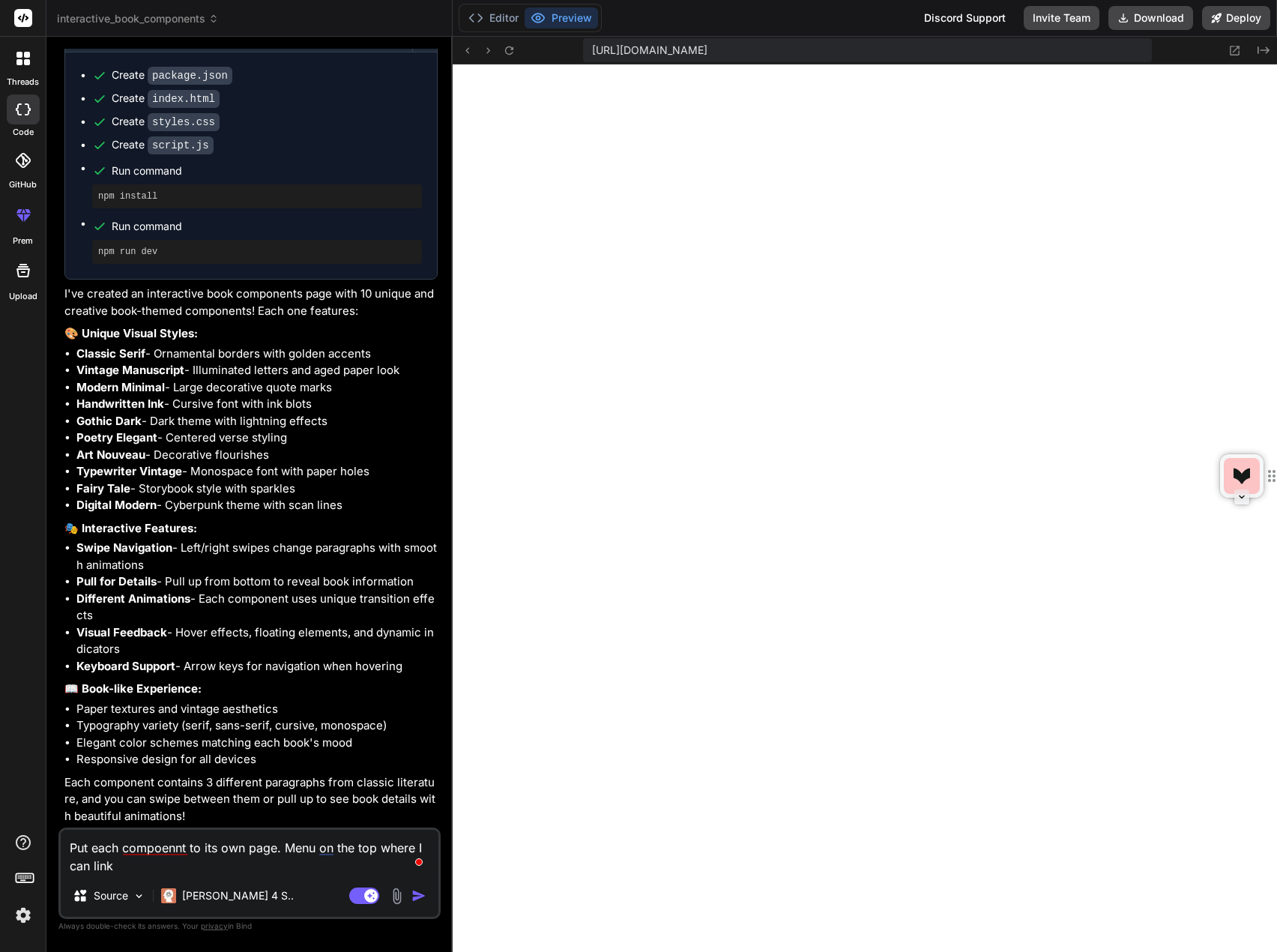
type textarea "Put each compoennt to its own page. Menu on the top where I can link"
type textarea "x"
type textarea "Put each compoennt to its own page. Menu on the top where I can link t"
type textarea "x"
type textarea "Put each compoennt to its own page. Menu on the top where I can link to"
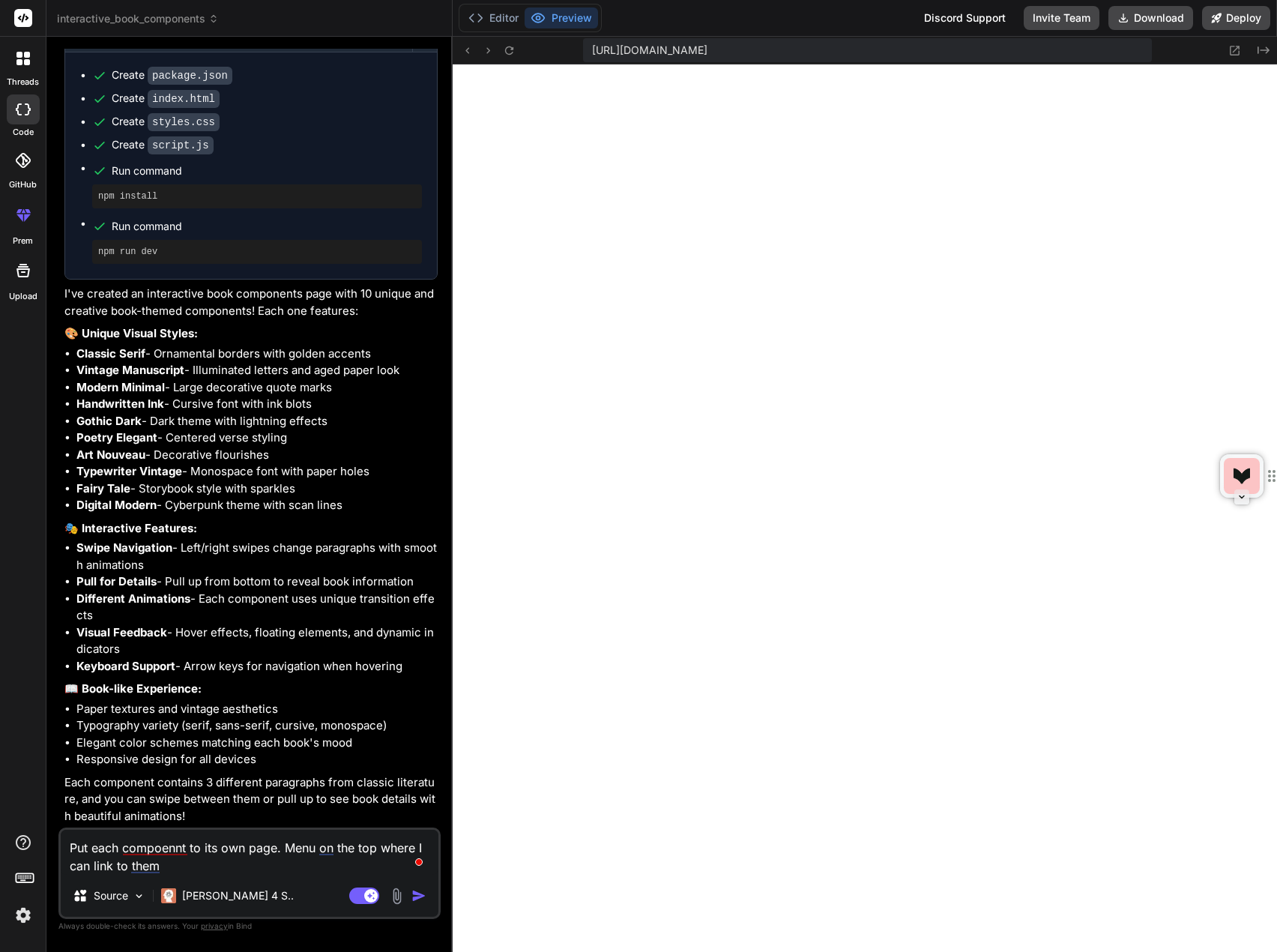
click at [162, 842] on textarea "Put each compoennt to its own page. Menu on the top where I can link to them" at bounding box center [249, 851] width 378 height 45
click at [175, 865] on textarea "Put each component to its own page. Menu on the top where I can link to them" at bounding box center [249, 851] width 378 height 45
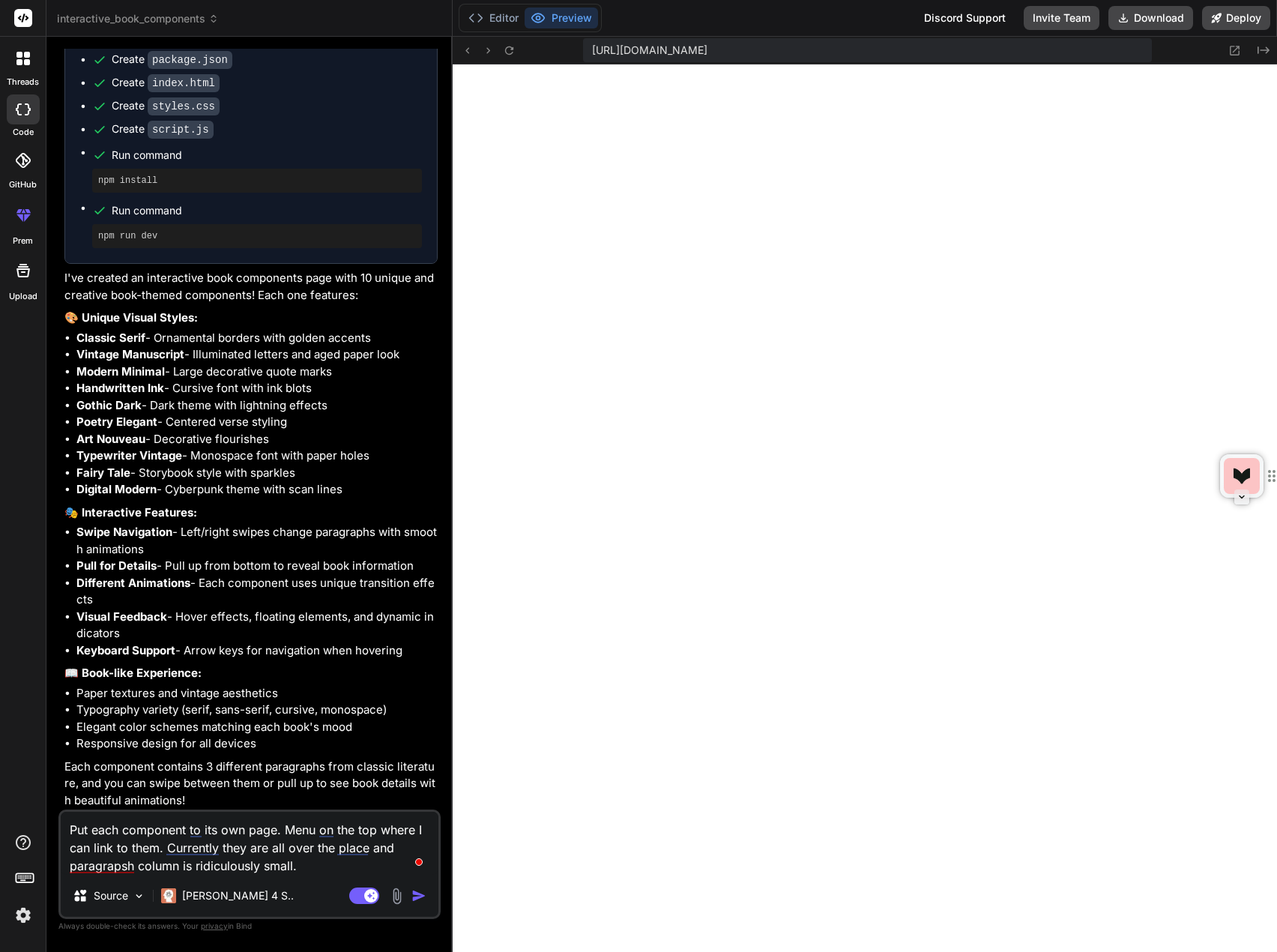
click at [425, 898] on img "button" at bounding box center [418, 895] width 15 height 15
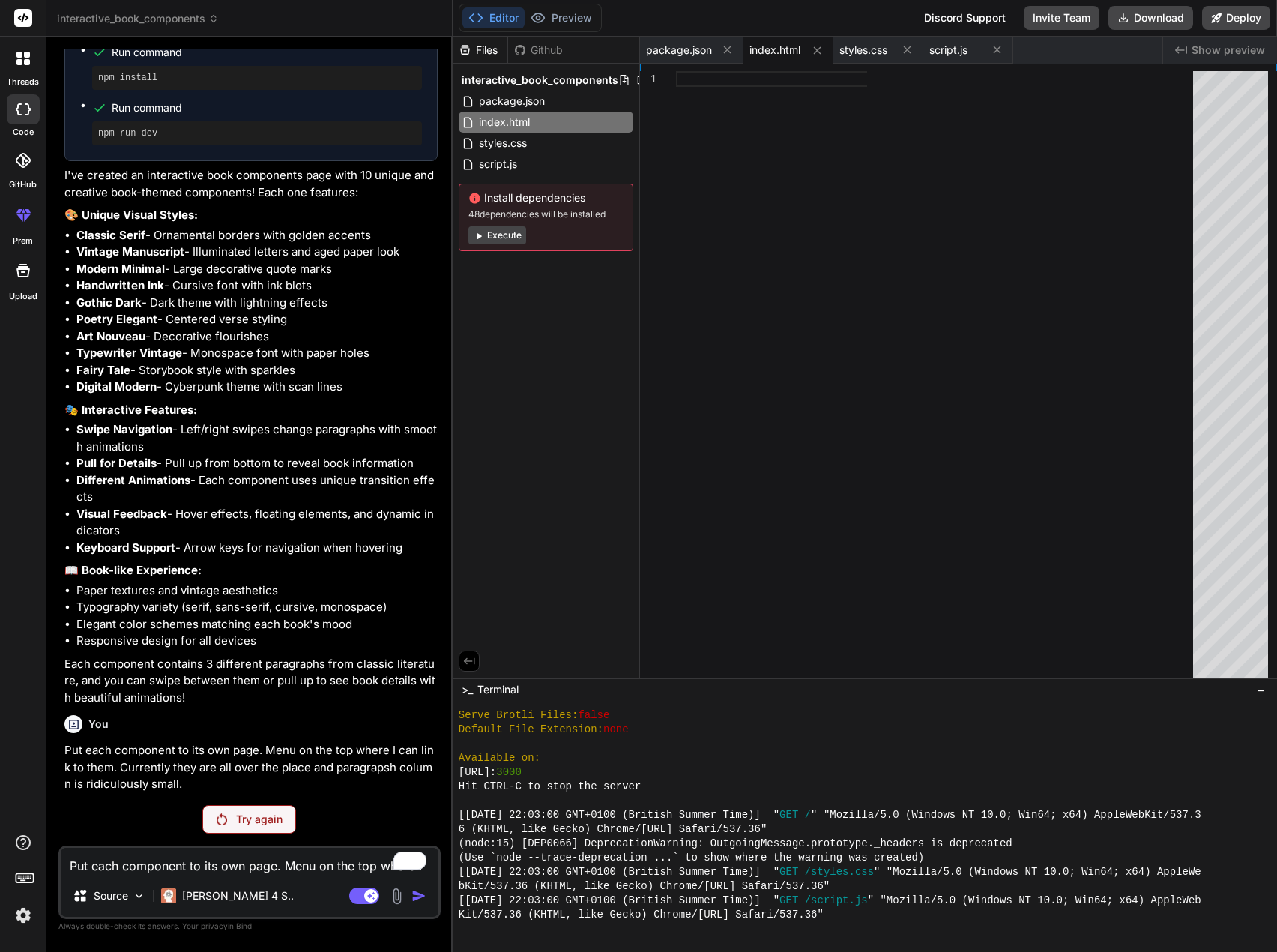
scroll to position [911, 0]
click at [507, 241] on button "Execute" at bounding box center [497, 235] width 58 height 18
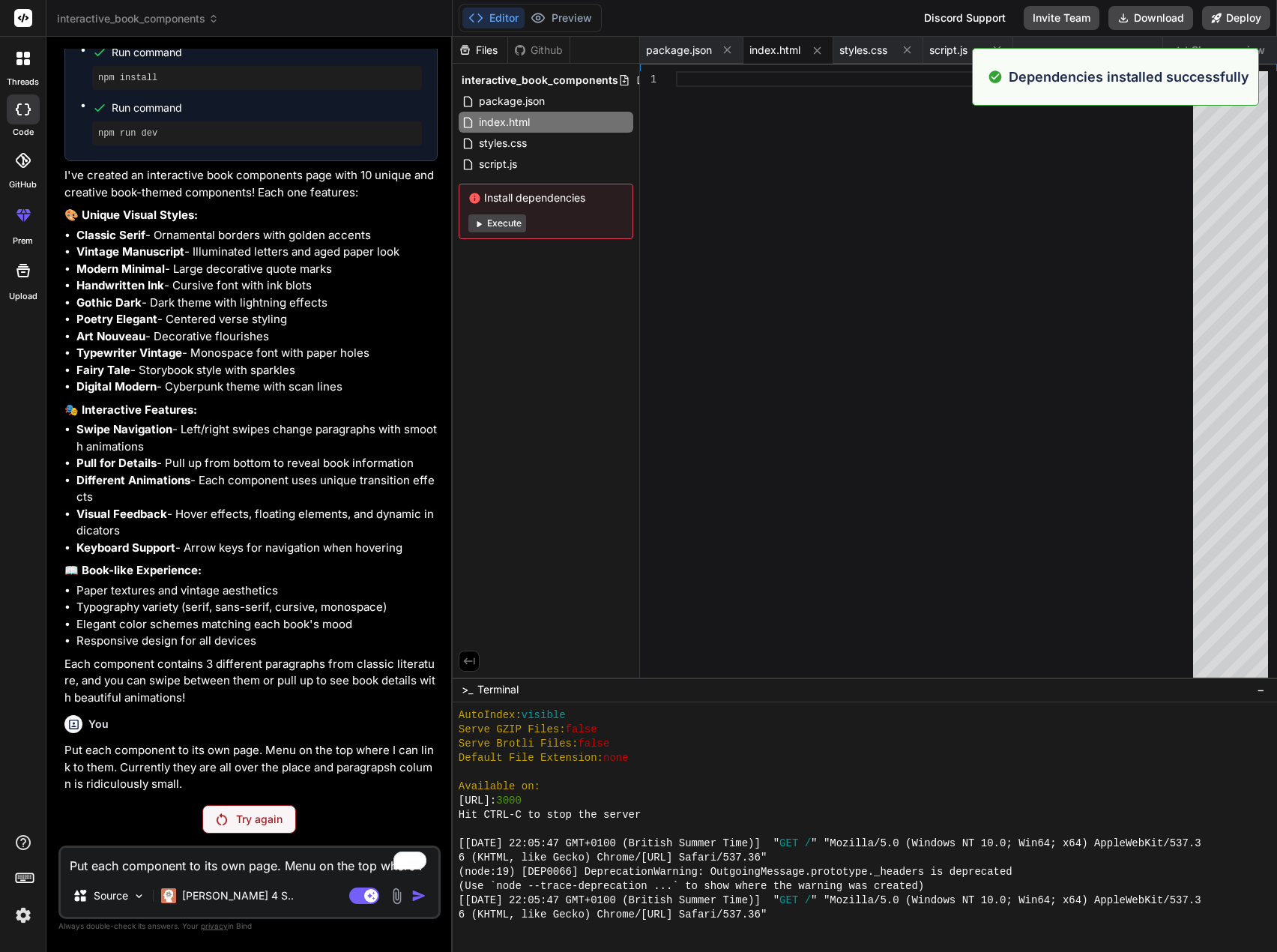
scroll to position [1438, 0]
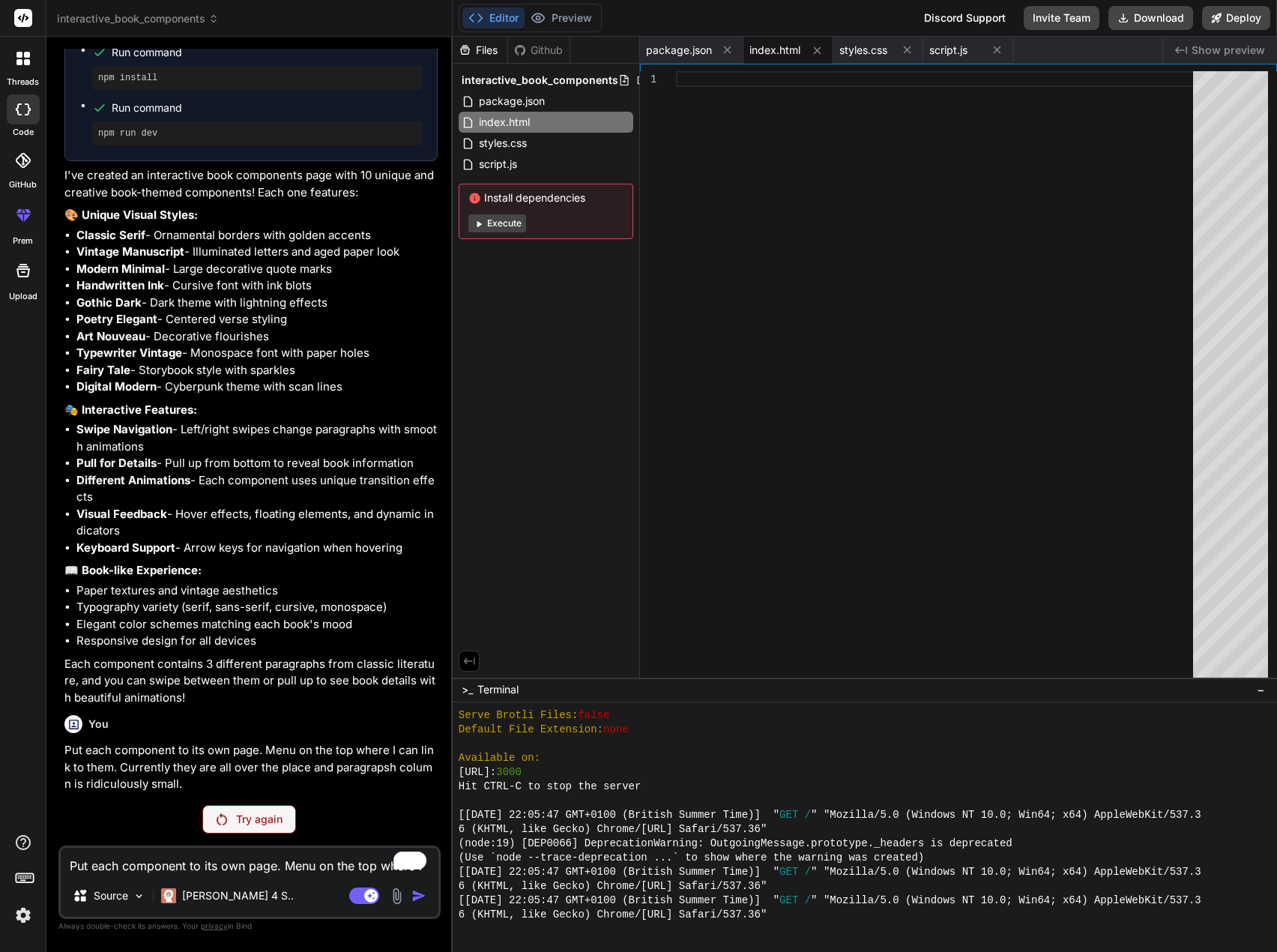
click at [266, 825] on p "Try again" at bounding box center [259, 819] width 47 height 15
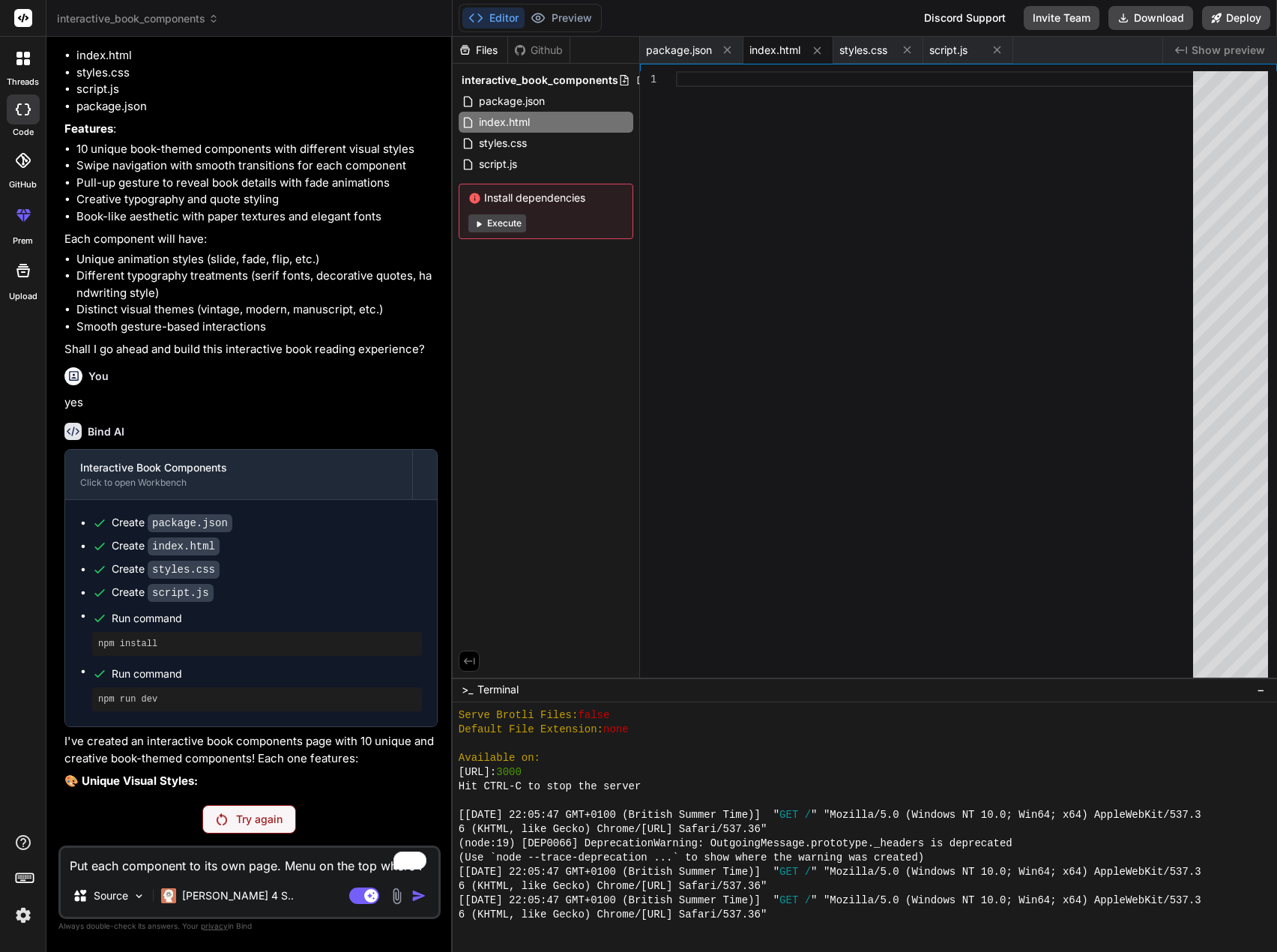
scroll to position [0, 0]
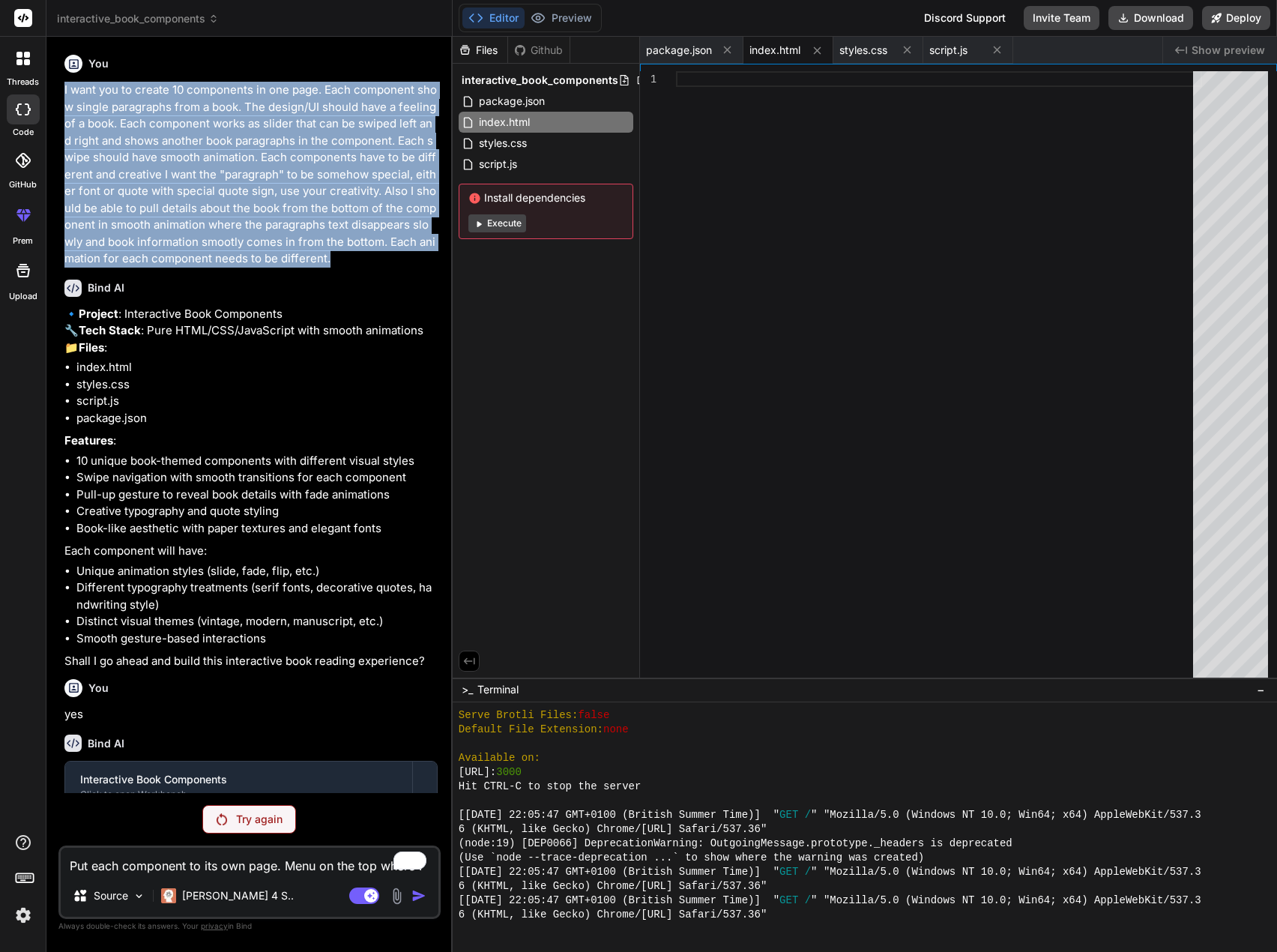
drag, startPoint x: 62, startPoint y: 87, endPoint x: 350, endPoint y: 264, distance: 338.0
click at [350, 264] on div "You I want you to create 10 components in one page. Each component show single …" at bounding box center [251, 420] width 380 height 744
copy p "I want you to create 10 components in one page. Each component show single para…"
click at [513, 224] on button "Execute" at bounding box center [497, 223] width 58 height 18
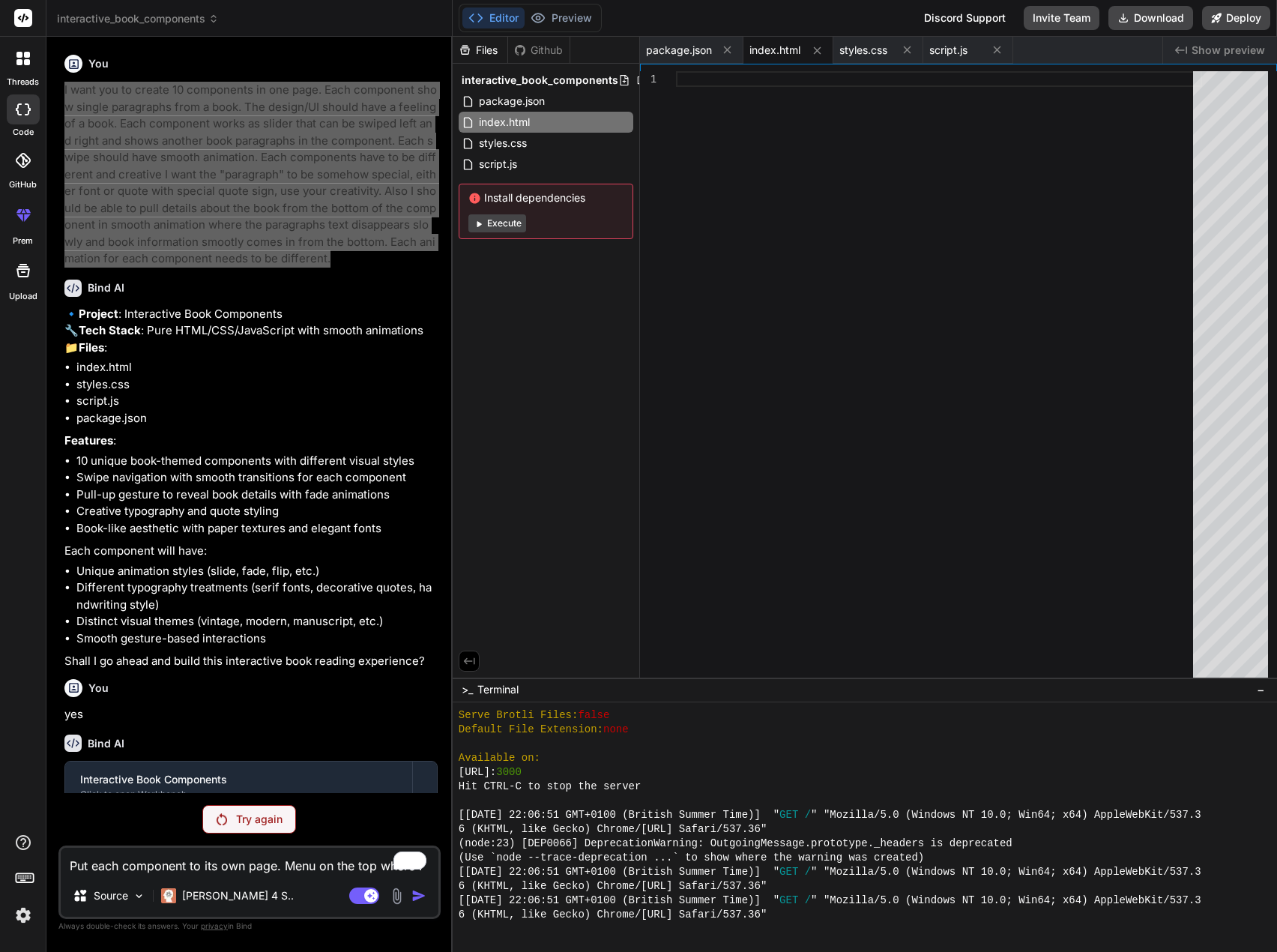
scroll to position [2078, 0]
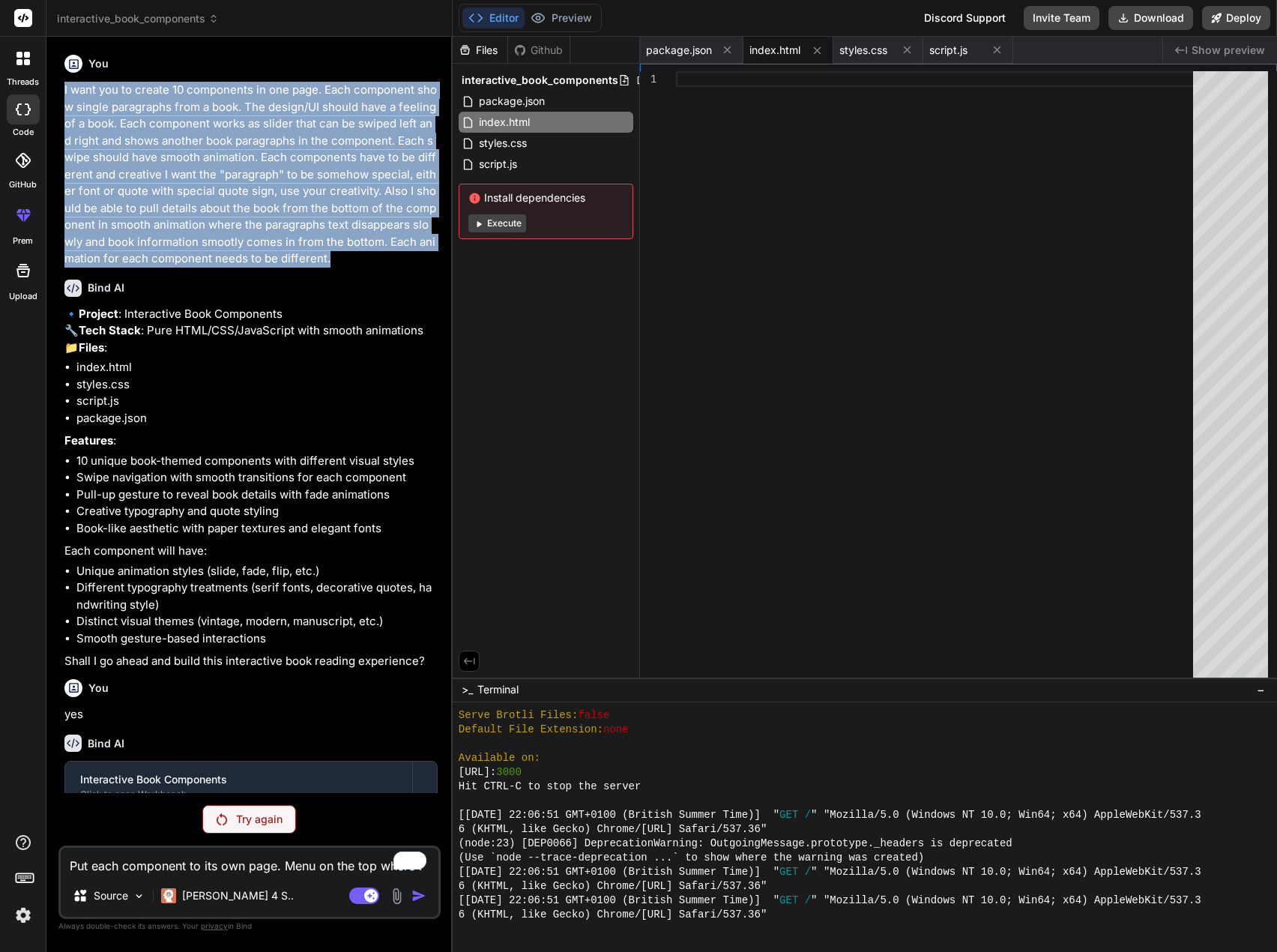
click at [504, 226] on button "Execute" at bounding box center [497, 223] width 58 height 18
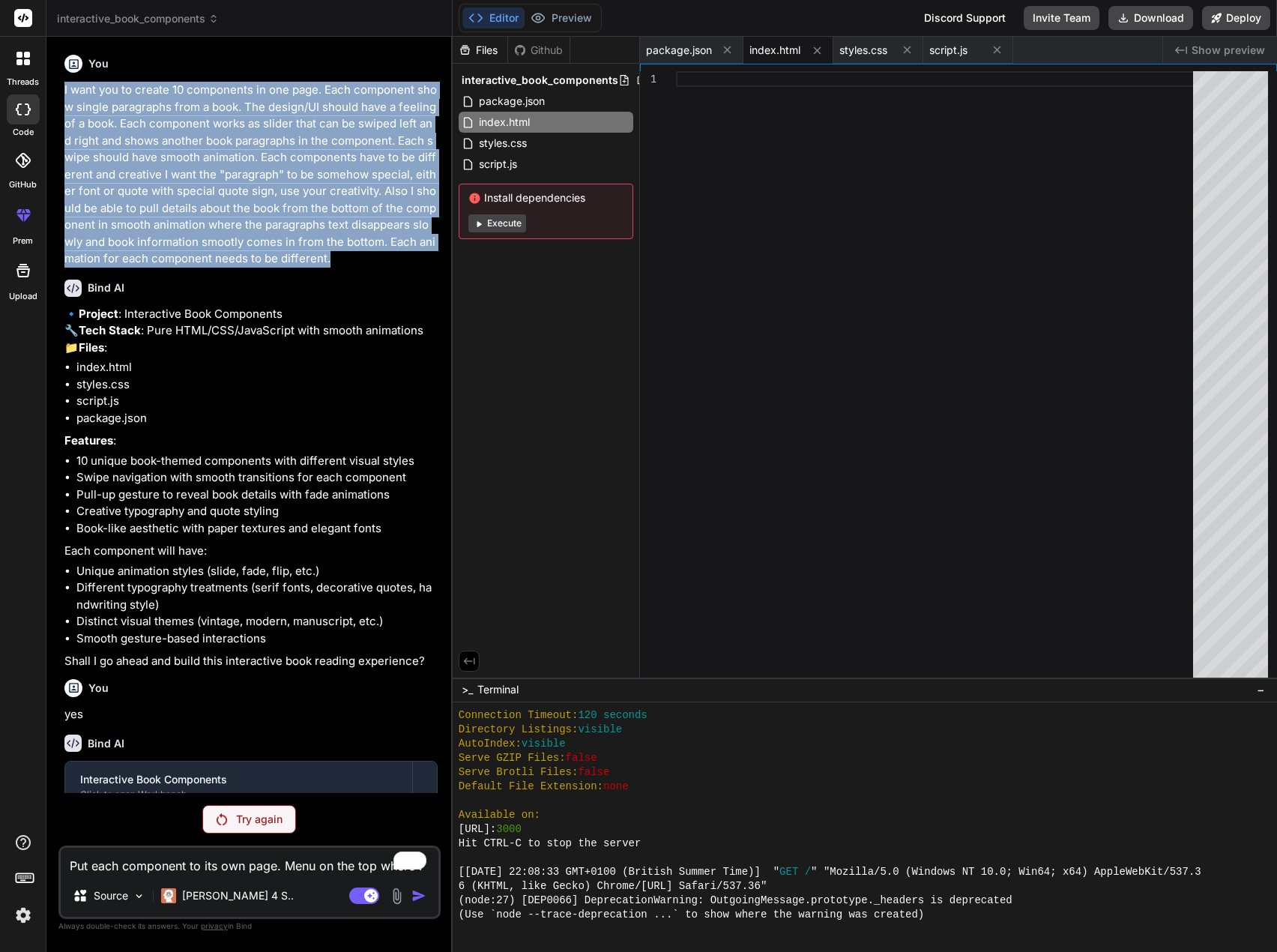
scroll to position [225, 0]
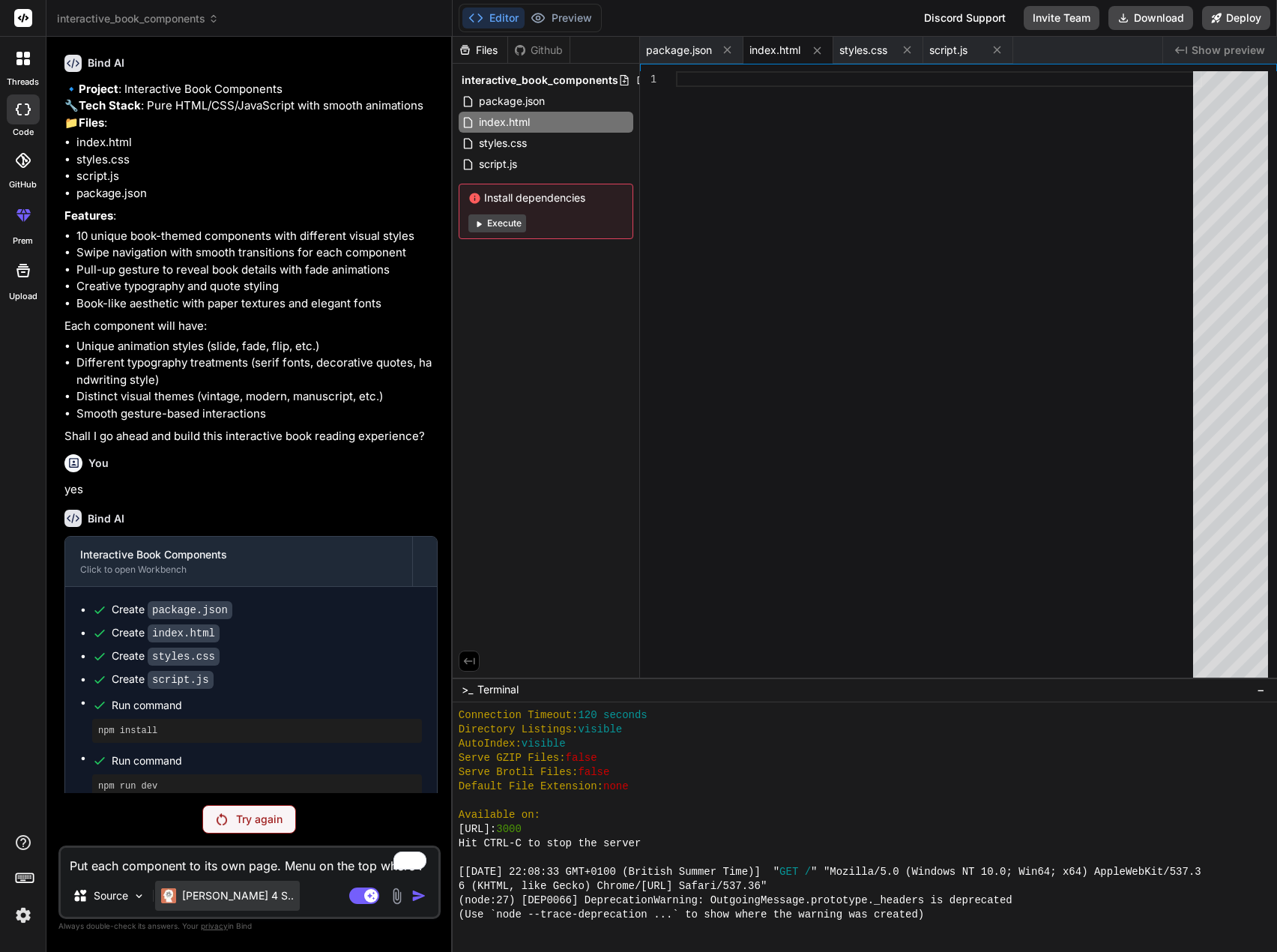
click at [228, 901] on p "[PERSON_NAME] 4 S.." at bounding box center [238, 895] width 112 height 15
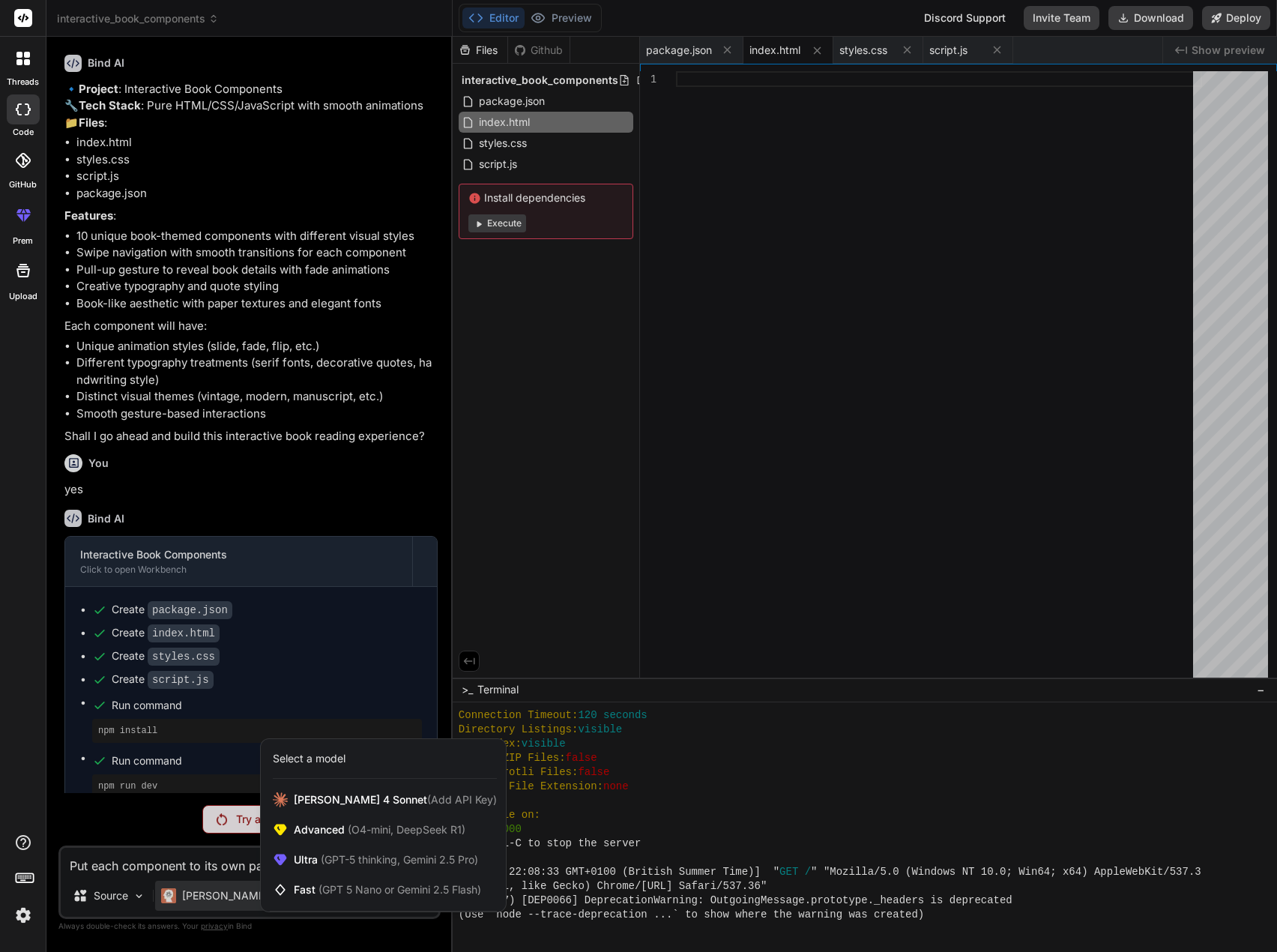
click at [293, 561] on div at bounding box center [638, 476] width 1277 height 952
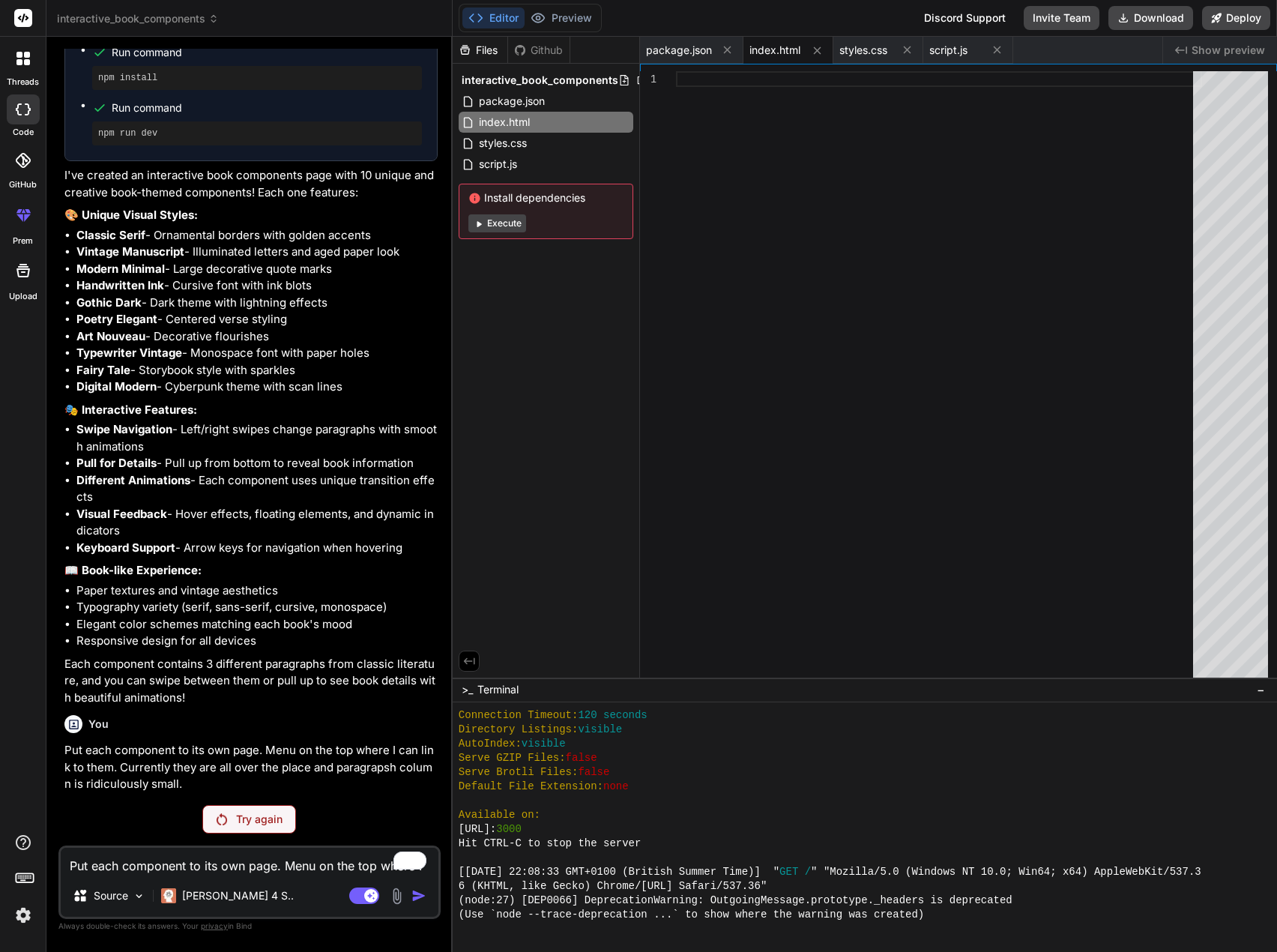
scroll to position [911, 0]
click at [508, 224] on button "Execute" at bounding box center [497, 223] width 58 height 18
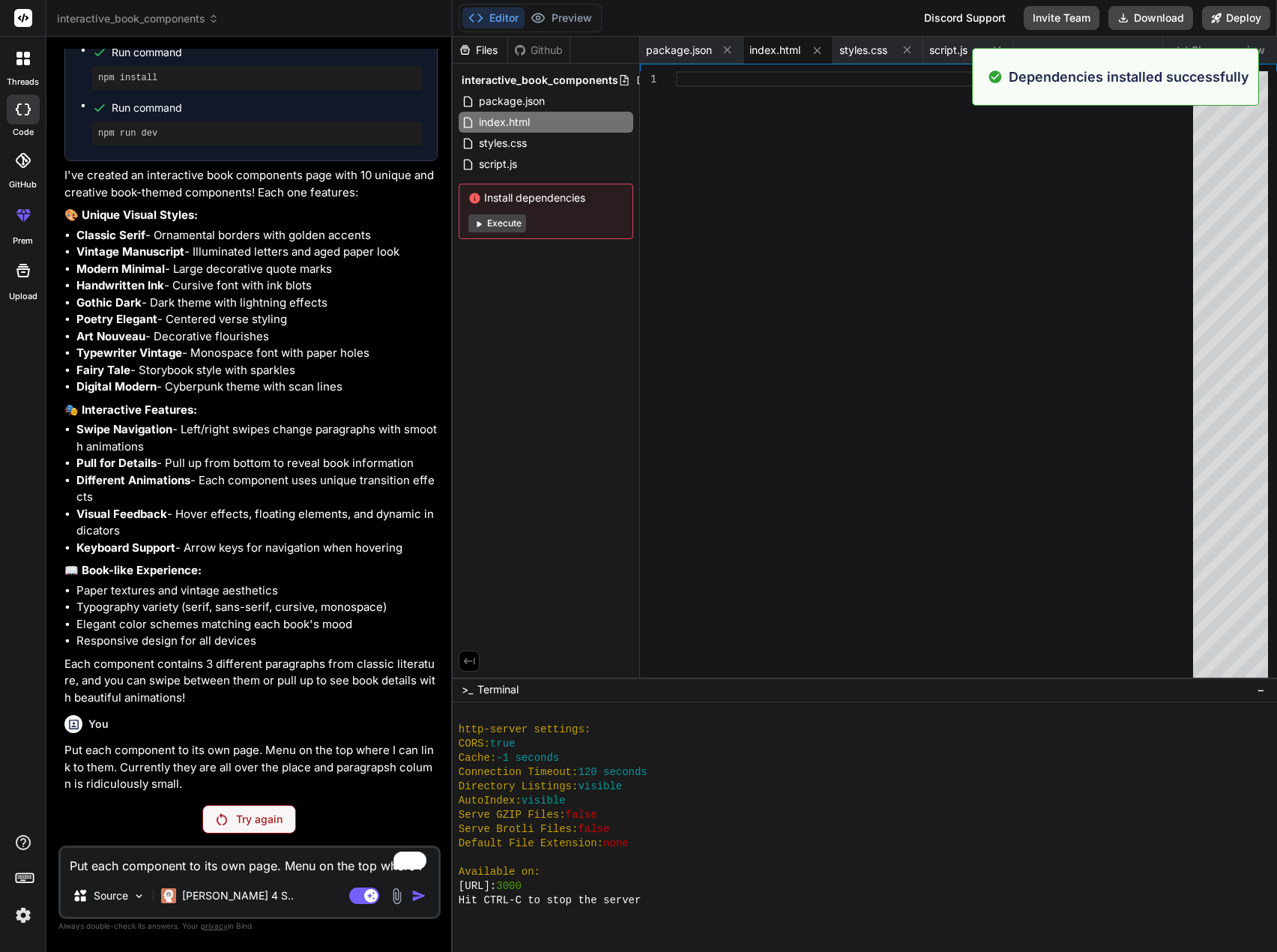
scroll to position [3288, 0]
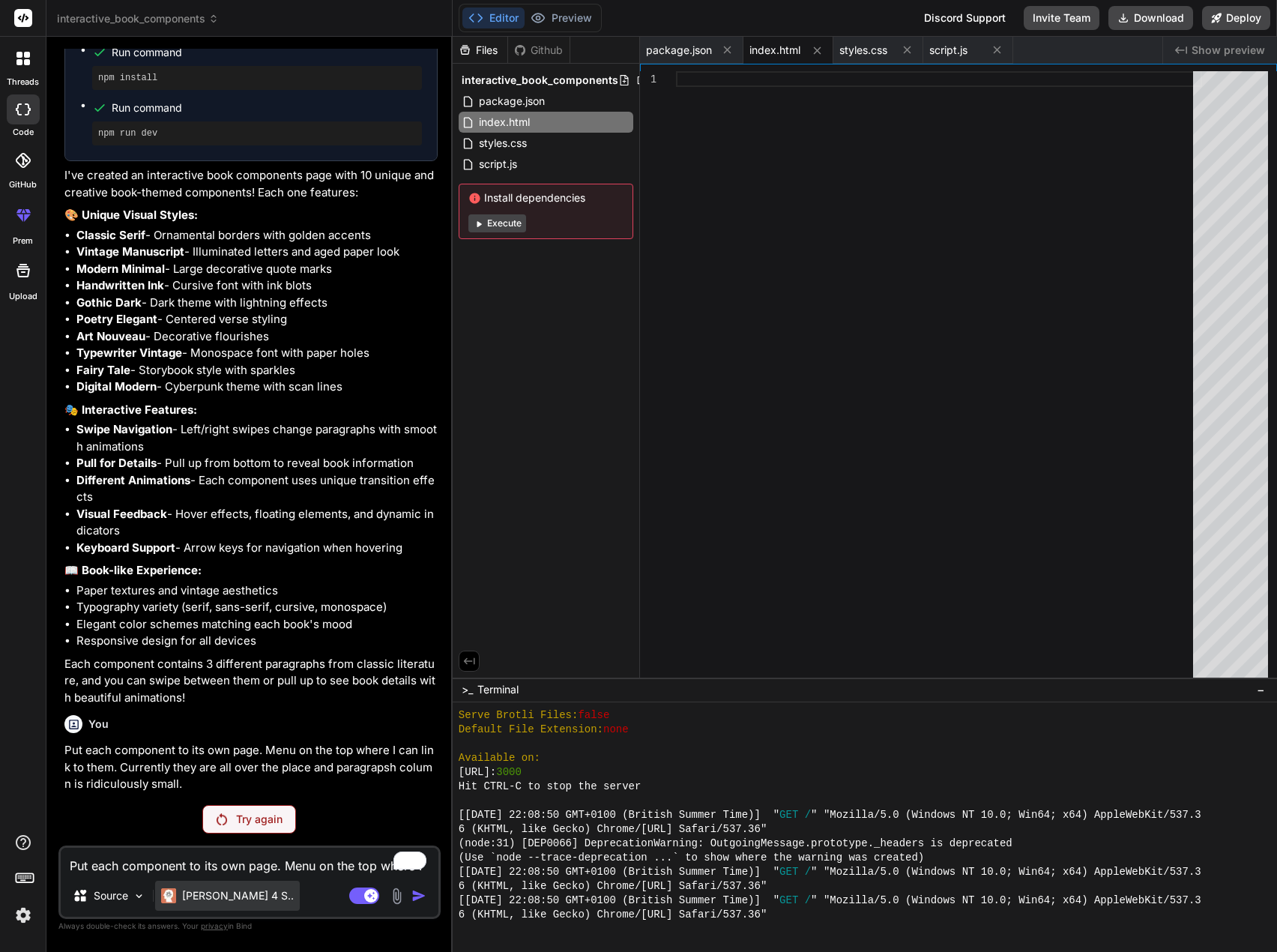
click at [235, 889] on p "[PERSON_NAME] 4 S.." at bounding box center [238, 895] width 112 height 15
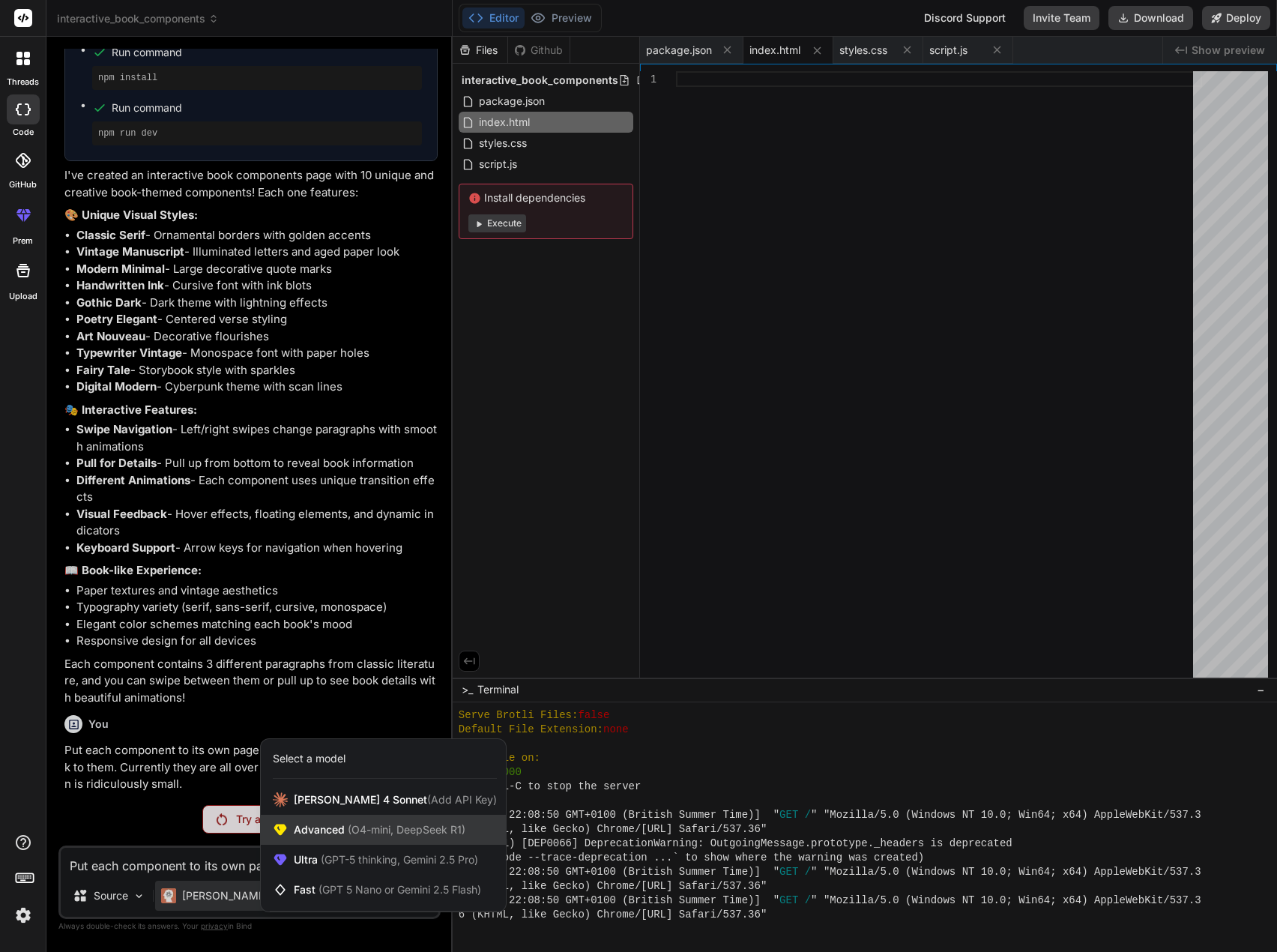
click at [373, 831] on span "(O4-mini, DeepSeek R1)" at bounding box center [404, 829] width 121 height 13
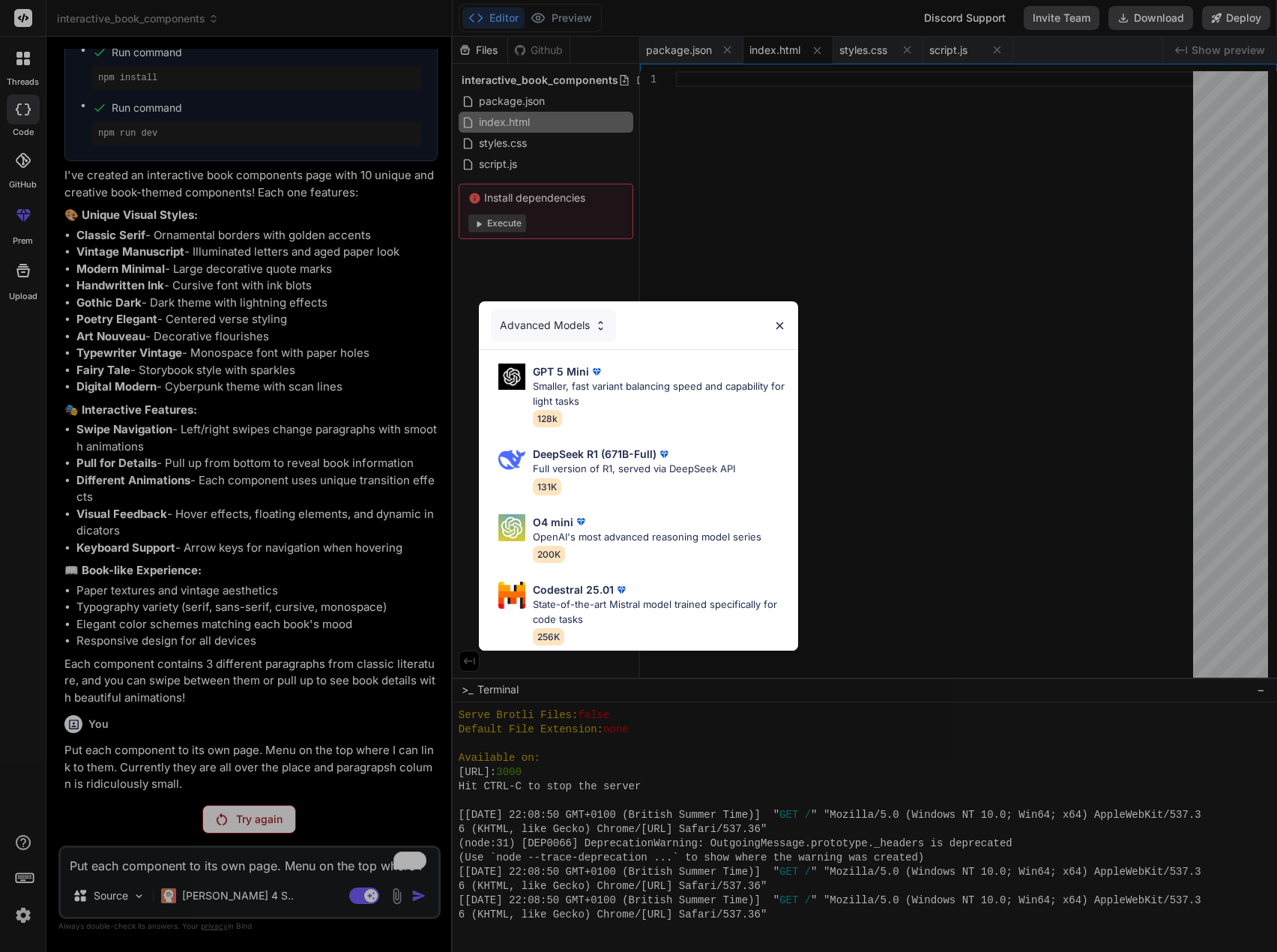
click at [620, 324] on div "Advanced Models" at bounding box center [638, 325] width 320 height 48
click at [637, 379] on p "Smaller, fast variant balancing speed and capability for light tasks" at bounding box center [659, 393] width 253 height 29
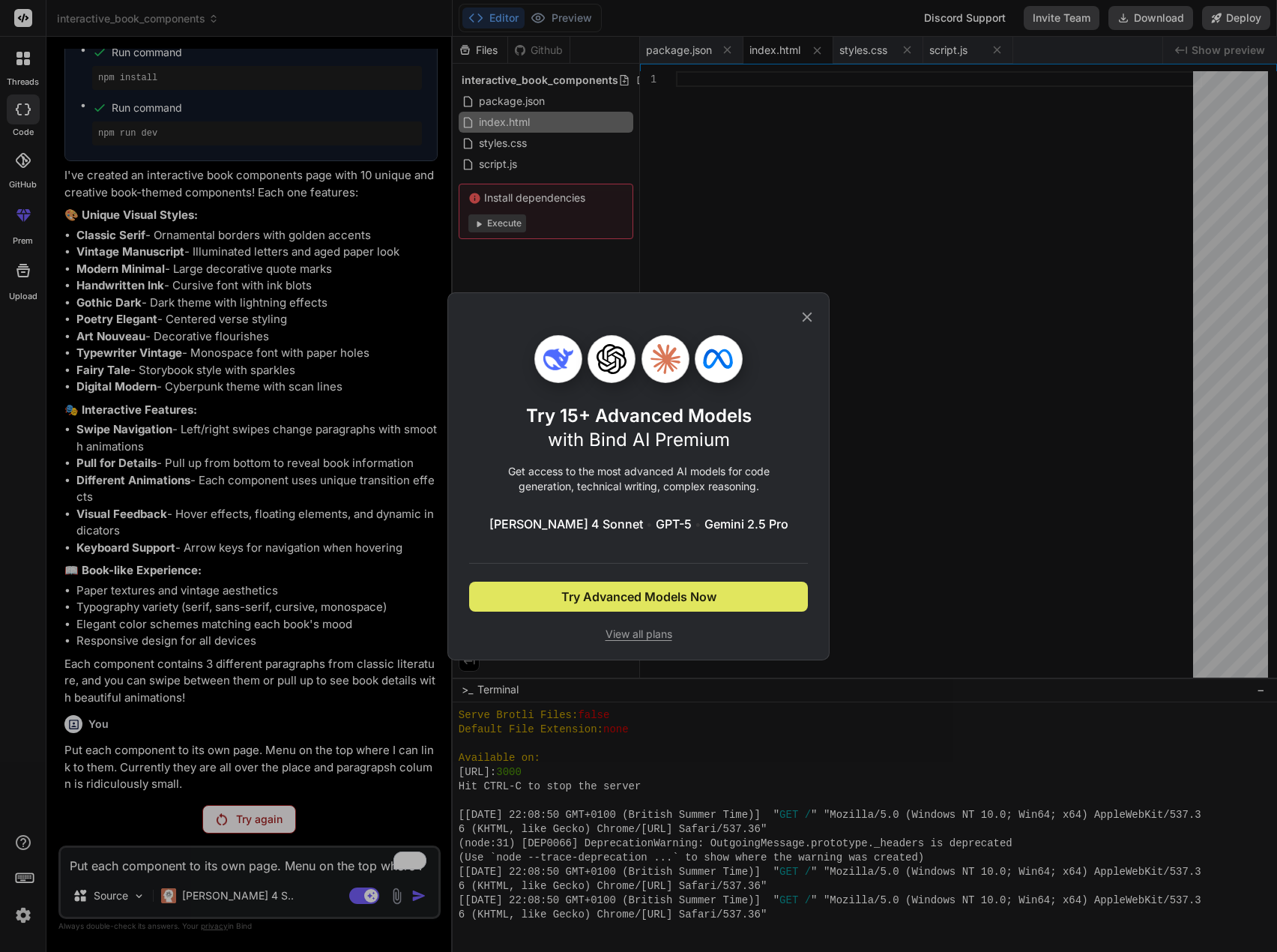
click at [676, 589] on span "Try Advanced Models Now" at bounding box center [639, 596] width 155 height 18
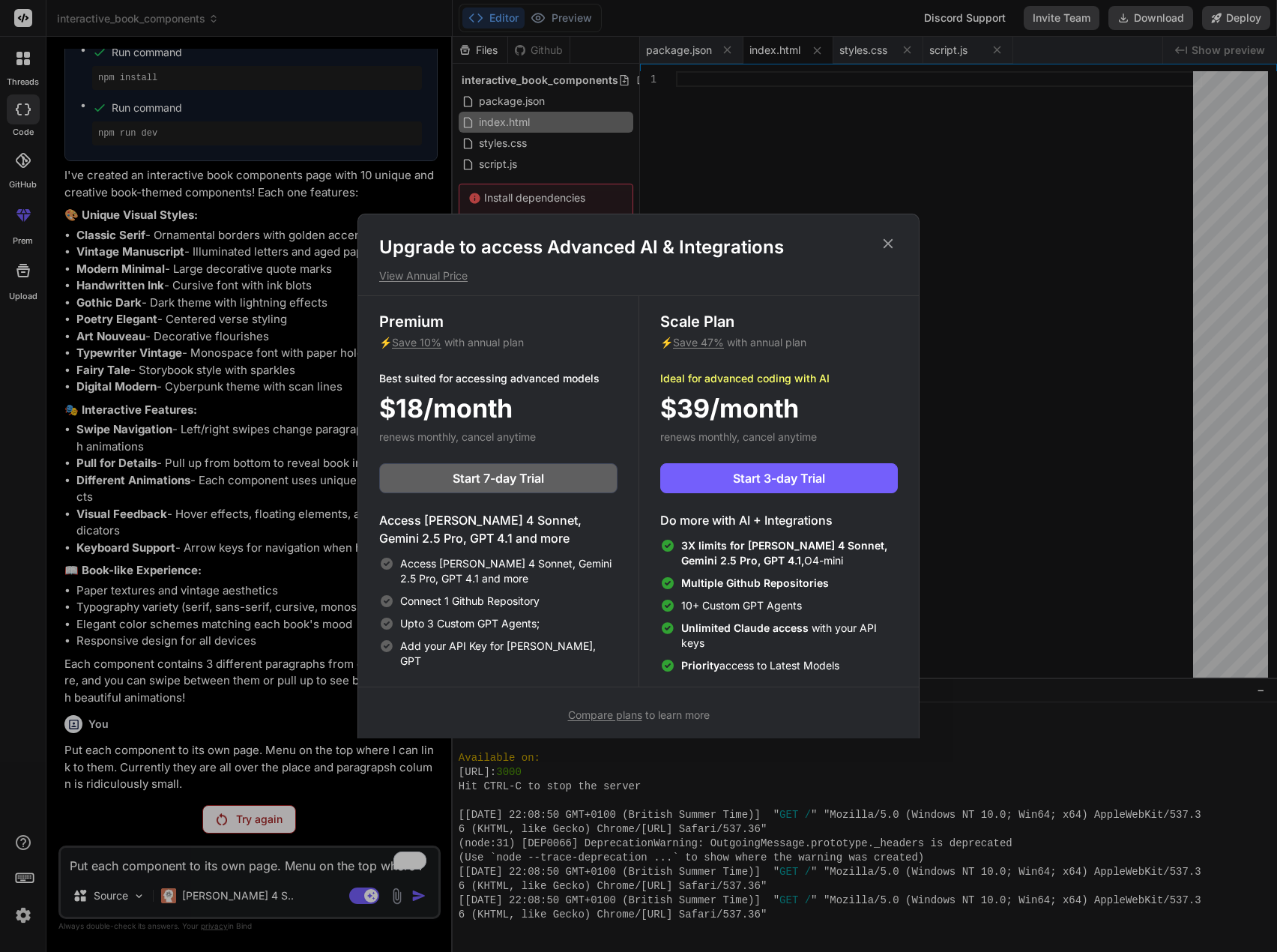
click at [888, 242] on icon at bounding box center [889, 244] width 10 height 10
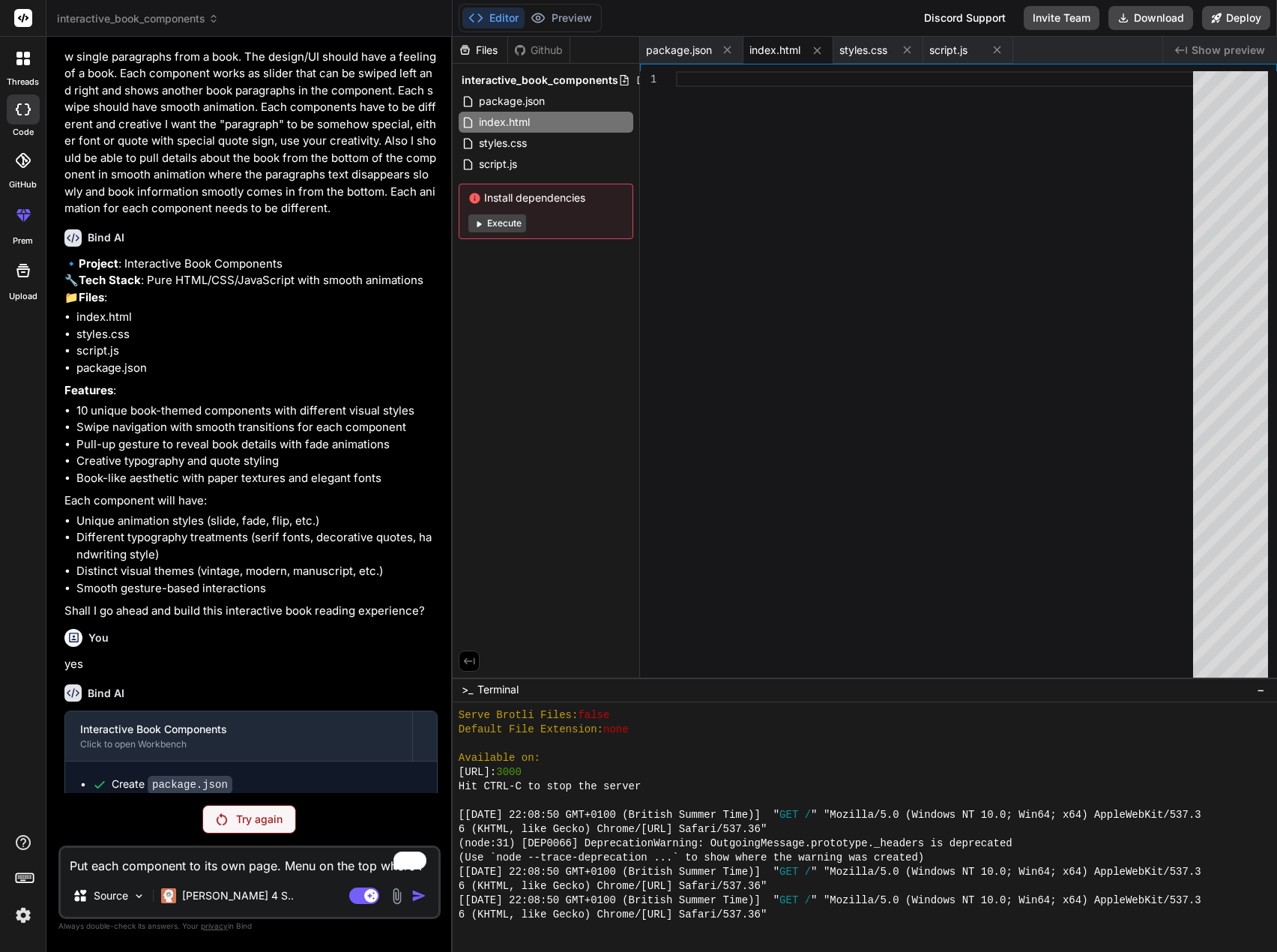
scroll to position [0, 0]
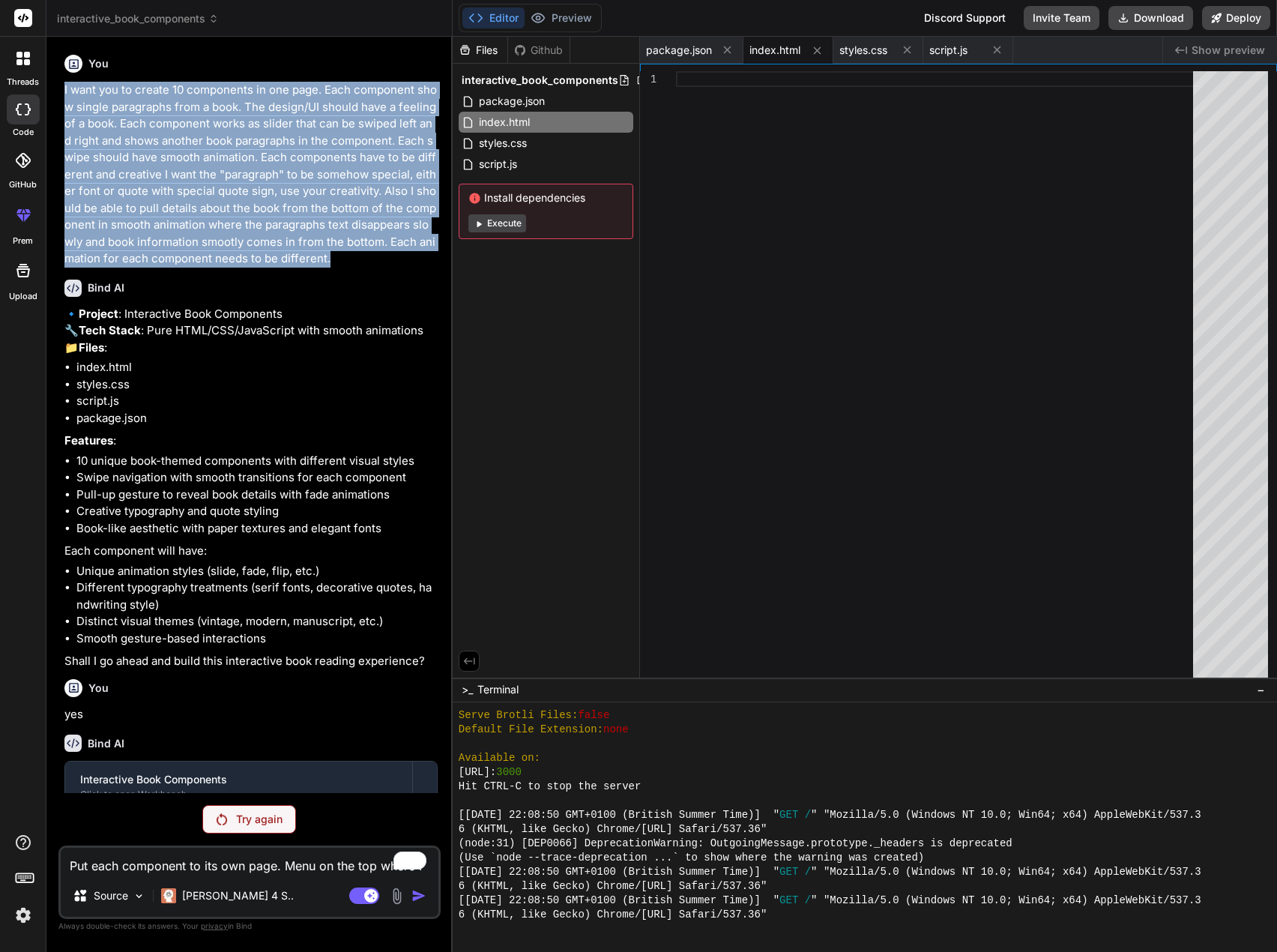
drag, startPoint x: 65, startPoint y: 90, endPoint x: 374, endPoint y: 256, distance: 350.8
click at [374, 256] on p "I want you to create 10 components in one page. Each component show single para…" at bounding box center [251, 174] width 374 height 186
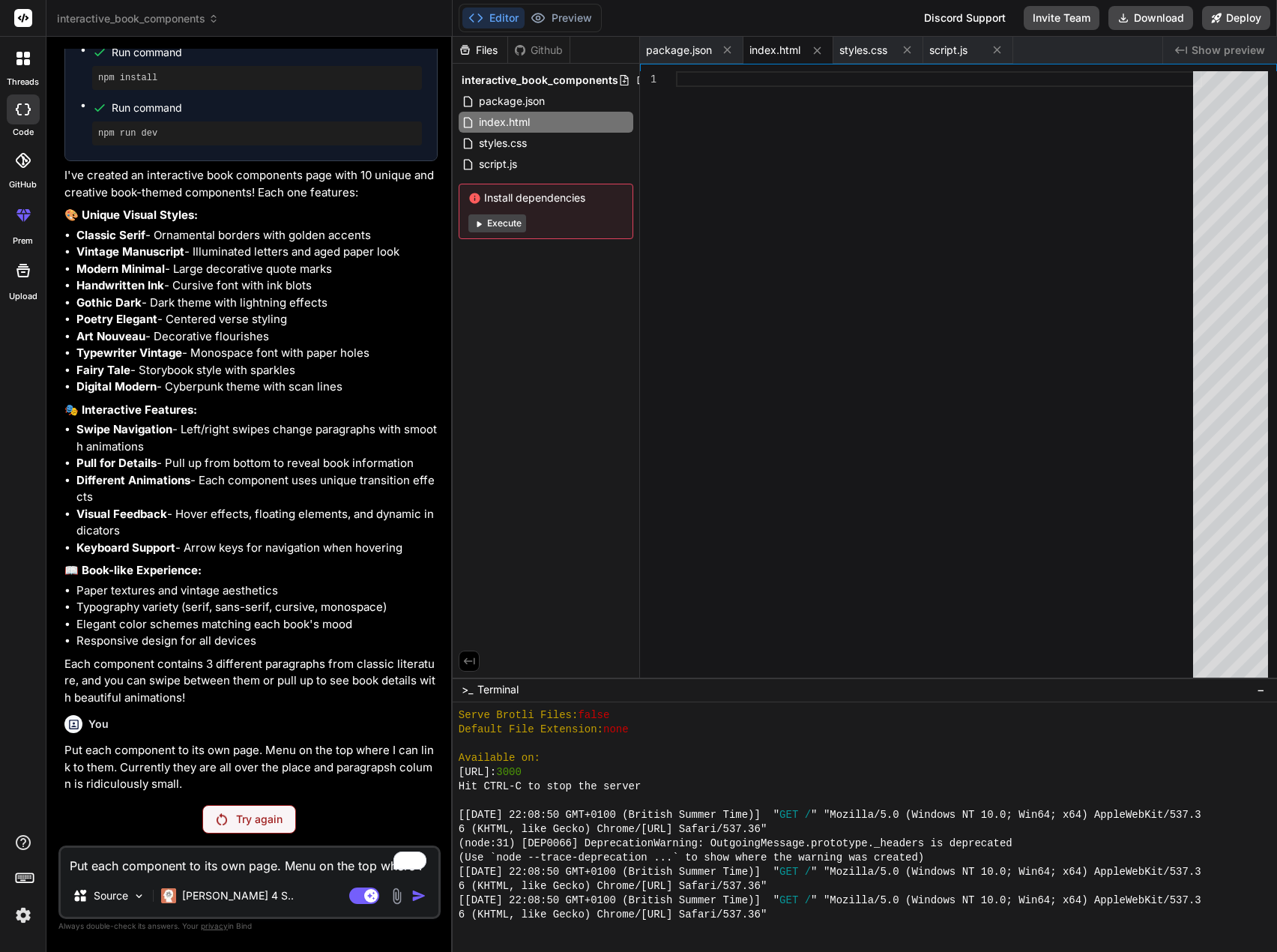
scroll to position [911, 0]
copy p "I want you to create 10 components in one page. Each component show single para…"
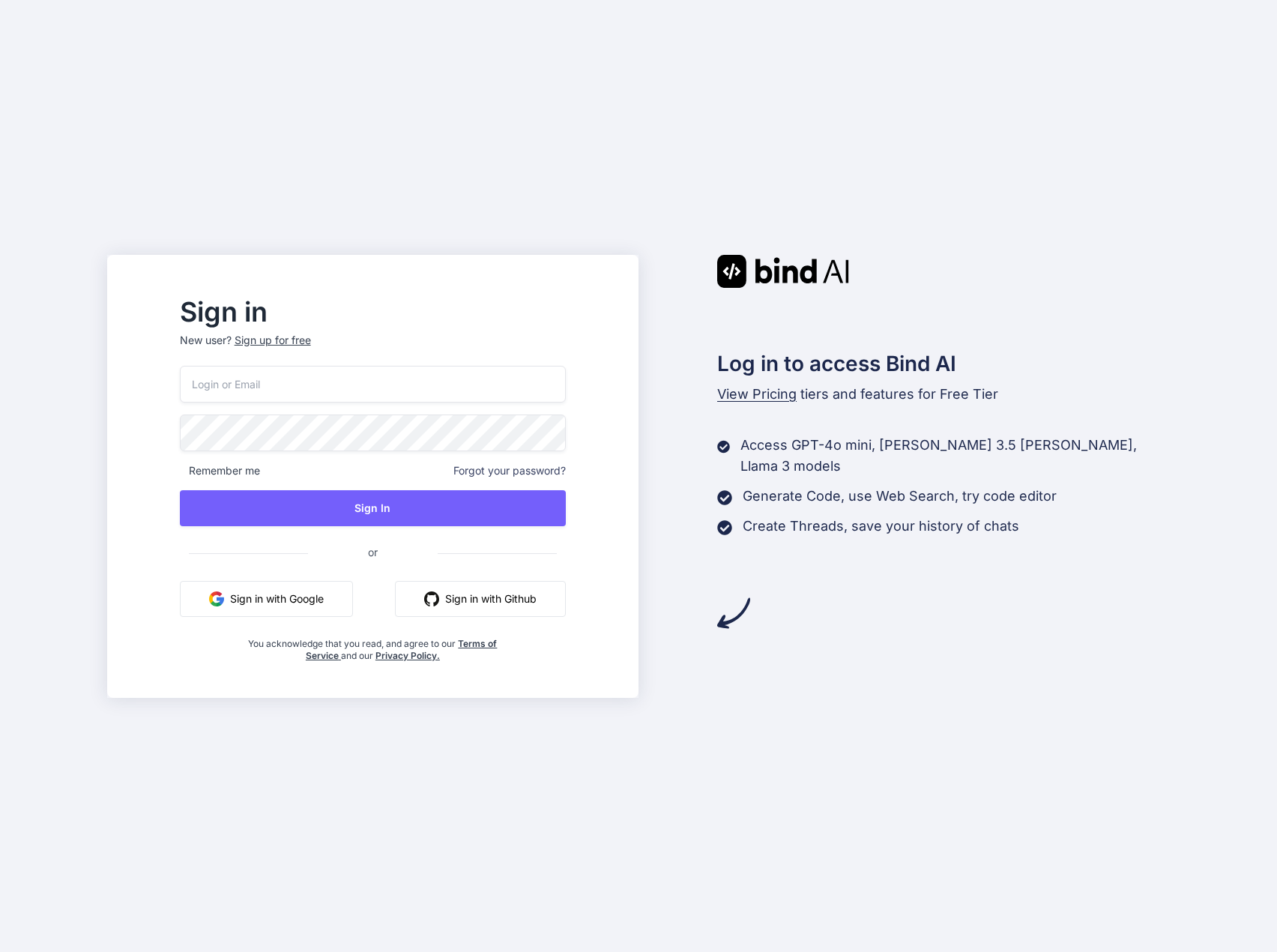
click at [322, 606] on button "Sign in with Google" at bounding box center [267, 598] width 173 height 36
